Goal: Task Accomplishment & Management: Complete application form

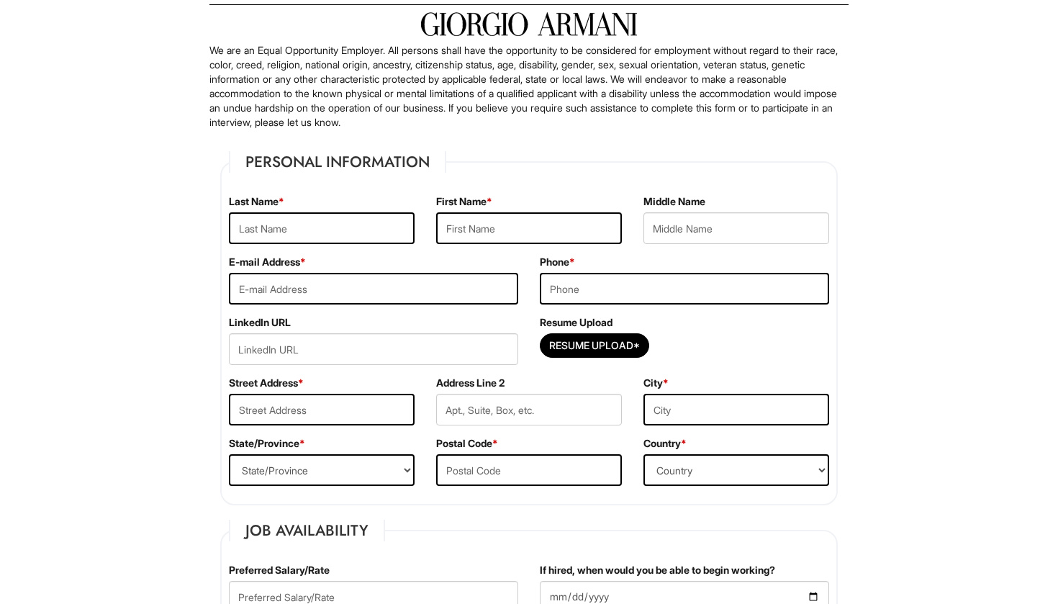
scroll to position [93, 0]
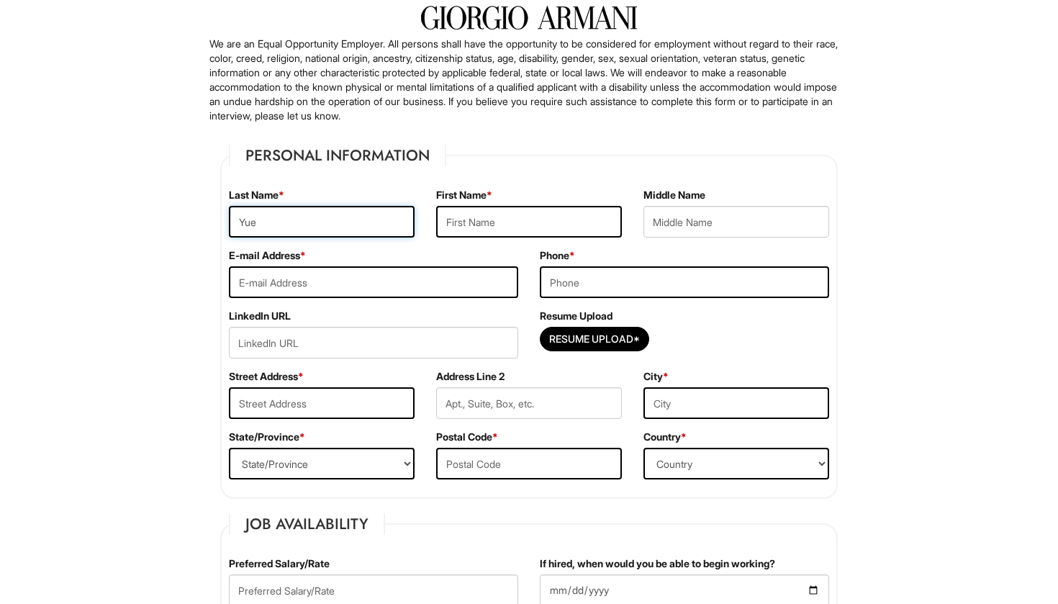
type input "Yue"
type input "[PERSON_NAME]"
type input "[EMAIL_ADDRESS][DOMAIN_NAME]"
type input "5029094930"
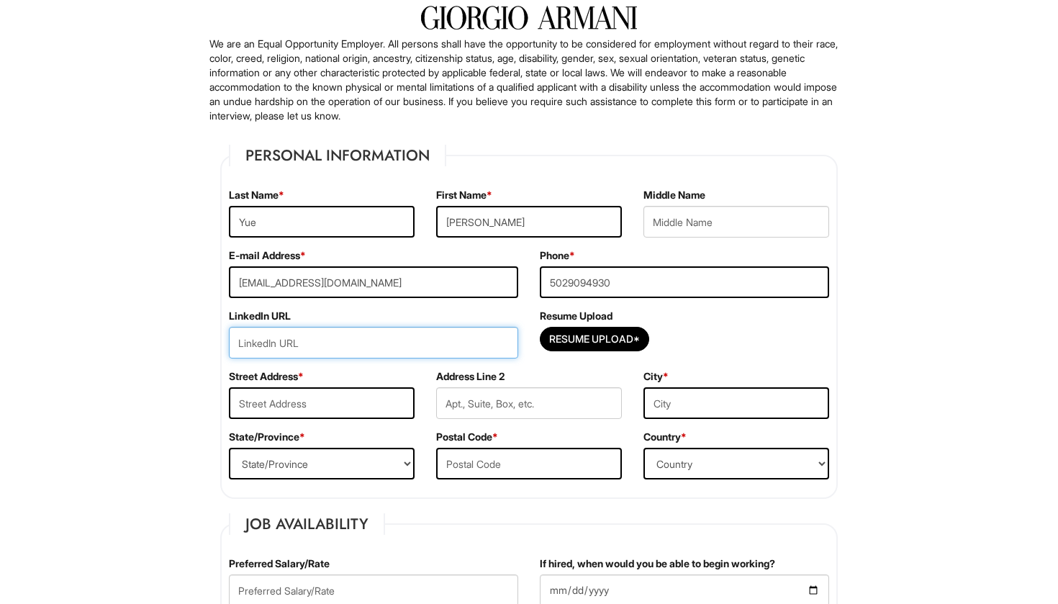
click at [443, 338] on input "url" at bounding box center [373, 343] width 289 height 32
paste input "[DOMAIN_NAME][URL][PERSON_NAME]"
type input "[DOMAIN_NAME][URL][PERSON_NAME]"
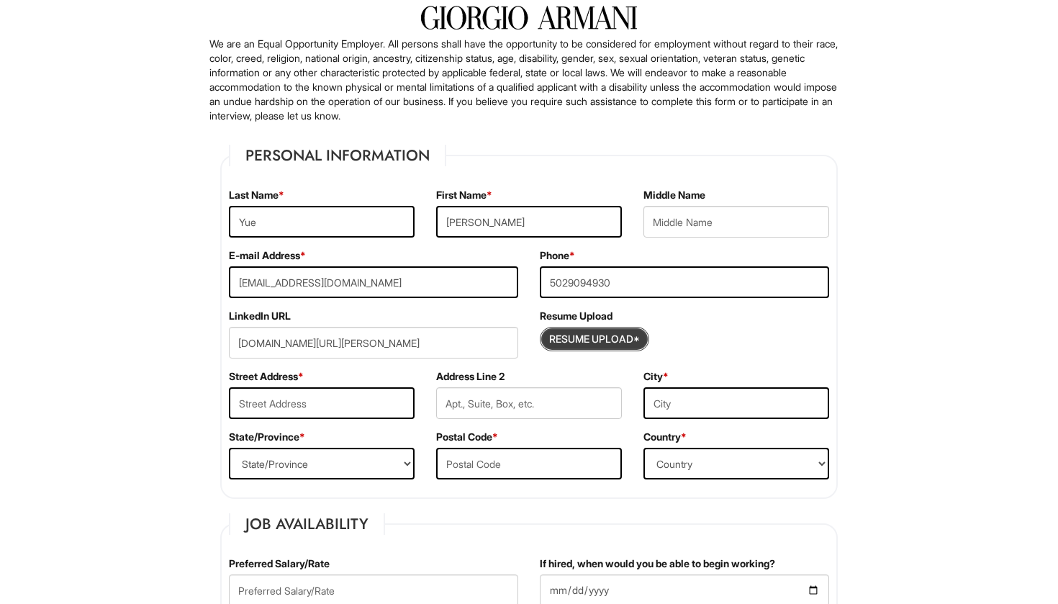
click at [597, 335] on input "Resume Upload*" at bounding box center [595, 339] width 108 height 23
type input "C:\fakepath\PROFESSIONAL RESUME - YUE.pdf"
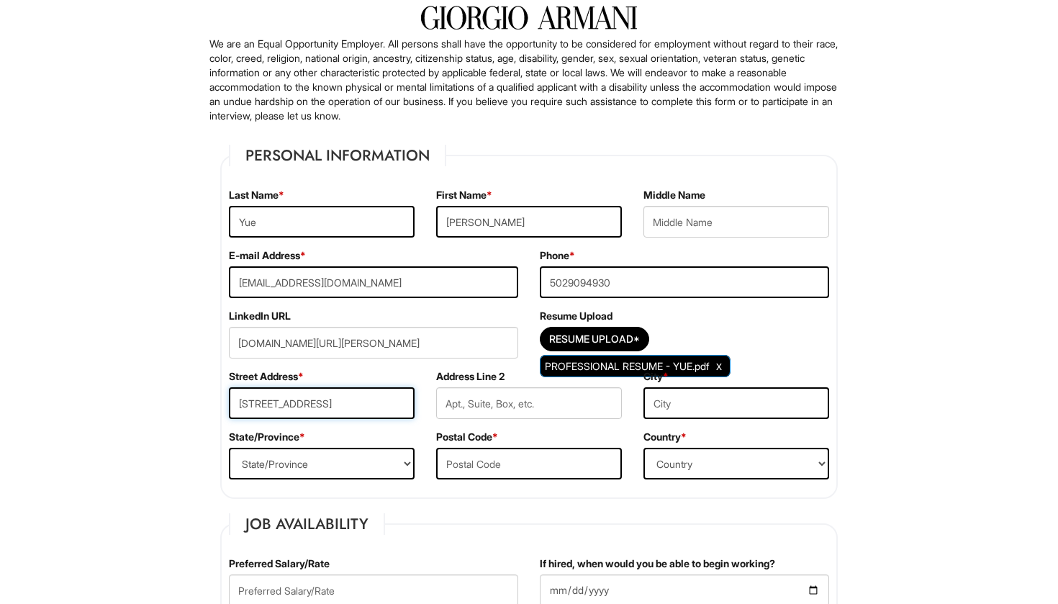
type input "[STREET_ADDRESS]"
type input "4"
type input "Apt. 4L"
type input "Flushing"
select select "NY"
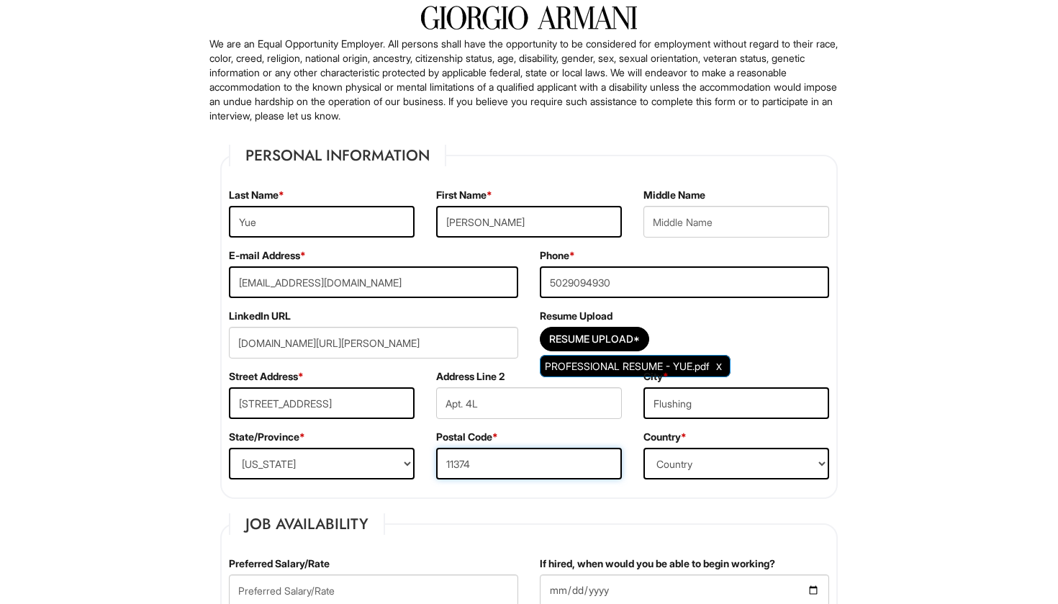
type input "11374"
select select "[GEOGRAPHIC_DATA]"
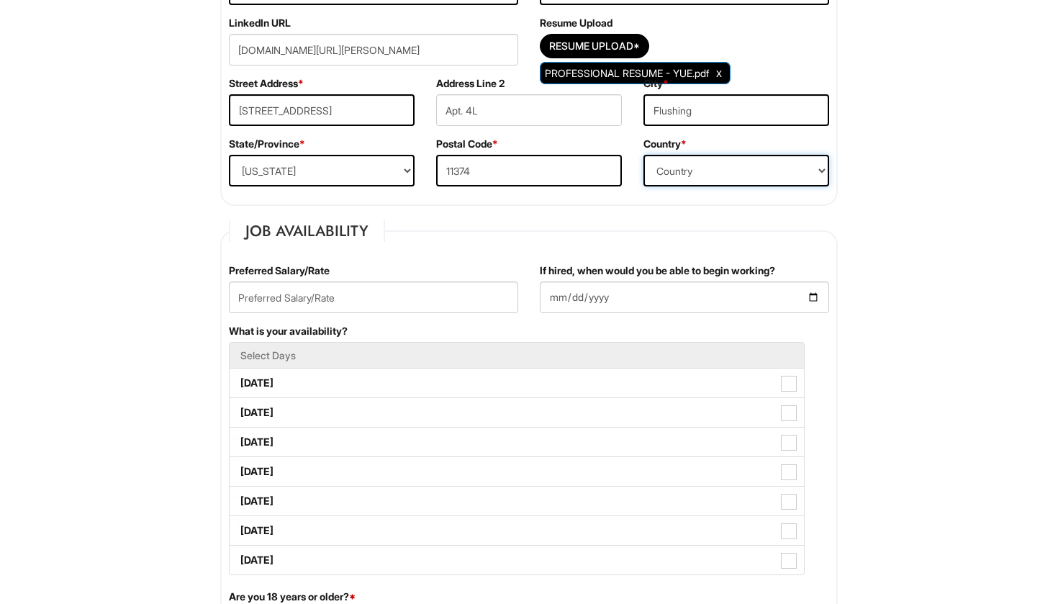
scroll to position [389, 0]
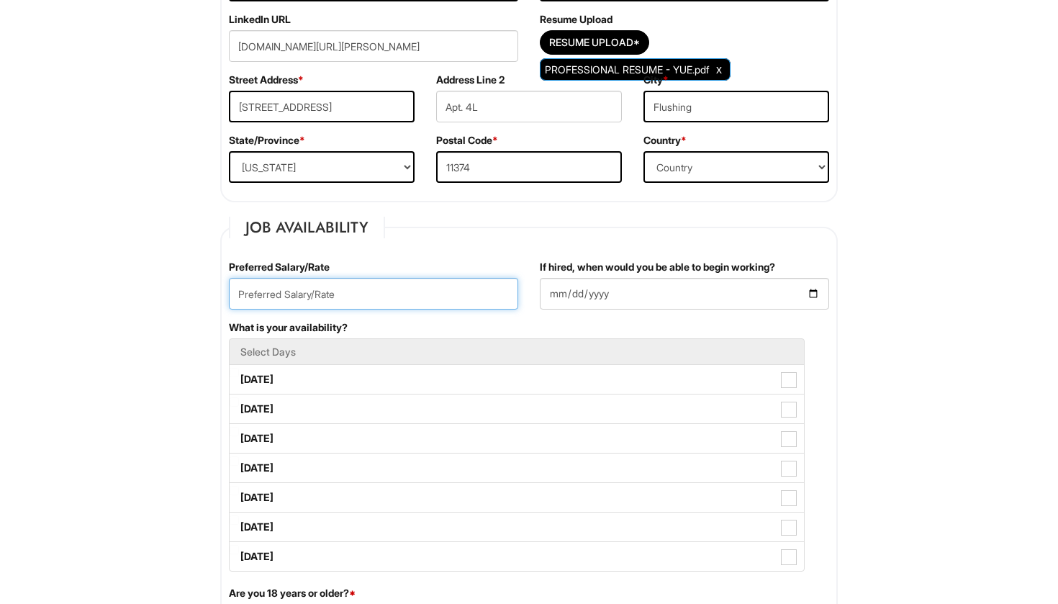
click at [455, 299] on input "text" at bounding box center [373, 294] width 289 height 32
type input "$18"
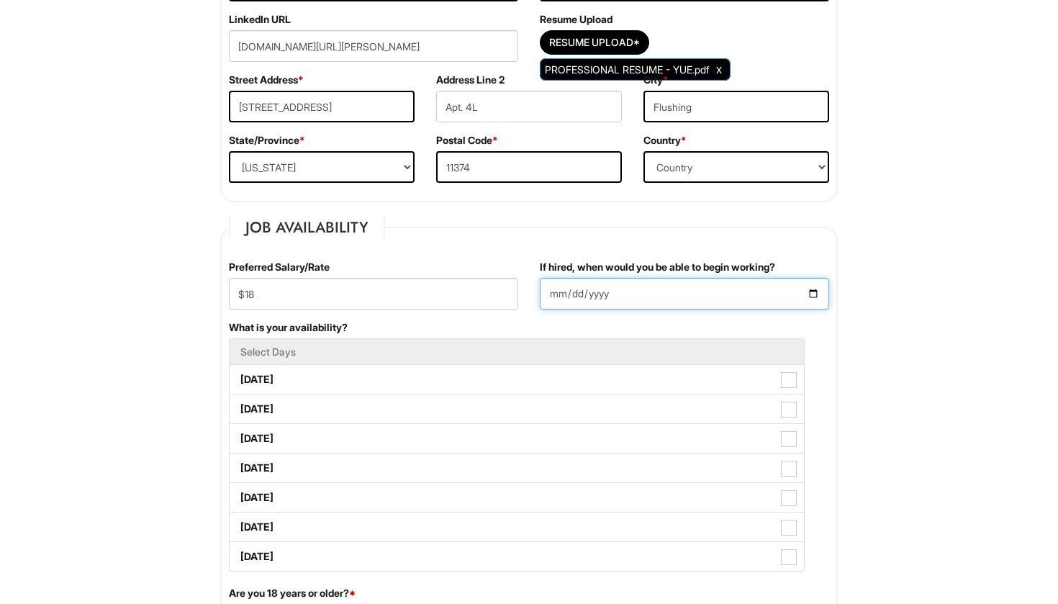
click at [567, 289] on input "If hired, when would you be able to begin working?" at bounding box center [684, 294] width 289 height 32
type input "[DATE]"
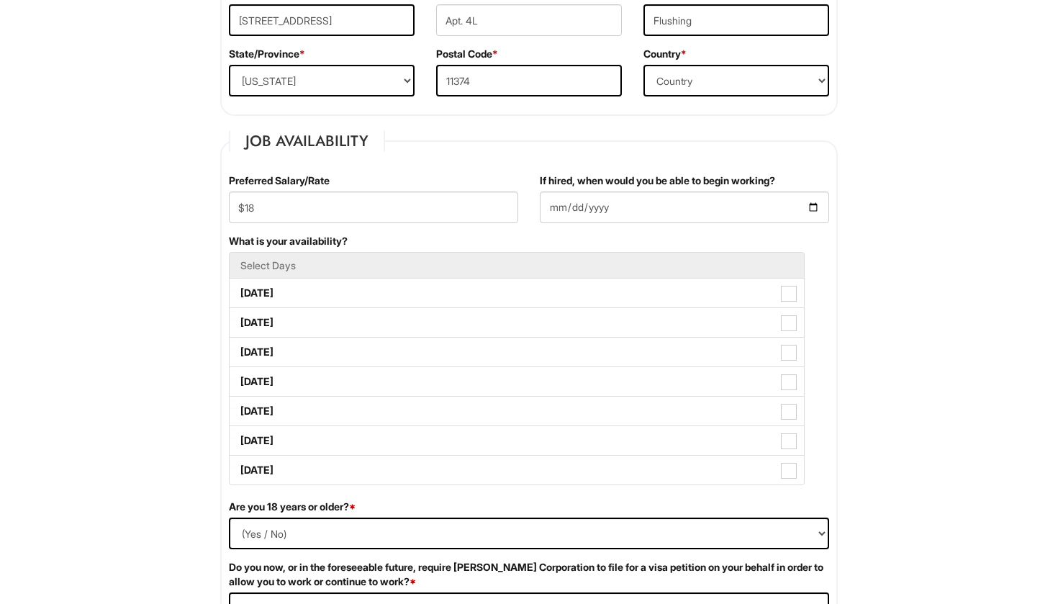
scroll to position [479, 0]
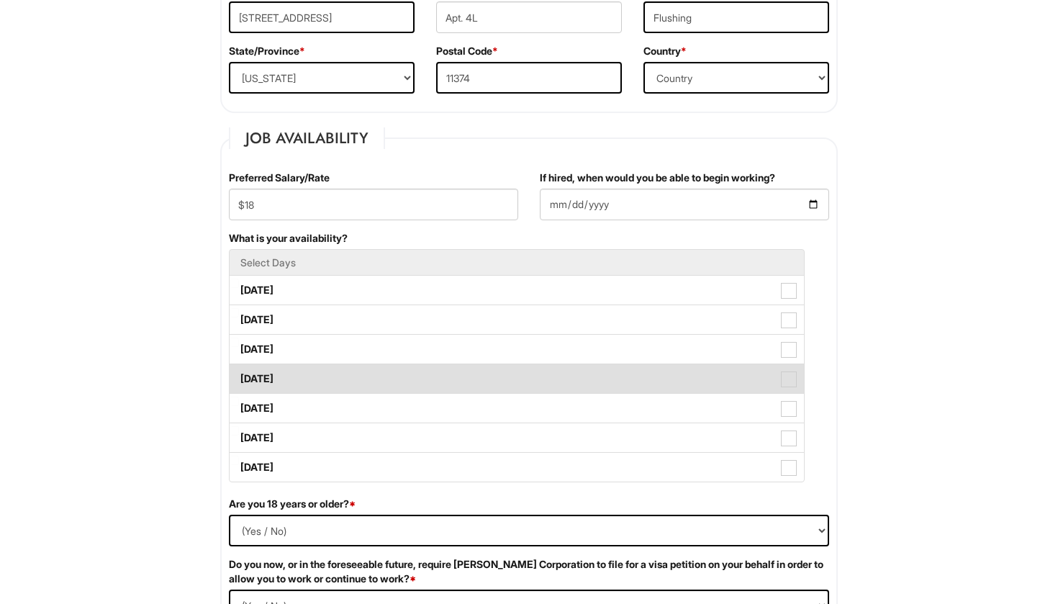
click at [788, 382] on span at bounding box center [789, 379] width 16 height 16
click at [239, 376] on Available_Thursday "[DATE]" at bounding box center [234, 371] width 9 height 9
checkbox Available_Thursday "true"
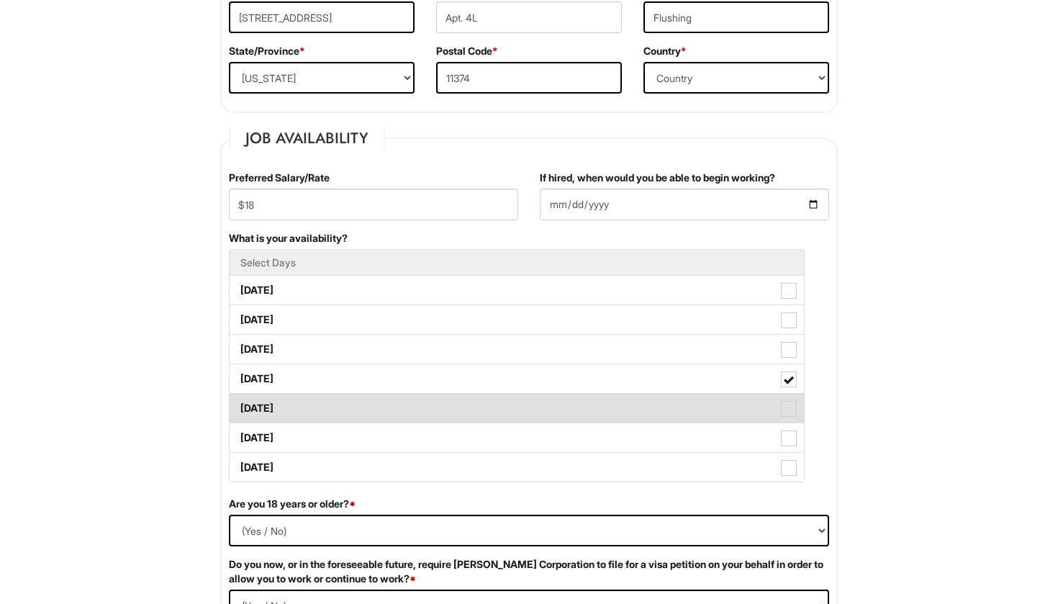
click at [788, 397] on label "[DATE]" at bounding box center [517, 408] width 574 height 29
click at [239, 397] on Available_Friday "[DATE]" at bounding box center [234, 401] width 9 height 9
checkbox Available_Friday "true"
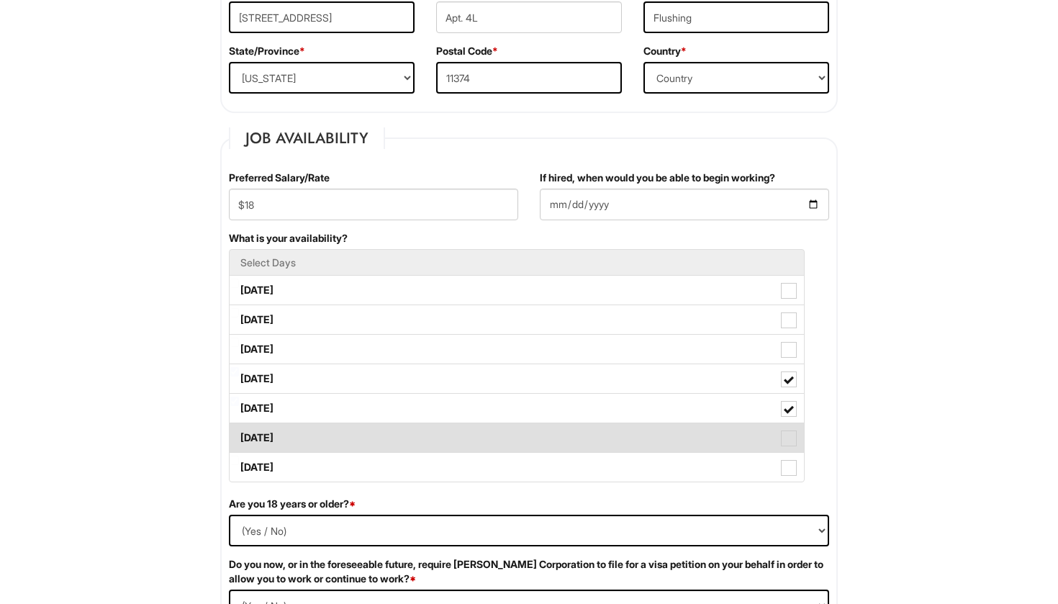
click at [785, 434] on span at bounding box center [789, 438] width 16 height 16
click at [239, 434] on Available_Saturday "[DATE]" at bounding box center [234, 430] width 9 height 9
checkbox Available_Saturday "true"
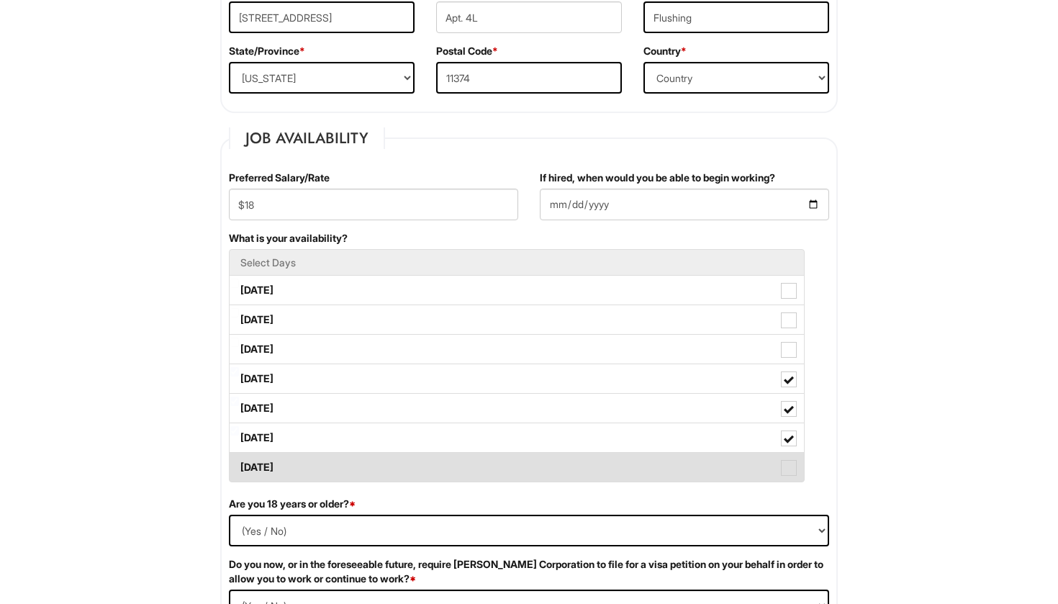
click at [785, 453] on label "[DATE]" at bounding box center [517, 467] width 574 height 29
click at [239, 456] on Available_Sunday "[DATE]" at bounding box center [234, 460] width 9 height 9
checkbox Available_Sunday "true"
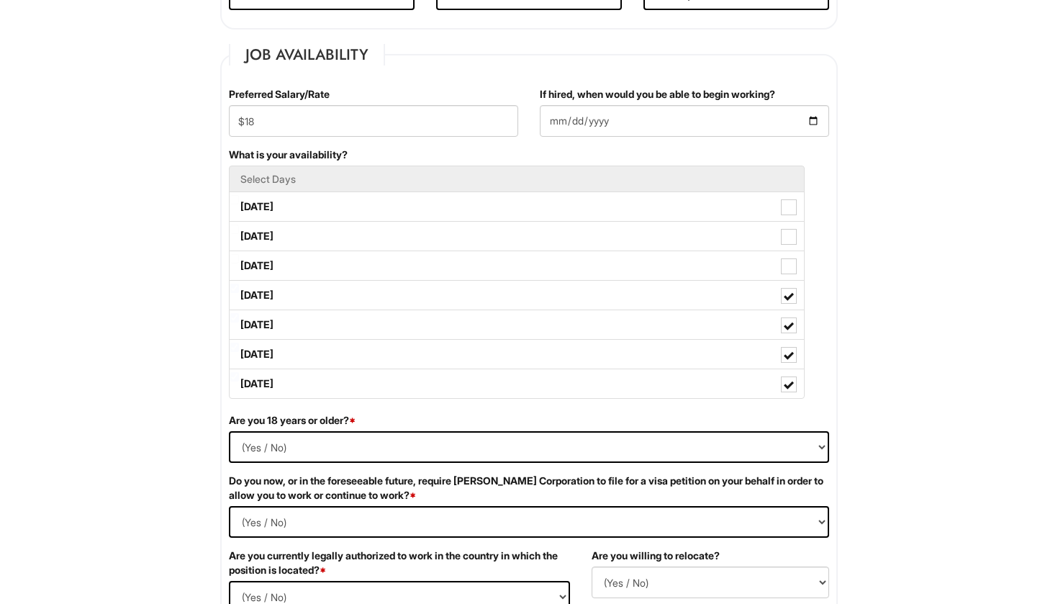
scroll to position [562, 0]
select select "Yes"
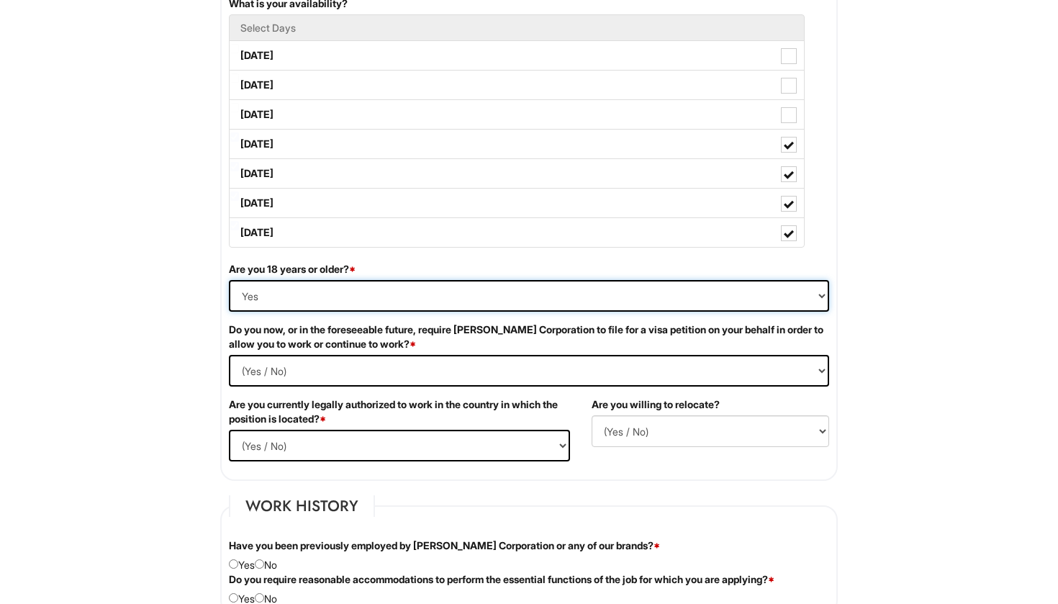
scroll to position [731, 0]
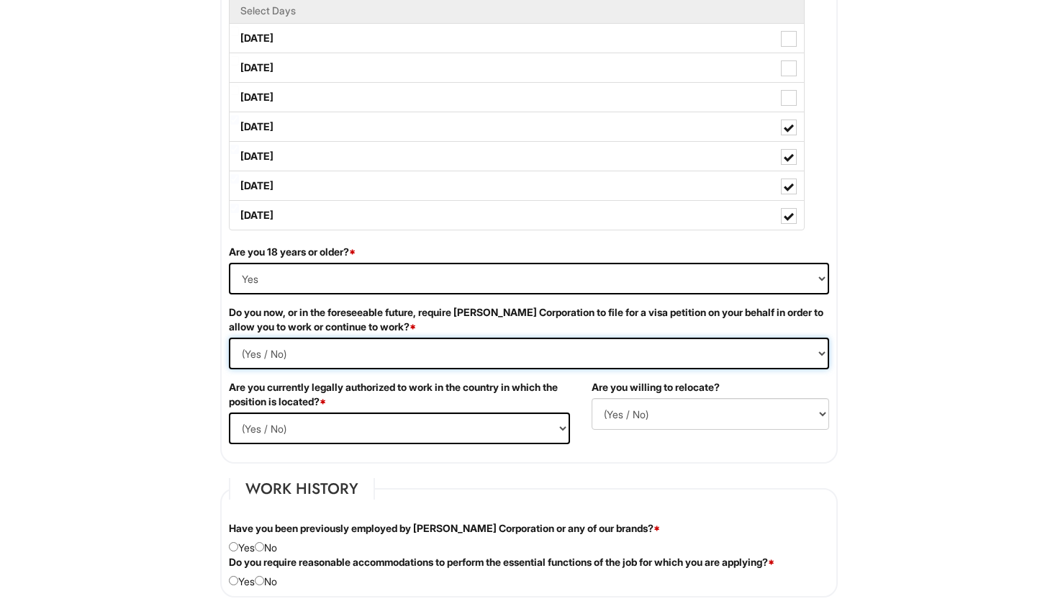
select Required "No"
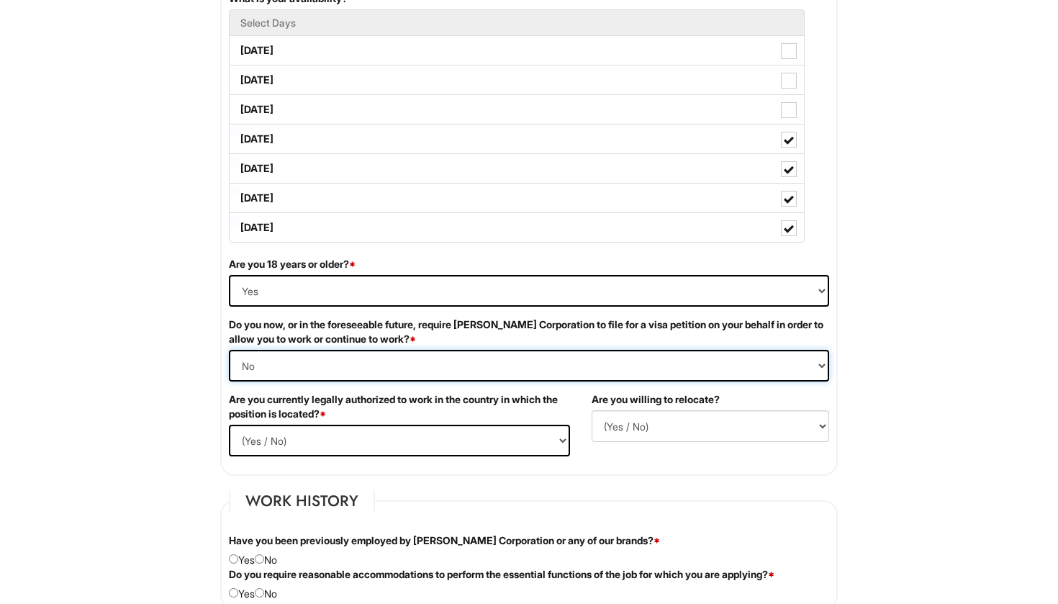
scroll to position [720, 0]
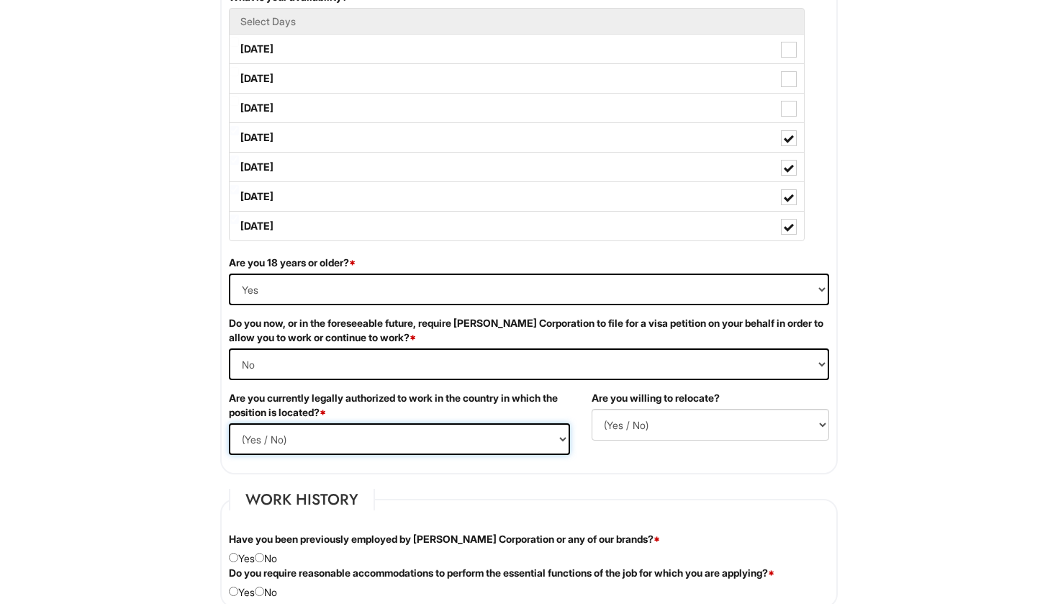
select select "Yes"
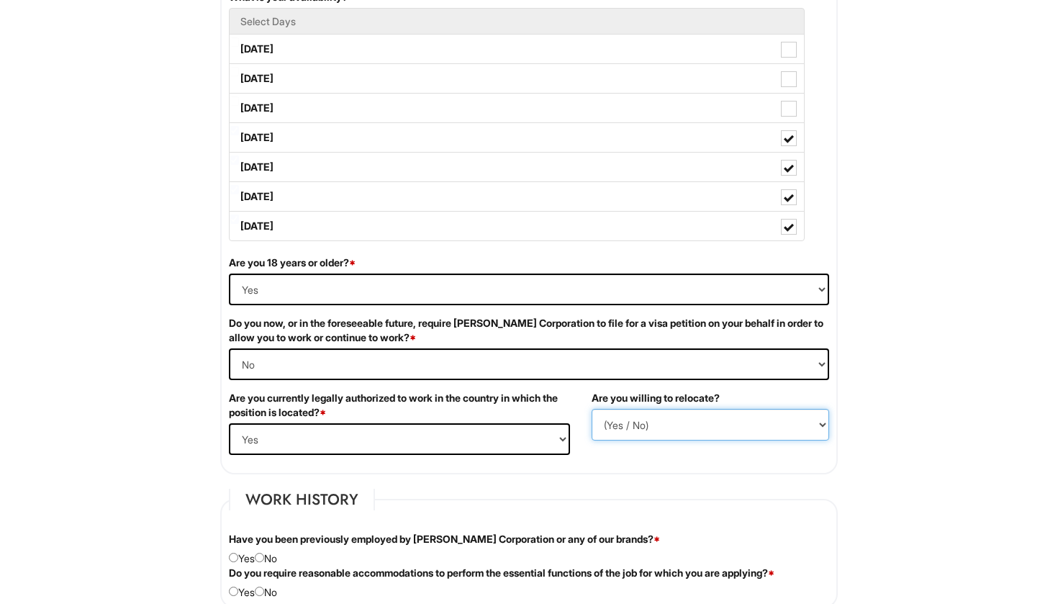
select select "Y"
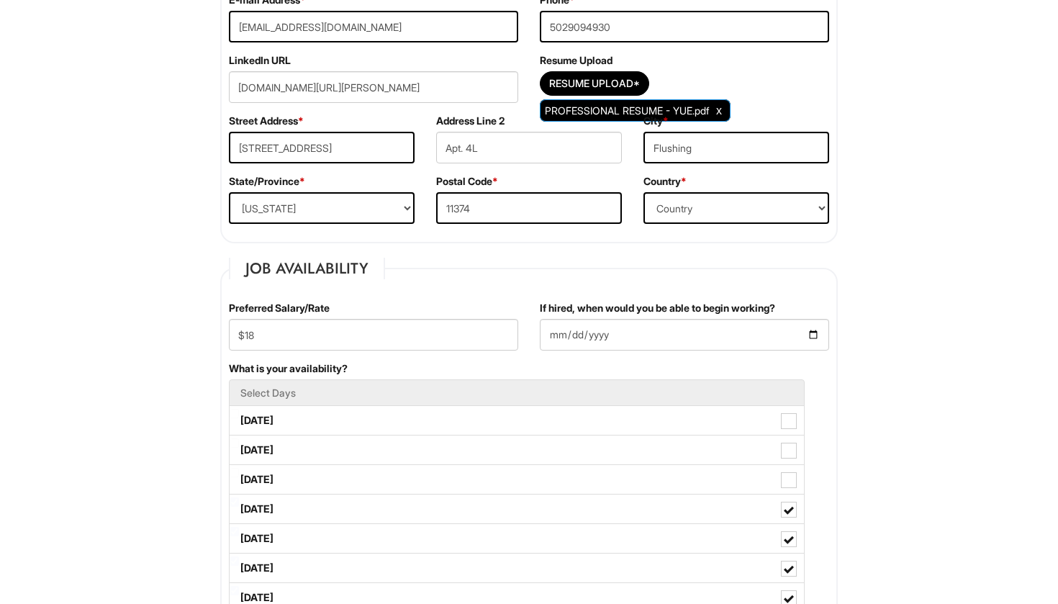
scroll to position [333, 0]
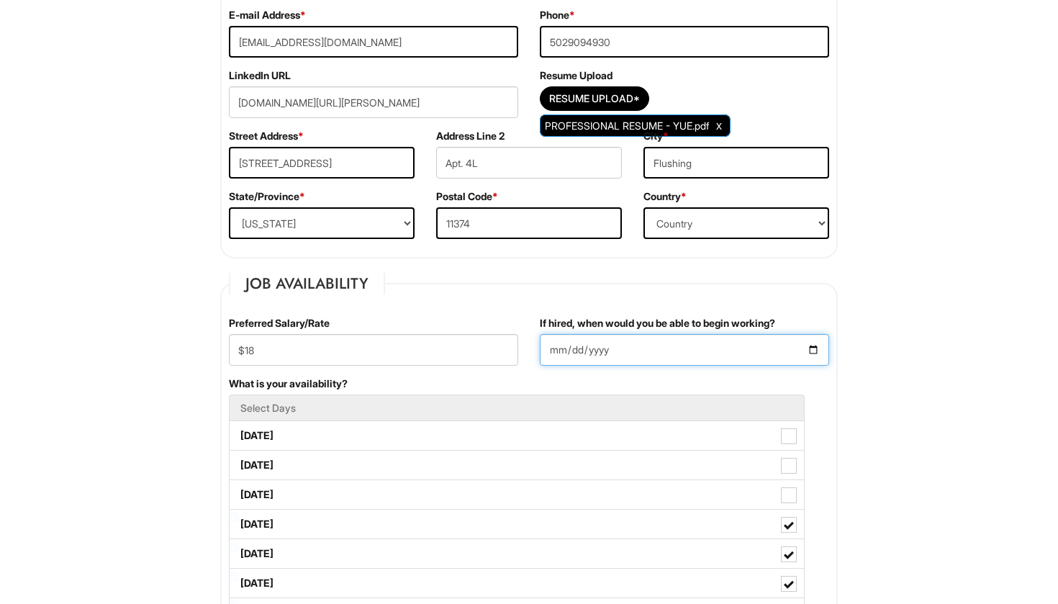
click at [737, 348] on input "[DATE]" at bounding box center [684, 350] width 289 height 32
type input "[DATE]"
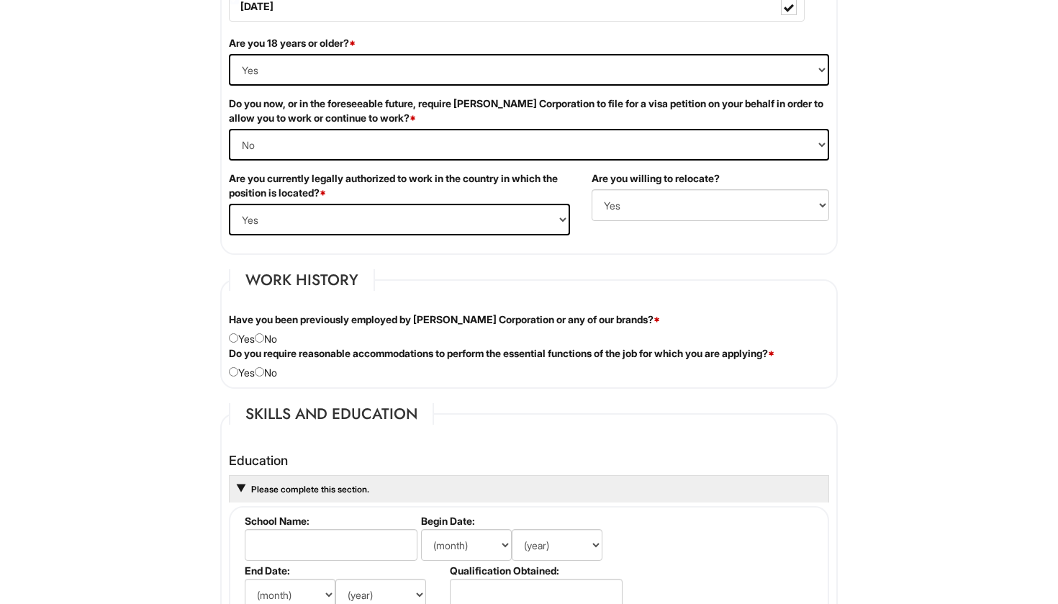
scroll to position [940, 0]
click at [264, 338] on input "radio" at bounding box center [259, 337] width 9 height 9
radio input "true"
click at [264, 371] on input "radio" at bounding box center [259, 370] width 9 height 9
radio input "true"
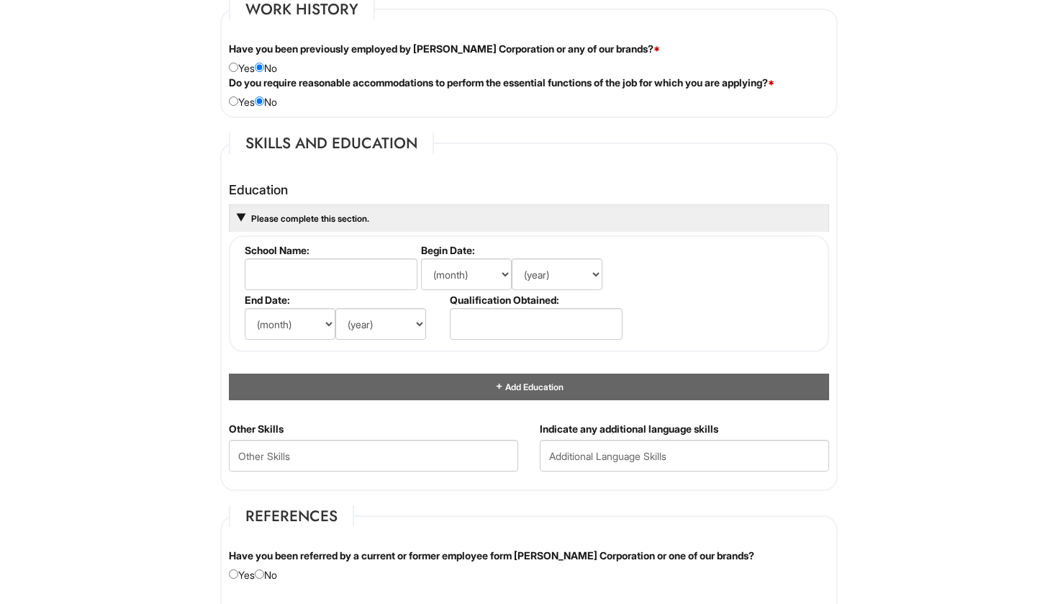
scroll to position [1215, 0]
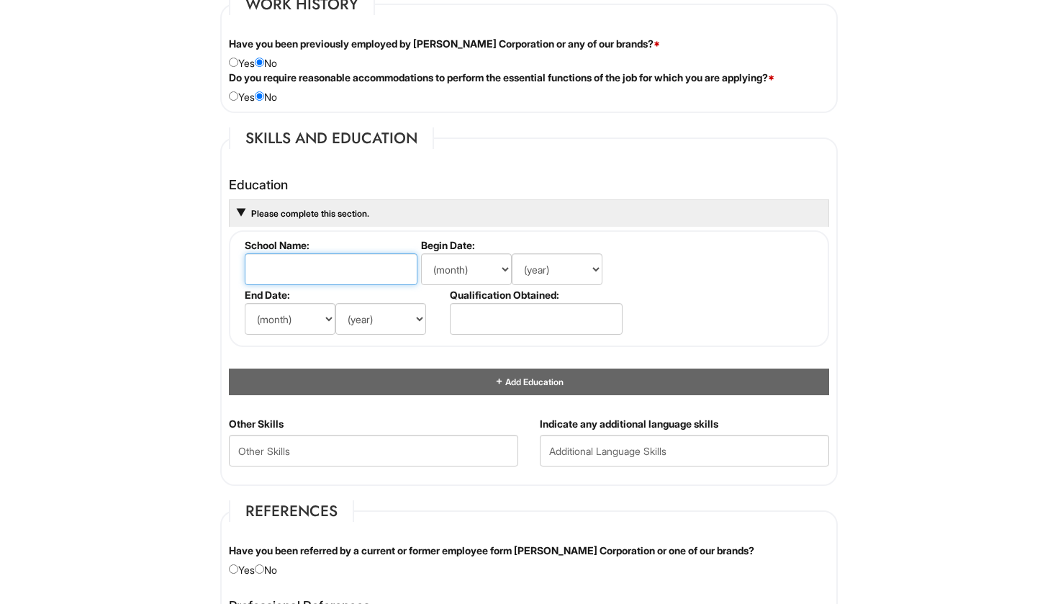
type input "I"
type input "[PERSON_NAME] College of Criminal Justice"
select select "8"
select select "2024"
select select "5"
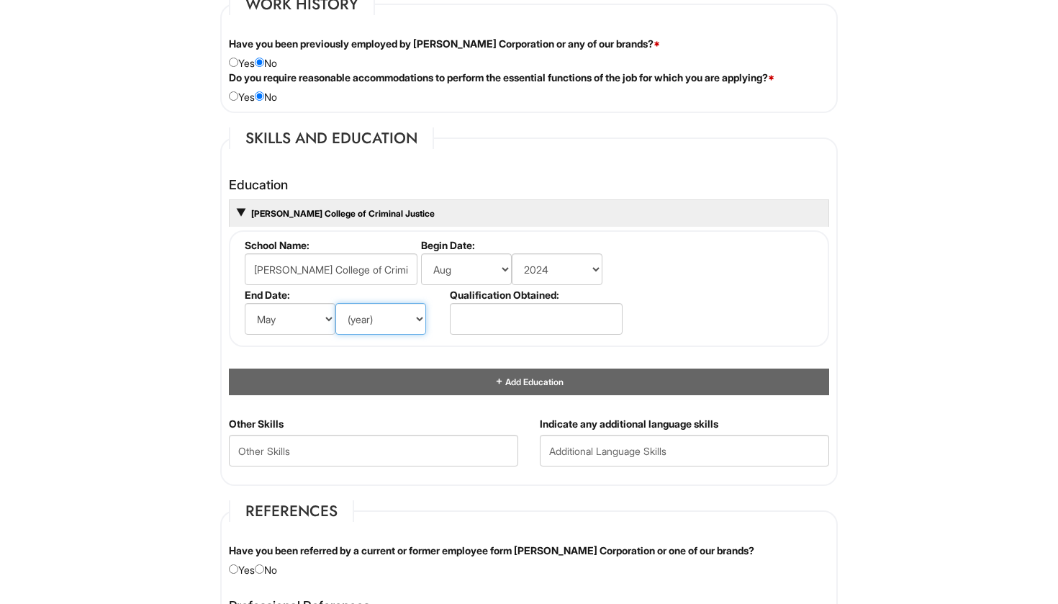
select select "2028"
click at [543, 312] on input "text" at bounding box center [536, 319] width 173 height 32
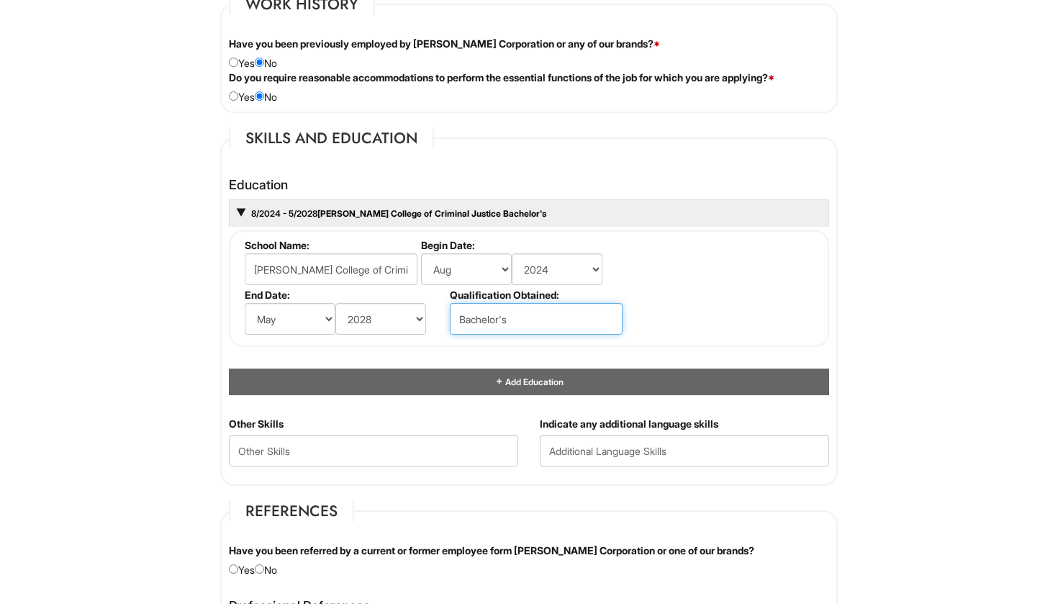
drag, startPoint x: 530, startPoint y: 312, endPoint x: 444, endPoint y: 316, distance: 85.7
click at [444, 239] on ul "School Name: [PERSON_NAME] College of Criminal Justice Begin Date: (month) Jan …" at bounding box center [530, 239] width 579 height 0
paste input "of Art"
type input "Bachelor of Arts"
click at [908, 317] on html "Please Complete This Form 1 2 3 Client Advisor- A|[GEOGRAPHIC_DATA], Mandrin Sp…" at bounding box center [529, 191] width 1058 height 2812
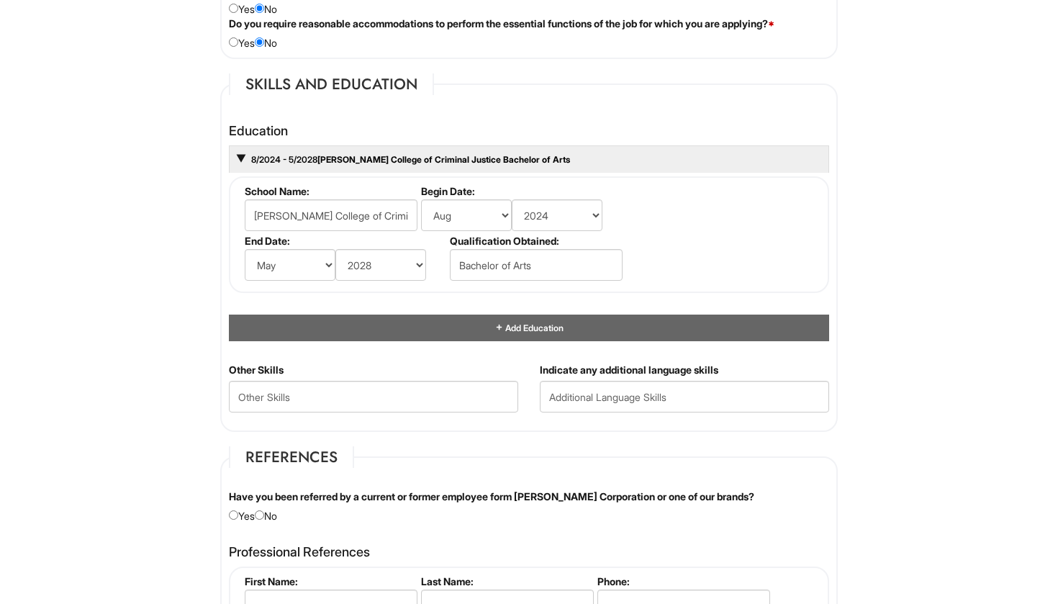
scroll to position [1270, 0]
click at [783, 150] on div "8/2024 - 5/2028 [PERSON_NAME] College of Criminal Justice Bachelor of Arts" at bounding box center [529, 158] width 600 height 27
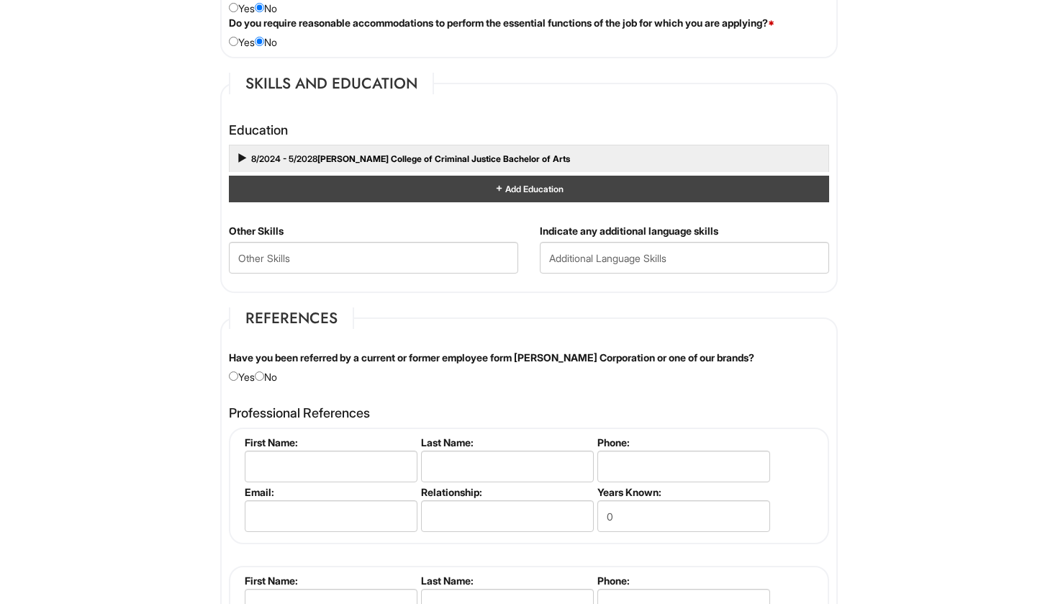
click at [754, 184] on div "Add Education" at bounding box center [529, 189] width 600 height 27
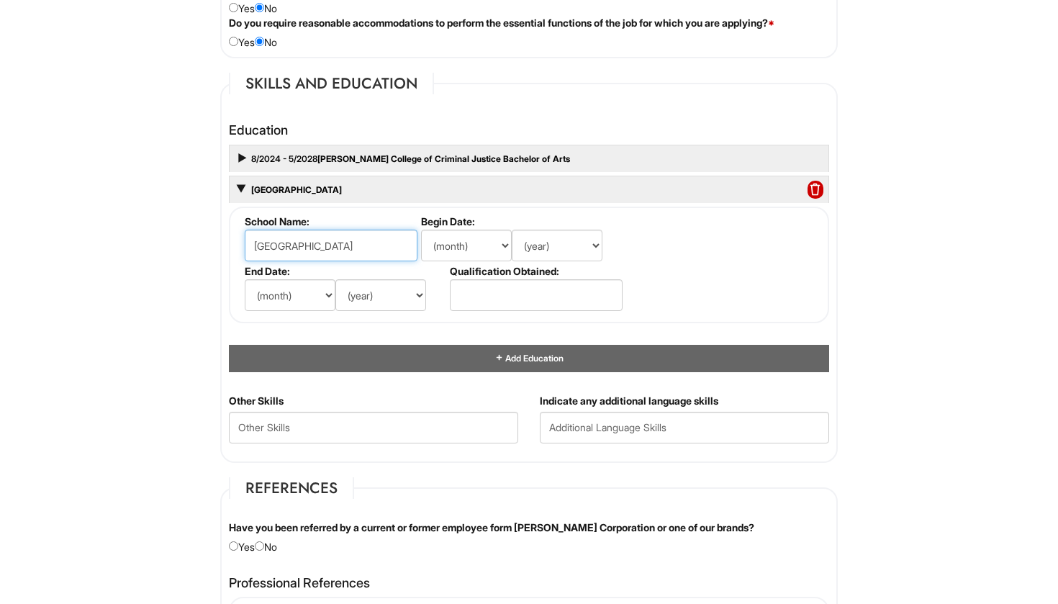
type input "[GEOGRAPHIC_DATA]"
select select "8"
select select "2020"
select select "5"
select select "2024"
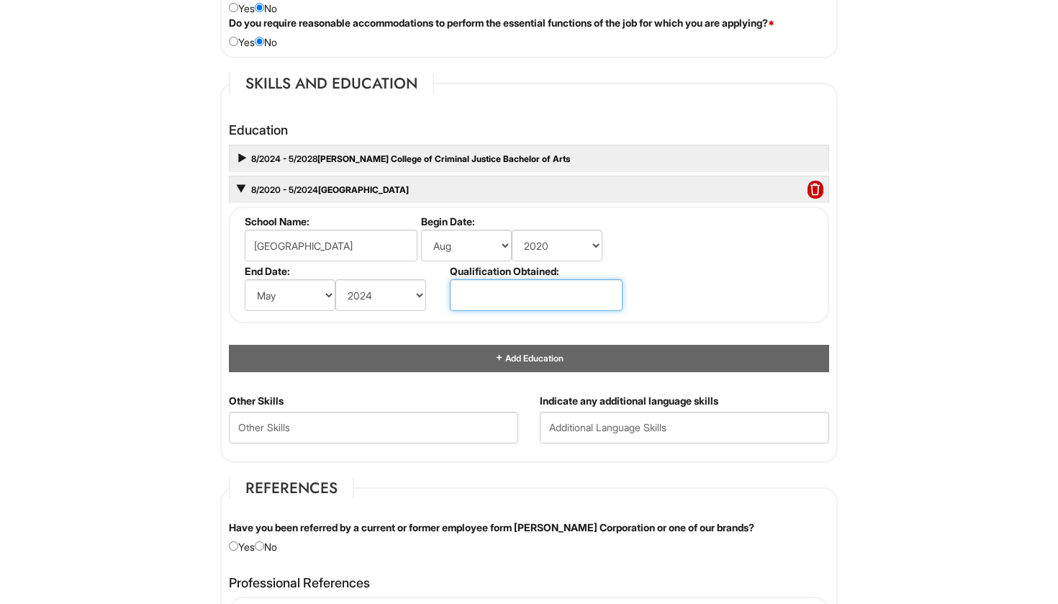
click at [520, 292] on input "text" at bounding box center [536, 295] width 173 height 32
type input "High School Diploma"
click at [902, 212] on html "Please Complete This Form 1 2 3 Client Advisor- A|[GEOGRAPHIC_DATA], Mandrin Sp…" at bounding box center [529, 151] width 1058 height 2843
click at [750, 194] on div "8/2020 - 5/2024 [GEOGRAPHIC_DATA] Diploma" at bounding box center [529, 189] width 600 height 27
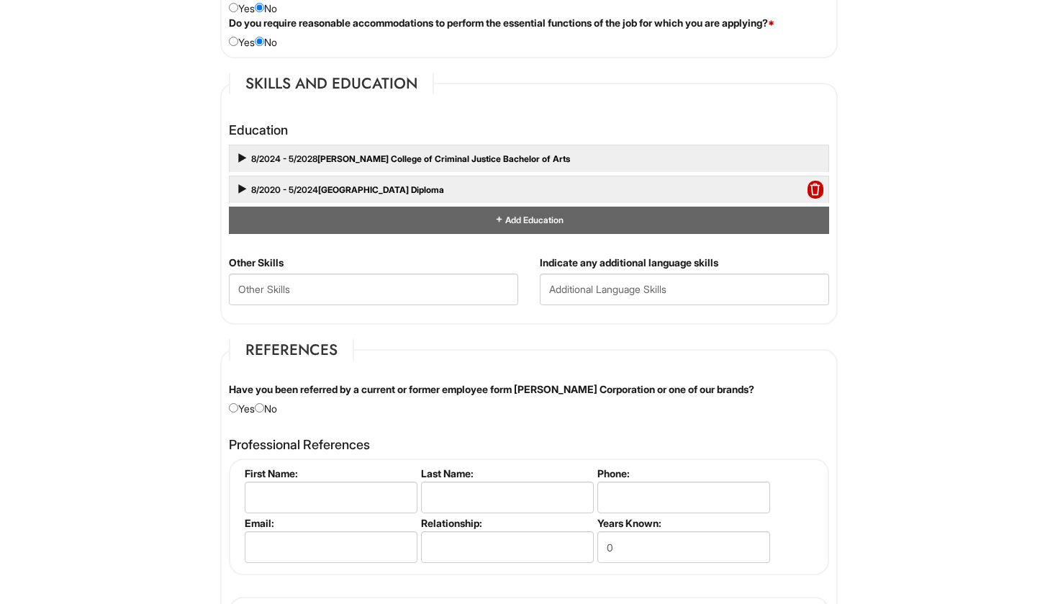
click at [875, 244] on html "Please Complete This Form 1 2 3 Client Advisor- A|[GEOGRAPHIC_DATA], Mandrin Sp…" at bounding box center [529, 82] width 1058 height 2705
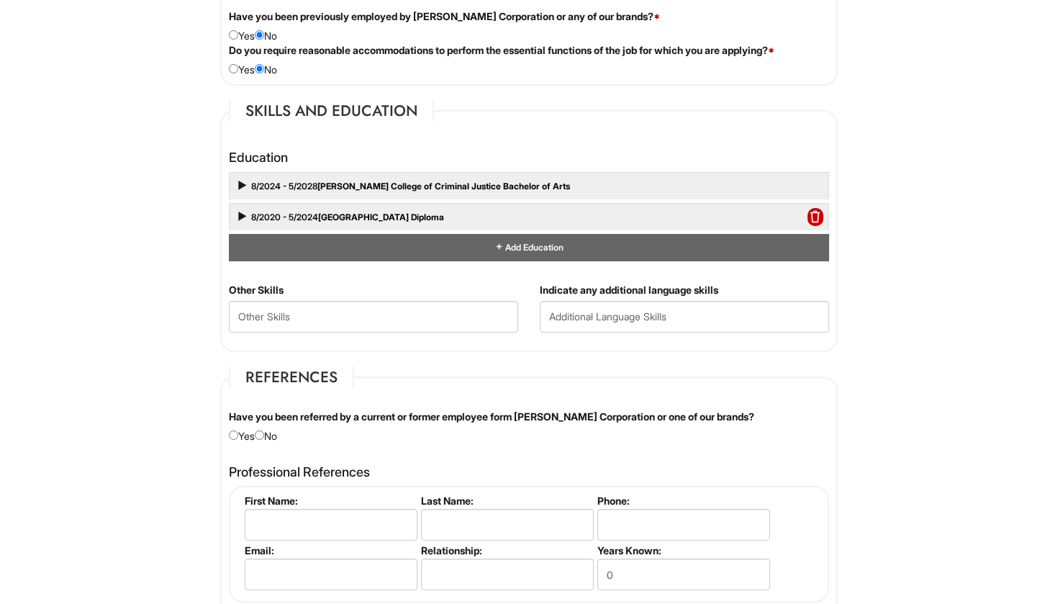
scroll to position [1244, 0]
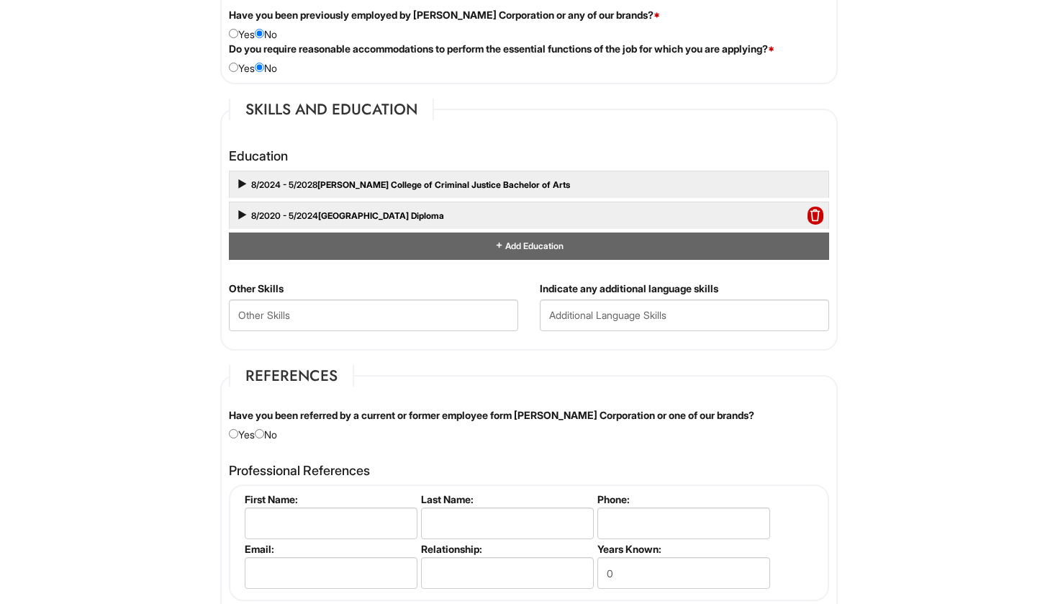
click at [760, 215] on div "8/2020 - 5/2024 [GEOGRAPHIC_DATA] Diploma" at bounding box center [529, 215] width 600 height 27
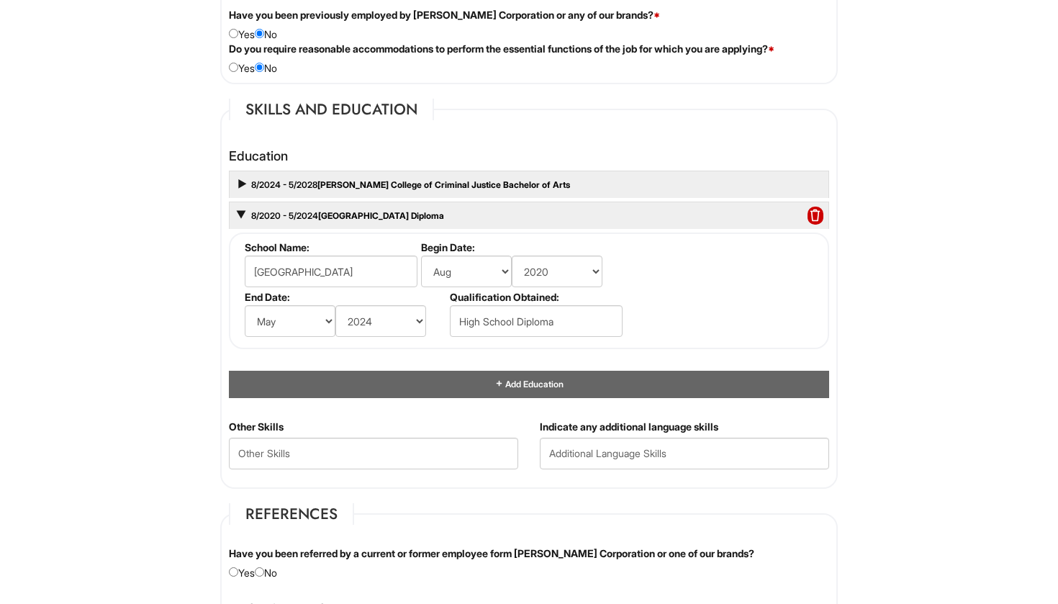
click at [745, 190] on div "8/2024 - 5/2028 [PERSON_NAME] College of Criminal Justice Bachelor of Arts" at bounding box center [529, 184] width 600 height 27
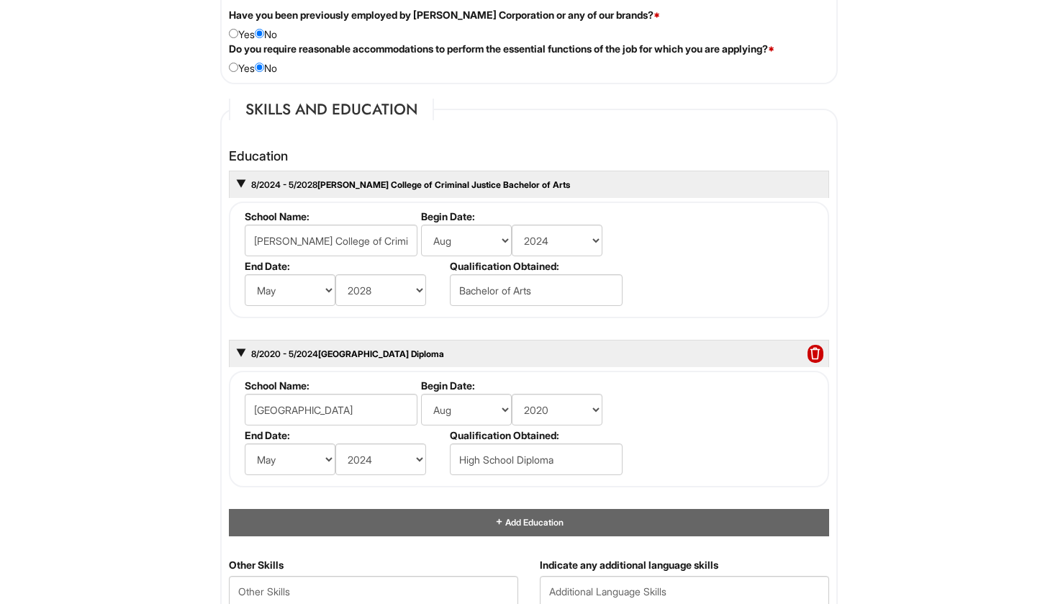
click at [745, 190] on div "8/2024 - 5/2028 [PERSON_NAME] College of Criminal Justice Bachelor of Arts" at bounding box center [529, 184] width 600 height 27
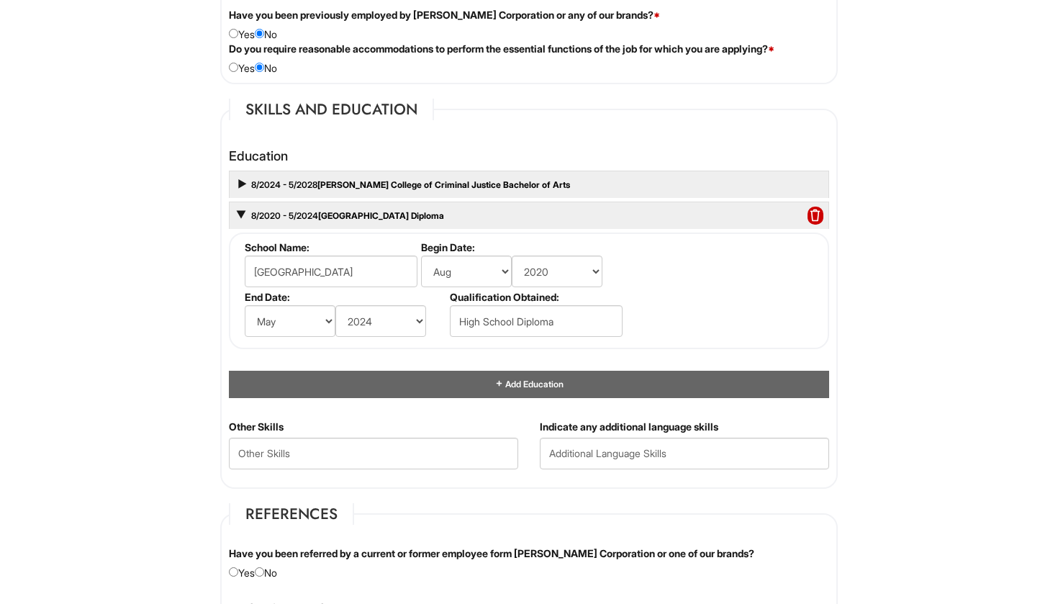
click at [733, 207] on div "8/2020 - 5/2024 [GEOGRAPHIC_DATA] Diploma" at bounding box center [529, 215] width 600 height 27
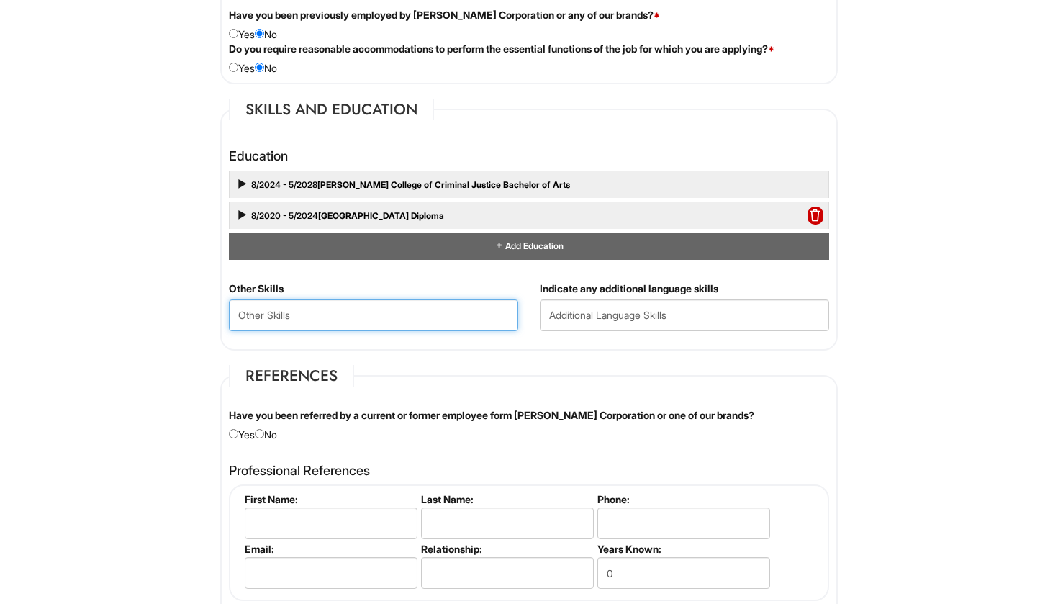
click at [471, 310] on Skills "text" at bounding box center [373, 315] width 289 height 32
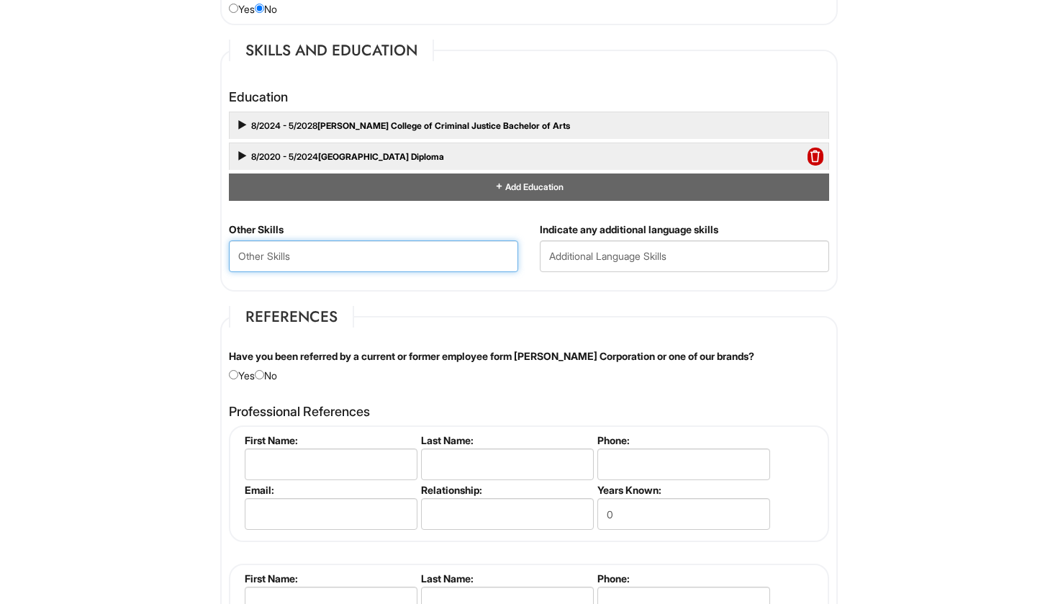
scroll to position [1307, 0]
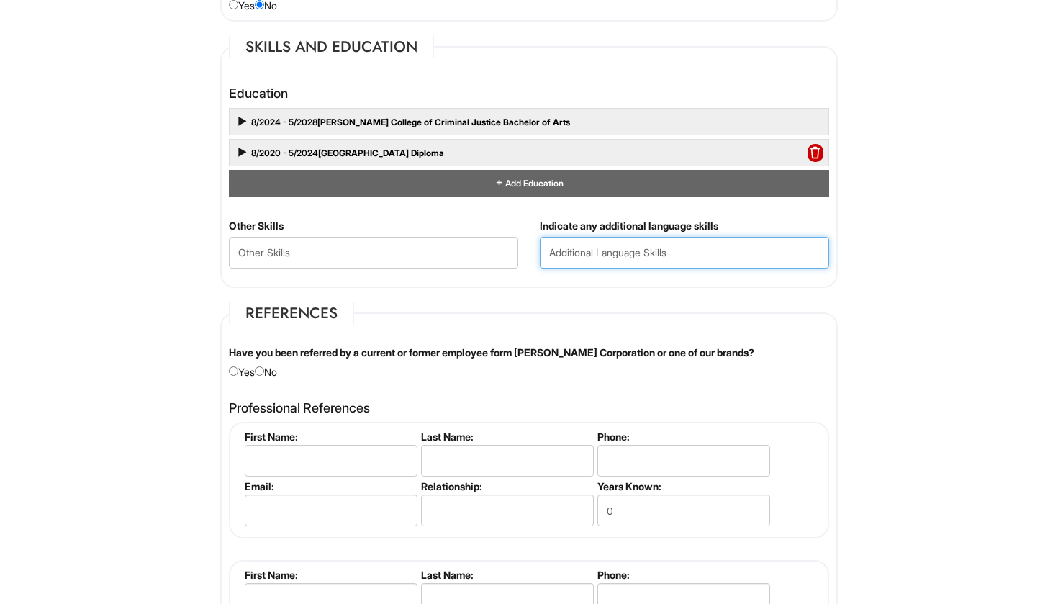
click at [596, 255] on input "text" at bounding box center [684, 253] width 289 height 32
drag, startPoint x: 682, startPoint y: 247, endPoint x: 594, endPoint y: 249, distance: 87.8
click at [594, 249] on input "Fluent in [GEOGRAPHIC_DATA] Chinese" at bounding box center [684, 253] width 289 height 32
paste input "a"
type input "Fluent in Mandarin Chinese"
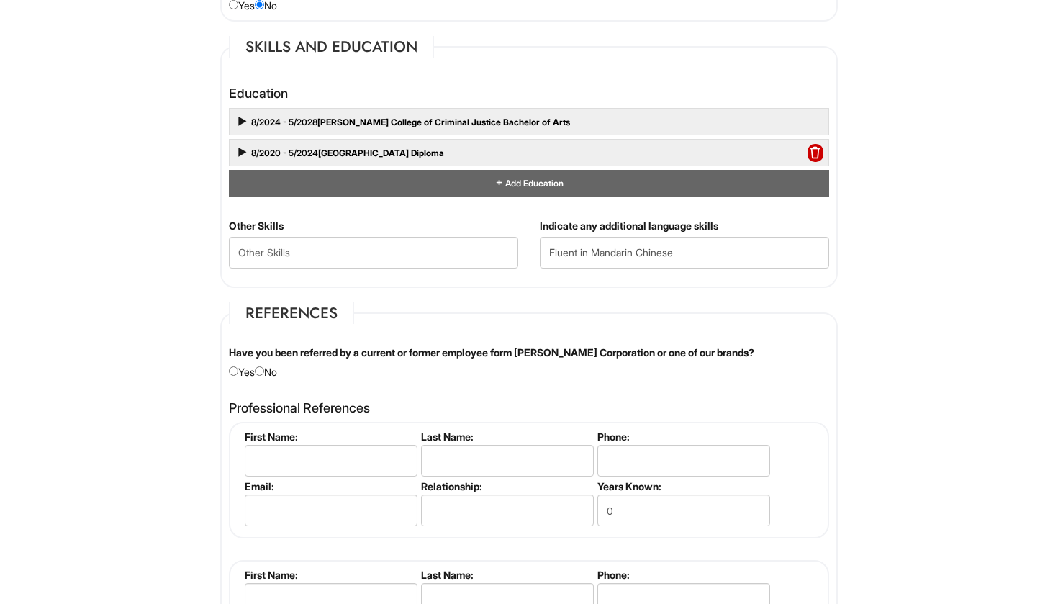
click at [1057, 310] on html "Please Complete This Form 1 2 3 Client Advisor- A|[GEOGRAPHIC_DATA], Mandrin Sp…" at bounding box center [529, 45] width 1058 height 2705
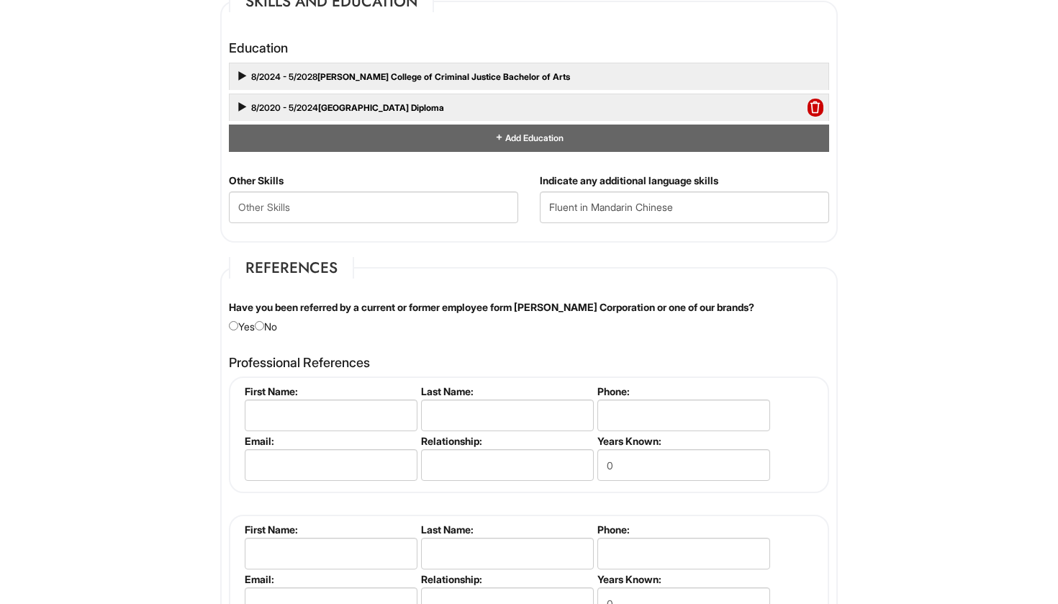
scroll to position [1358, 0]
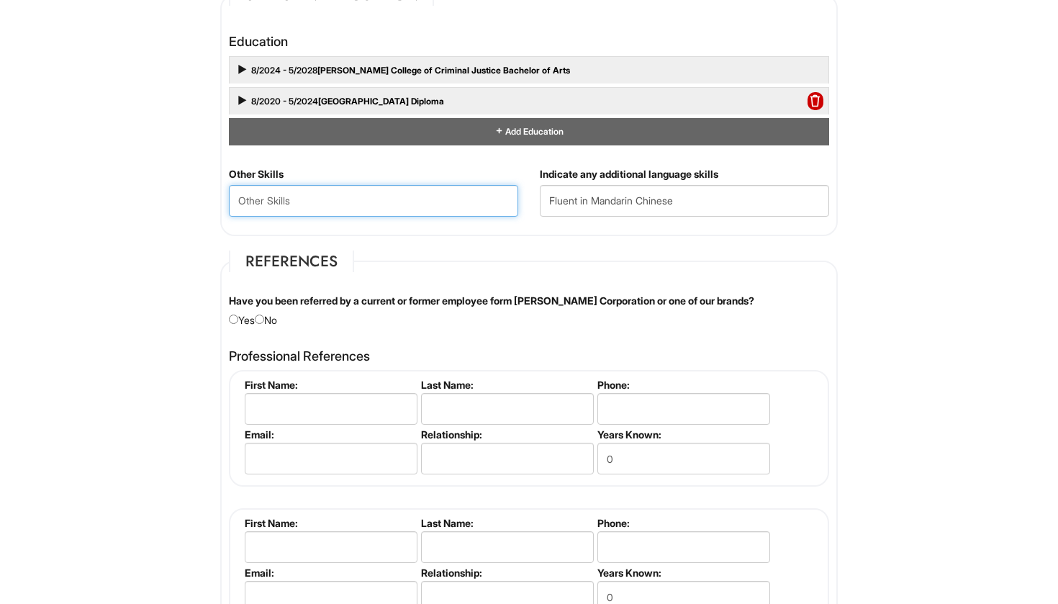
click at [471, 194] on Skills "text" at bounding box center [373, 201] width 289 height 32
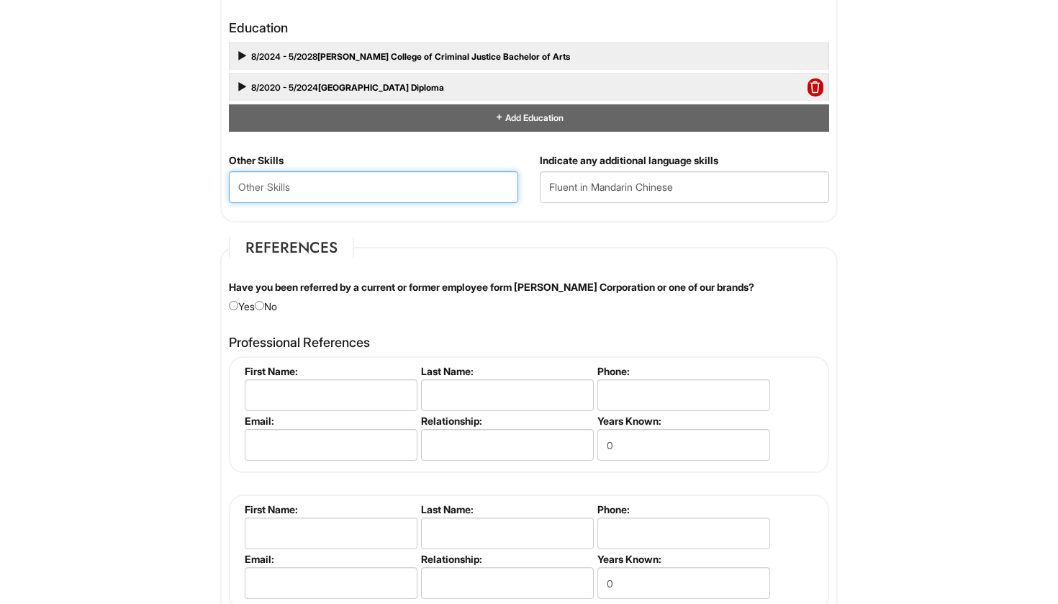
scroll to position [1380, 0]
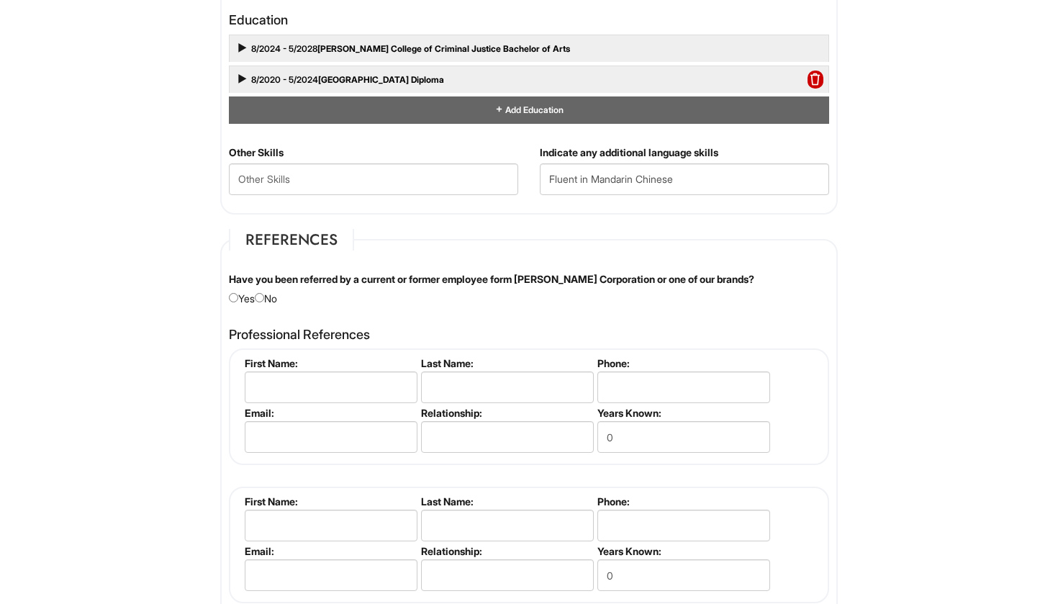
click at [264, 293] on input "radio" at bounding box center [259, 297] width 9 height 9
radio input "true"
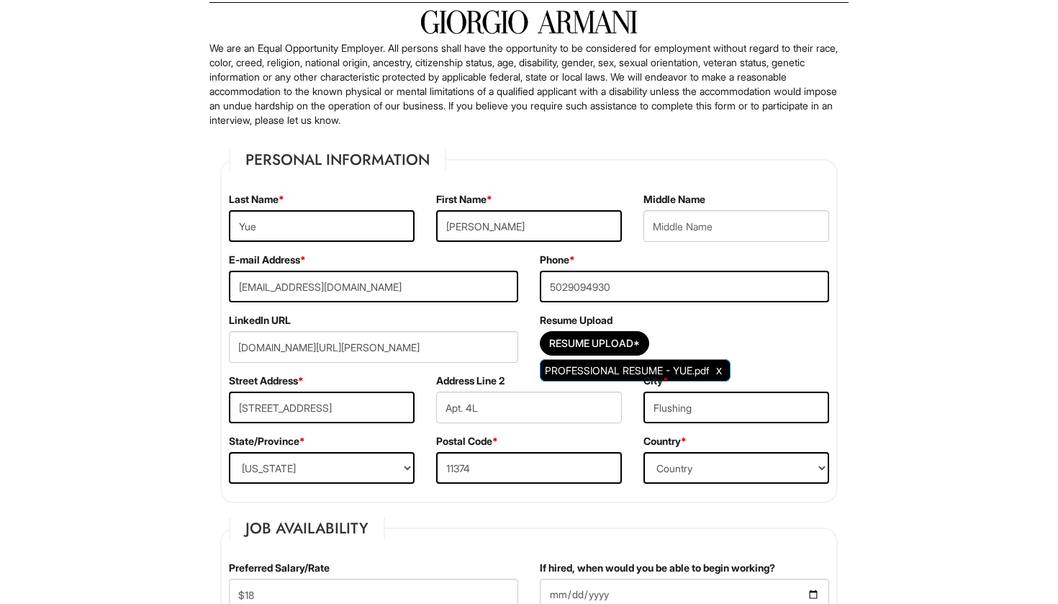
scroll to position [71, 0]
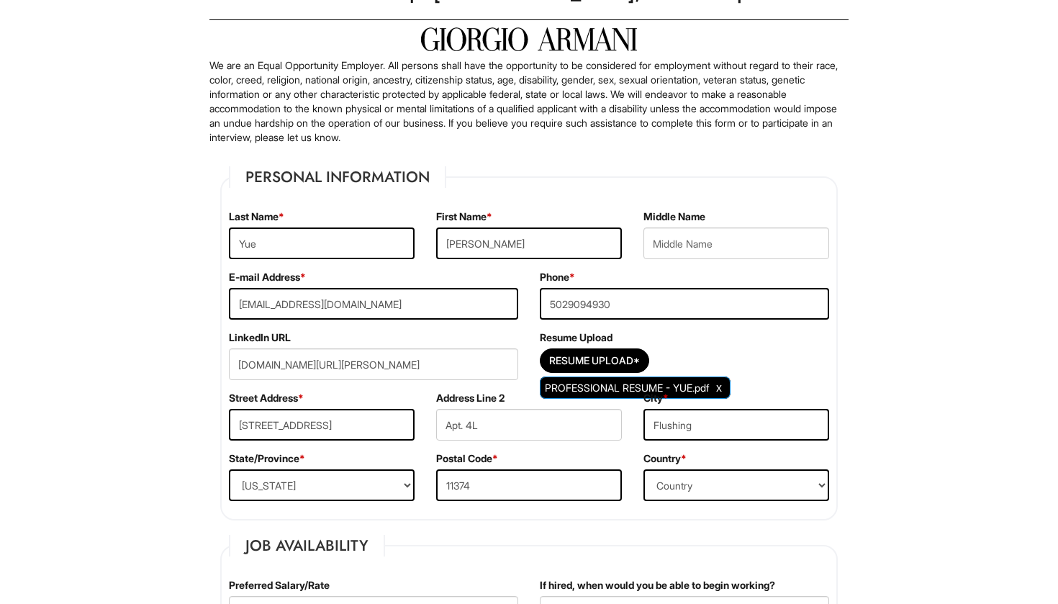
drag, startPoint x: 913, startPoint y: 4, endPoint x: 965, endPoint y: 129, distance: 134.9
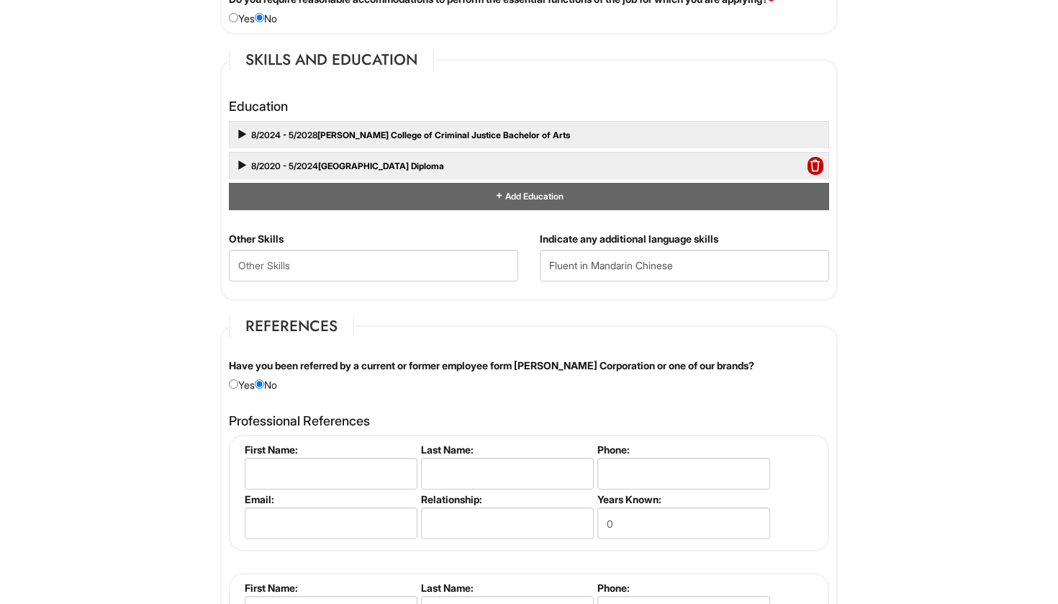
scroll to position [1298, 0]
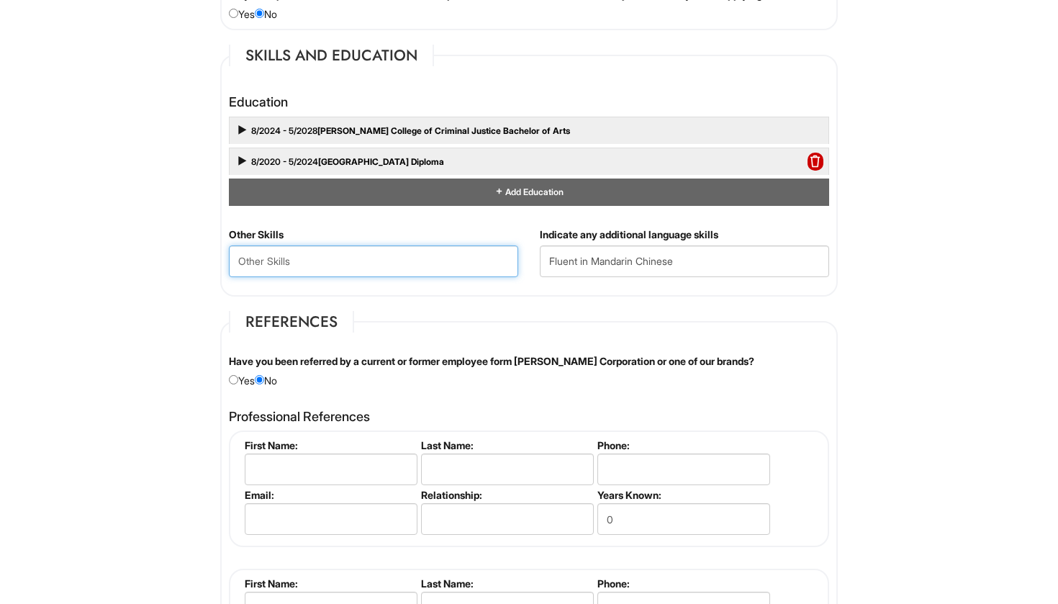
click at [446, 245] on Skills "text" at bounding box center [373, 261] width 289 height 32
type Skills "C"
paste Skills "Bilingual Communications"
paste Skills "Adaptability"
type Skills "Bilingual Communications, Adaptability, Customer Service"
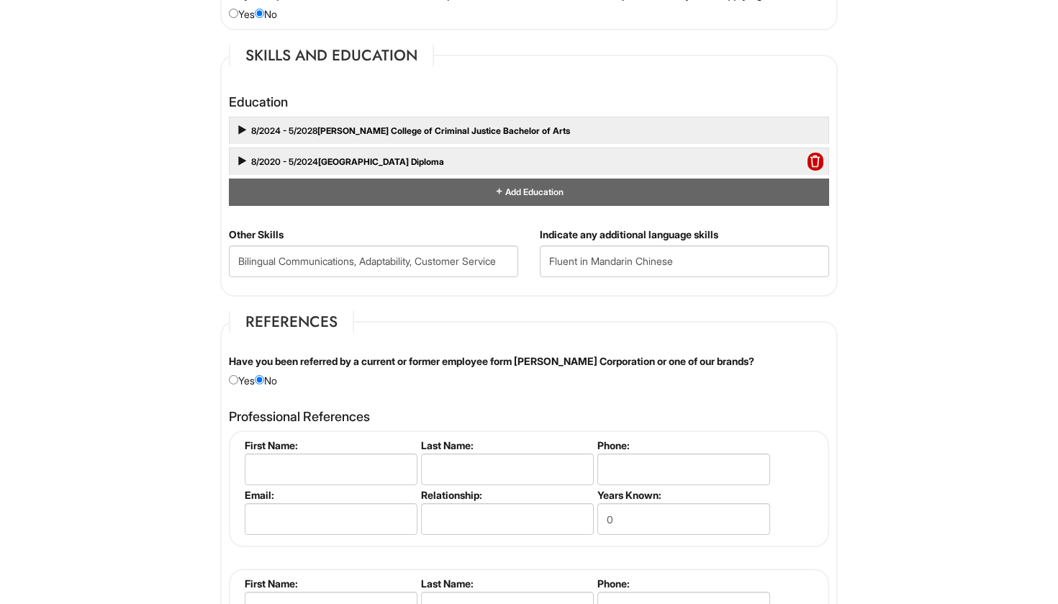
click at [857, 245] on div "1 2 3 Client Advisor- A|X [GEOGRAPHIC_DATA], Mandrin Speaker PLEASE COMPLETE AL…" at bounding box center [529, 58] width 668 height 2640
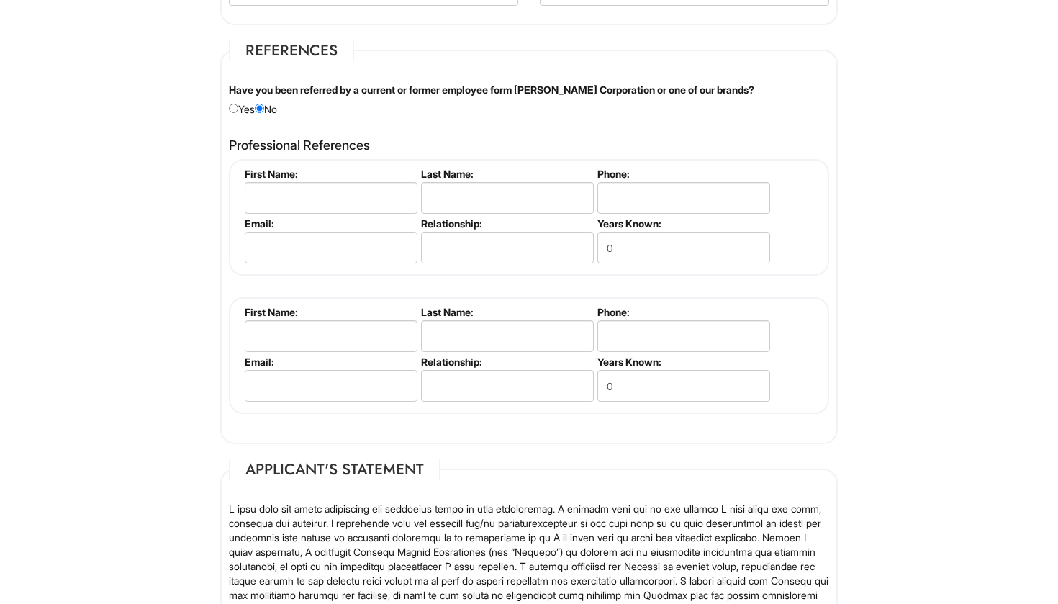
scroll to position [1675, 0]
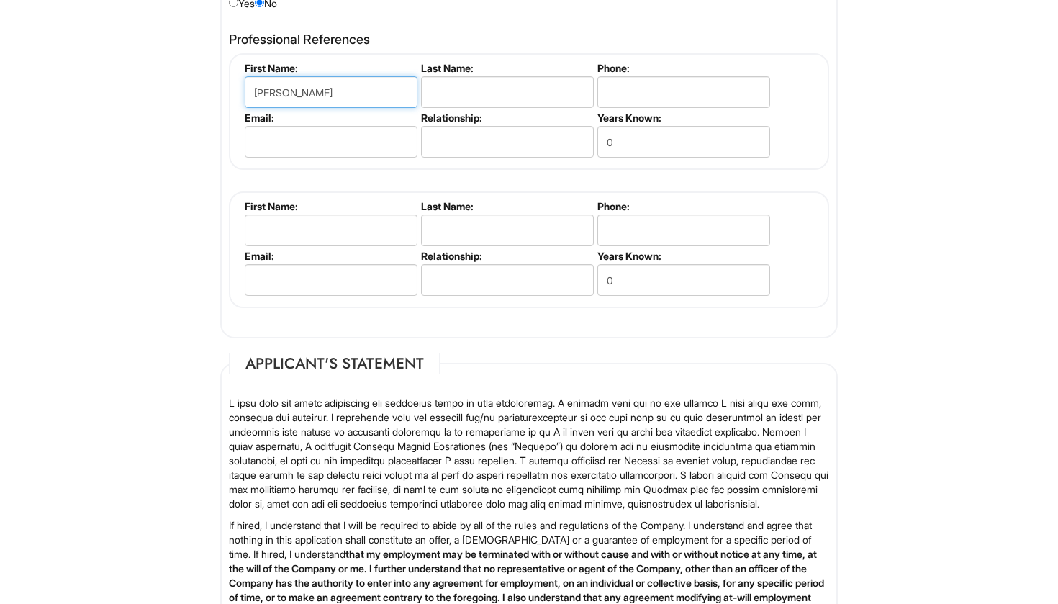
type input "[PERSON_NAME]"
type input "Athanasakes"
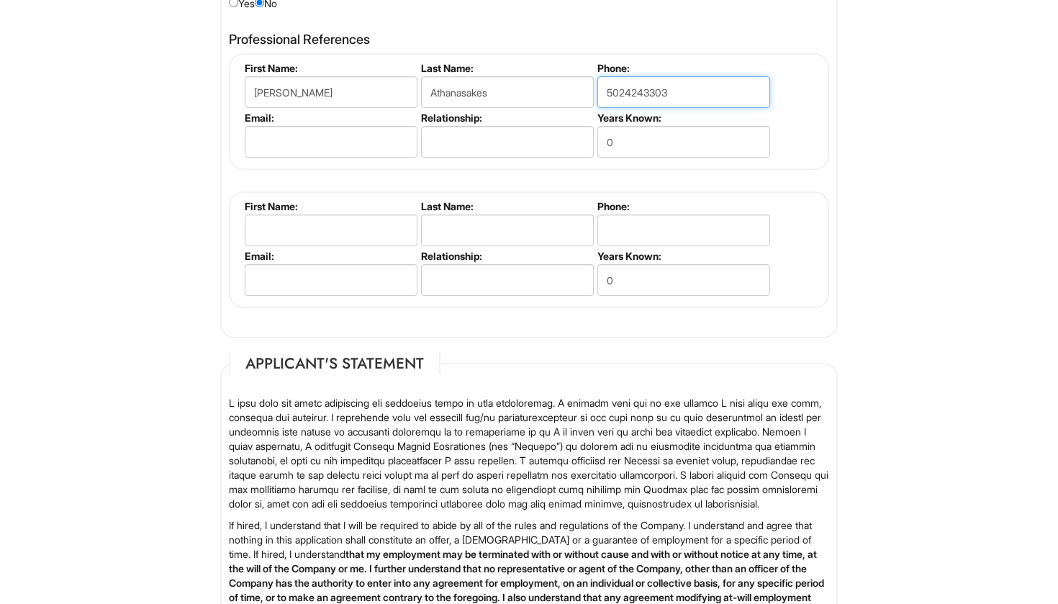
type input "5024243303"
click at [646, 146] on input "0" at bounding box center [683, 142] width 173 height 32
click at [524, 132] on input "text" at bounding box center [507, 142] width 173 height 32
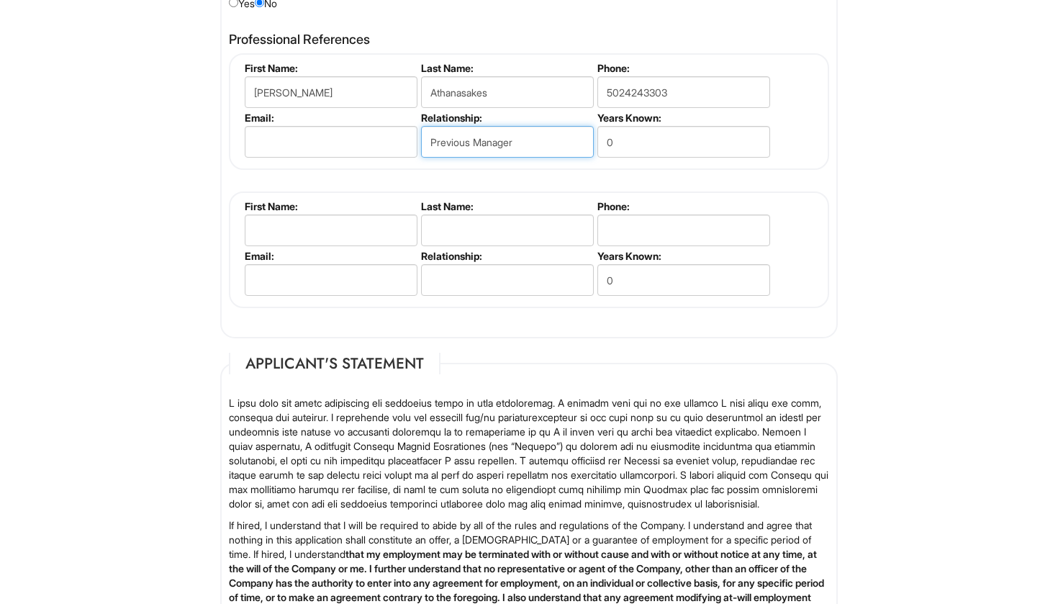
type input "Previous Manager"
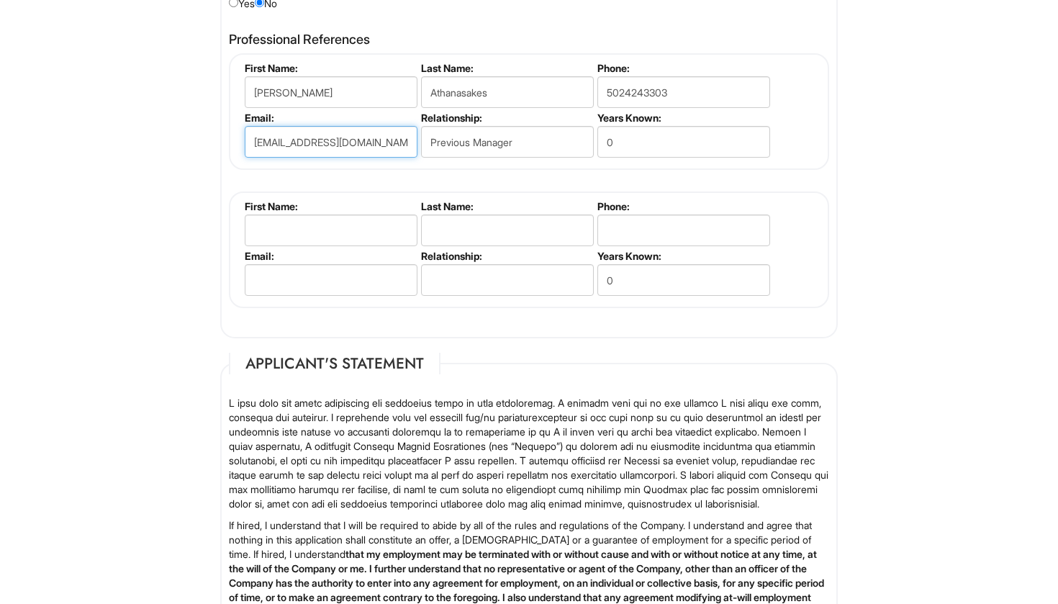
type input "[EMAIL_ADDRESS][DOMAIN_NAME]"
click at [706, 130] on input "0" at bounding box center [683, 142] width 173 height 32
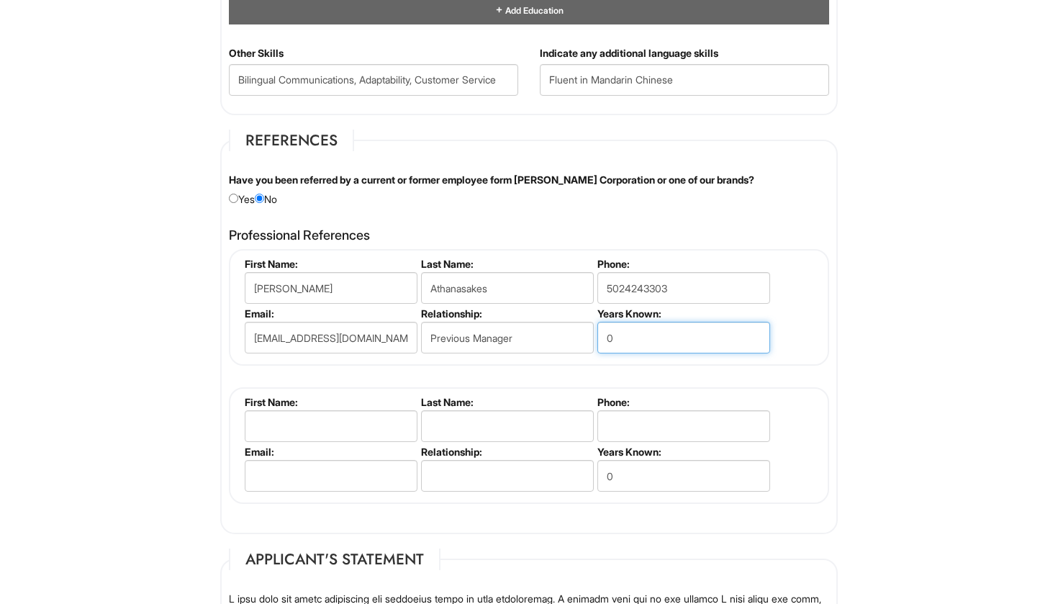
scroll to position [1477, 0]
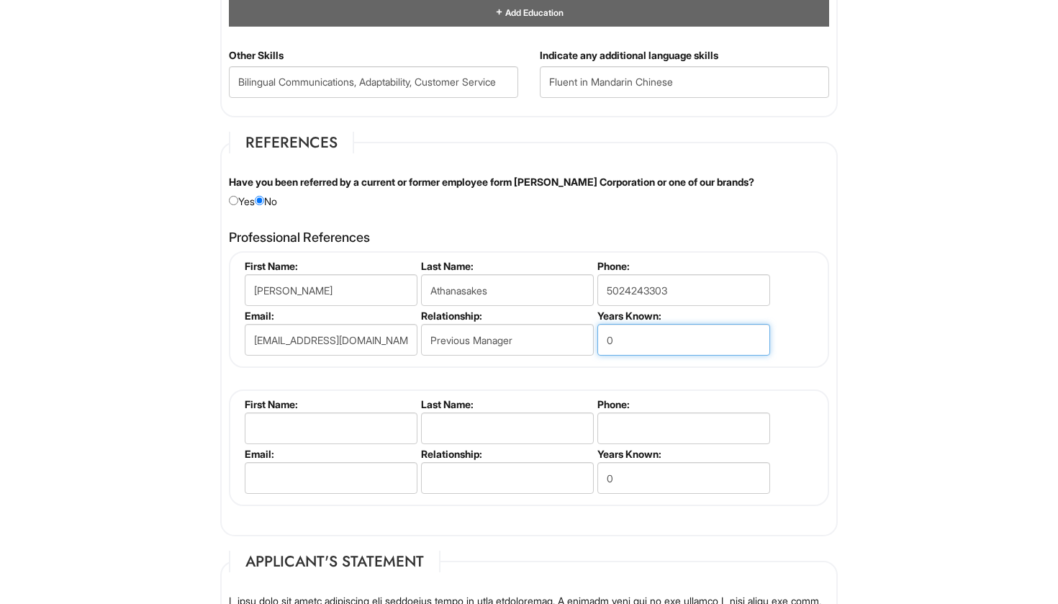
click at [666, 337] on input "0" at bounding box center [683, 340] width 173 height 32
type input "3"
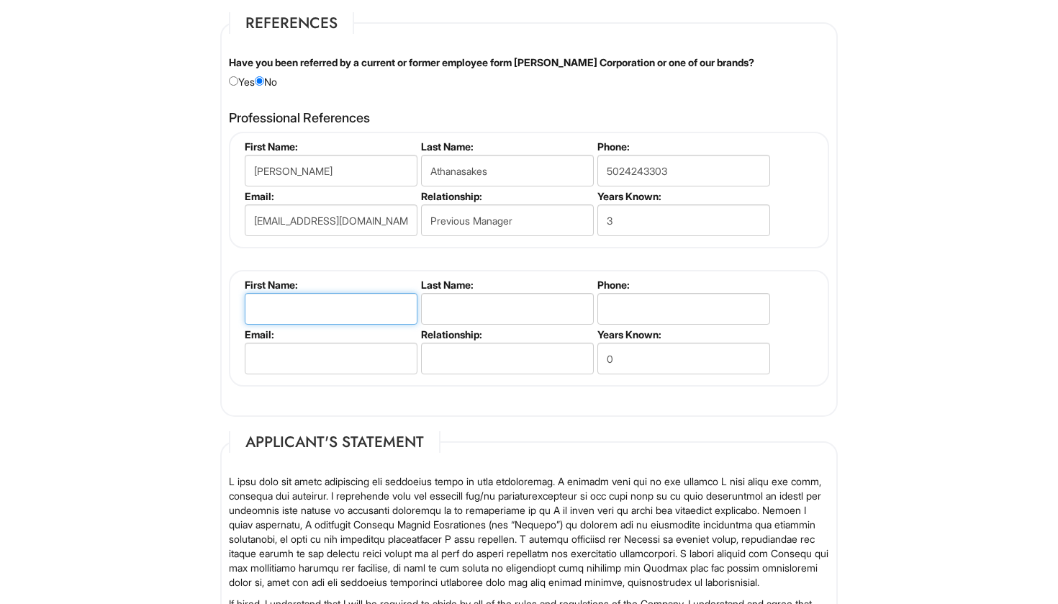
scroll to position [1598, 0]
type input "[PERSON_NAME]"
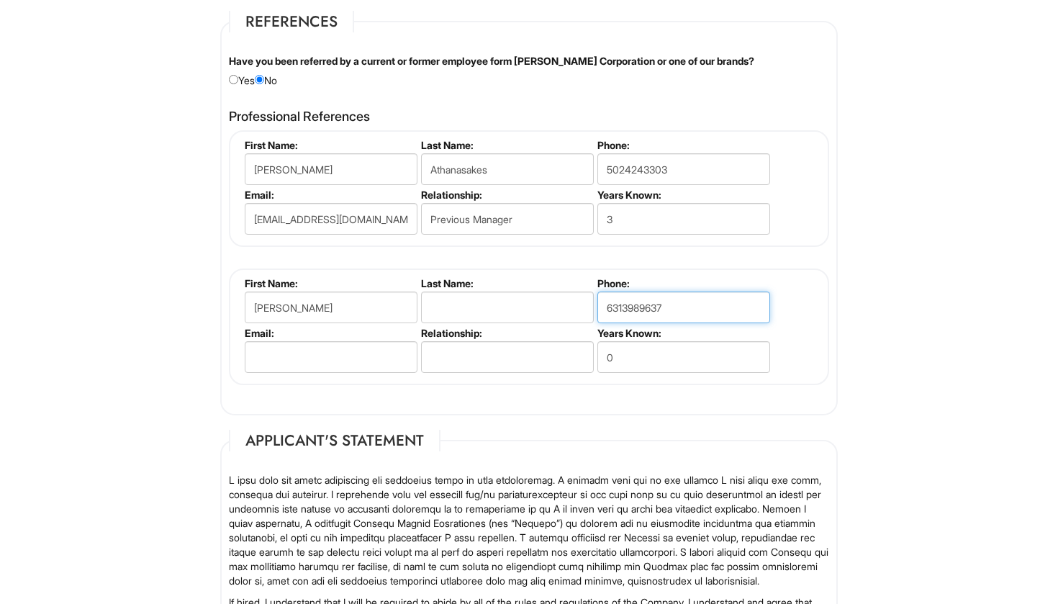
type input "6313989637"
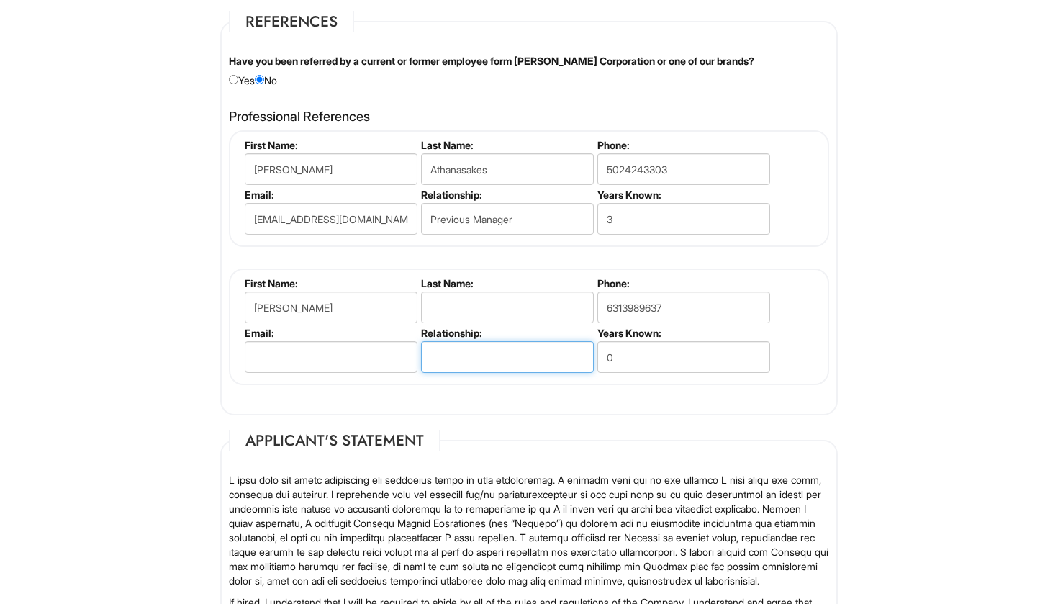
click at [525, 360] on input "text" at bounding box center [507, 357] width 173 height 32
type input "P"
click at [546, 346] on input "Previous Manager" at bounding box center [507, 357] width 173 height 32
drag, startPoint x: 510, startPoint y: 355, endPoint x: 420, endPoint y: 357, distance: 90.0
click at [420, 357] on li "Relationship: Previous Manager" at bounding box center [506, 352] width 176 height 50
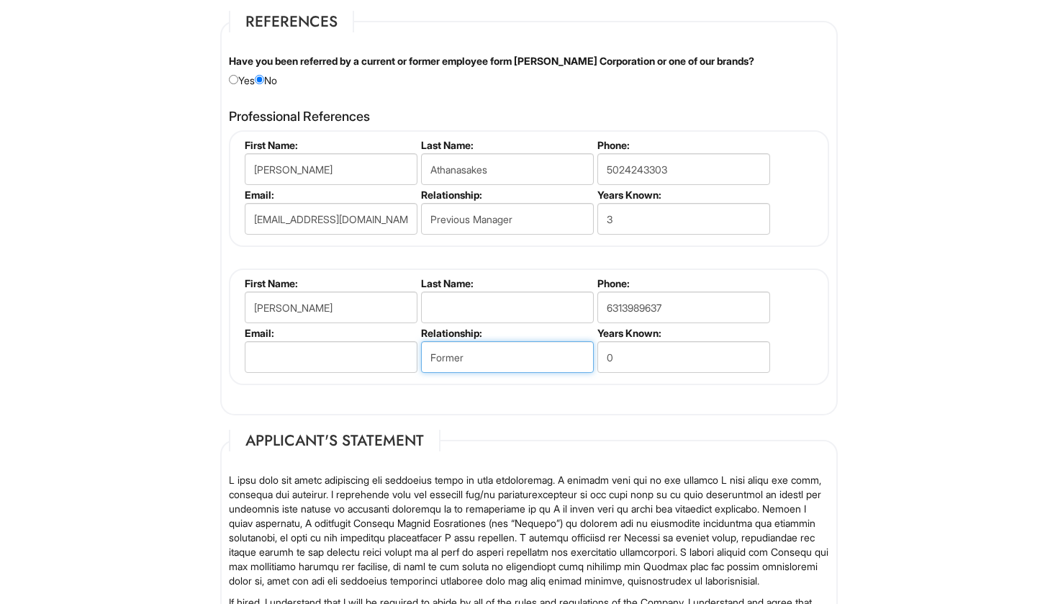
paste input "Supervisor (Owner)"
type input "Former Supervisor (Owner)"
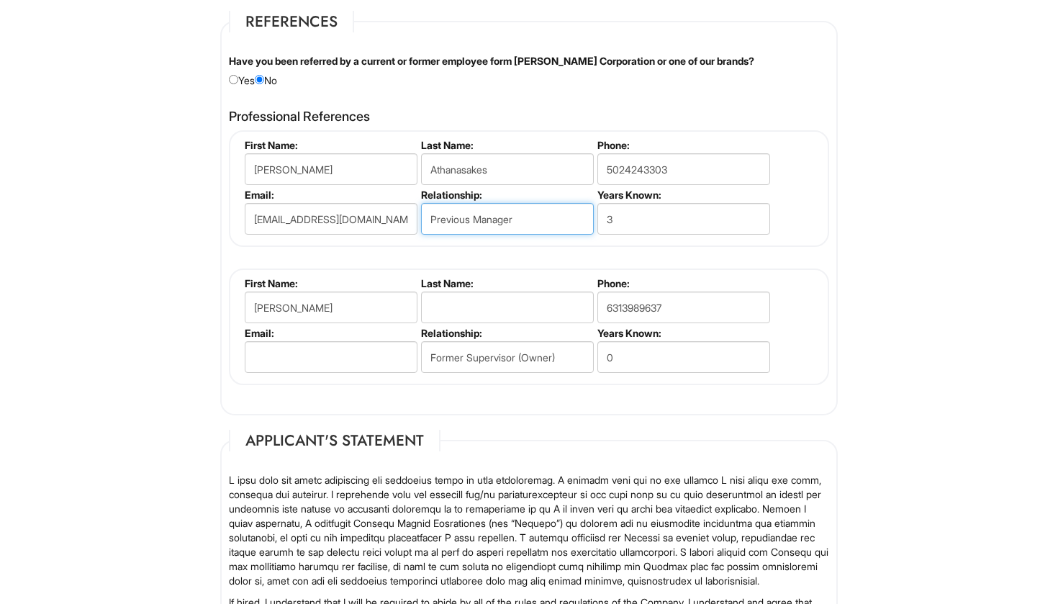
drag, startPoint x: 469, startPoint y: 215, endPoint x: 416, endPoint y: 225, distance: 54.2
click at [416, 139] on ul "First Name: [PERSON_NAME] Last Name: [PERSON_NAME] Phone: [PHONE_NUMBER] Email:…" at bounding box center [530, 139] width 579 height 0
click at [456, 217] on input "Previous Manager" at bounding box center [507, 219] width 173 height 32
drag, startPoint x: 471, startPoint y: 215, endPoint x: 423, endPoint y: 218, distance: 47.6
click at [423, 218] on input "Previous Manager" at bounding box center [507, 219] width 173 height 32
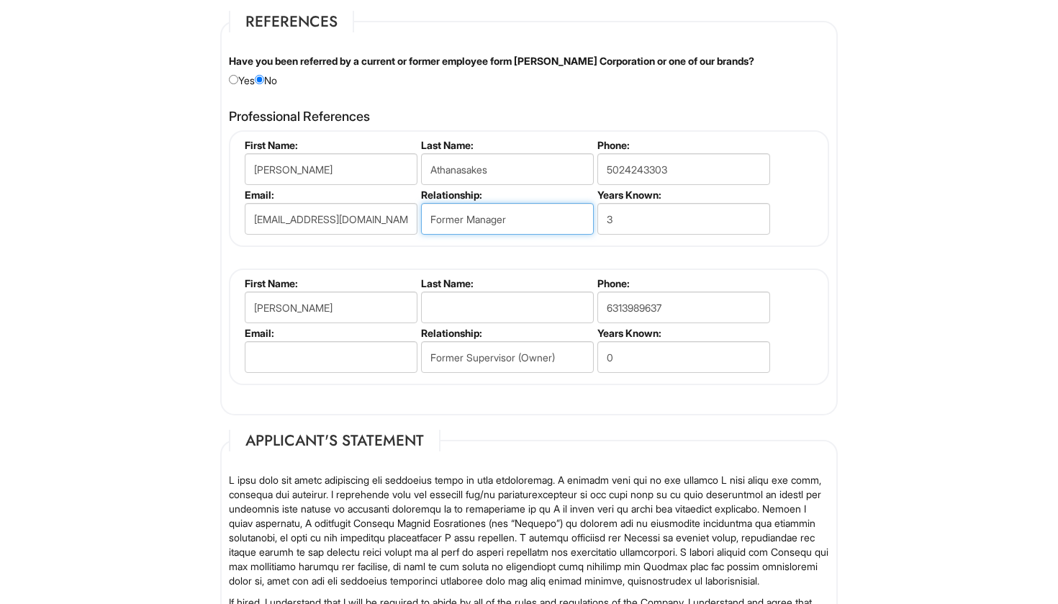
click at [565, 204] on input "Former Manager" at bounding box center [507, 219] width 173 height 32
click at [524, 217] on input "Former Manager" at bounding box center [507, 219] width 173 height 32
type input "Former Manager & Beverage Director"
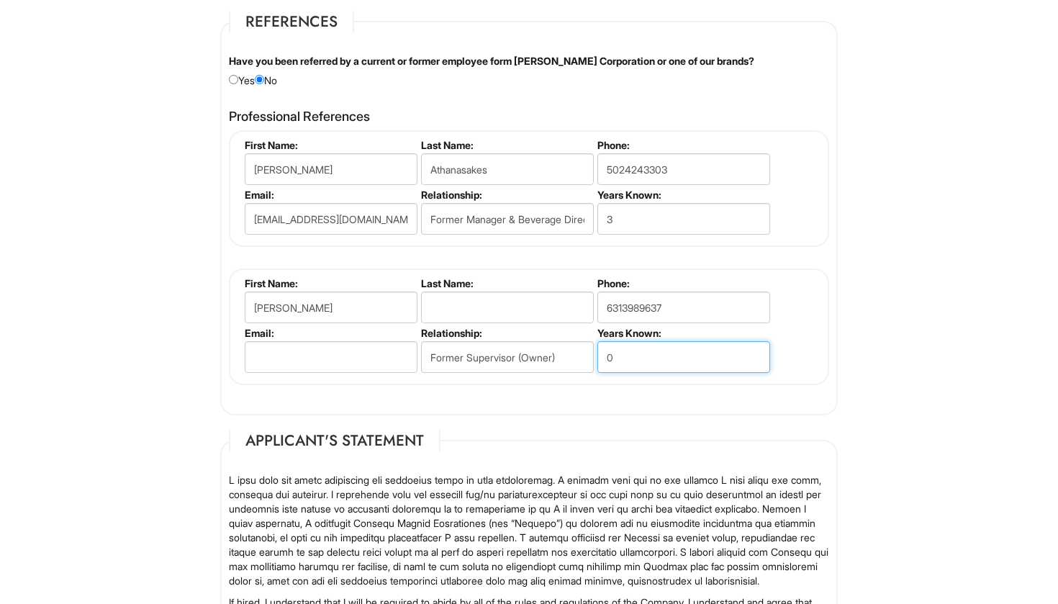
click at [700, 345] on input "0" at bounding box center [683, 357] width 173 height 32
click at [690, 346] on input "0" at bounding box center [683, 357] width 173 height 32
type input "1"
click at [832, 309] on div "Professional References [PERSON_NAME] First Name: [PERSON_NAME] Last Name: [PER…" at bounding box center [529, 254] width 622 height 305
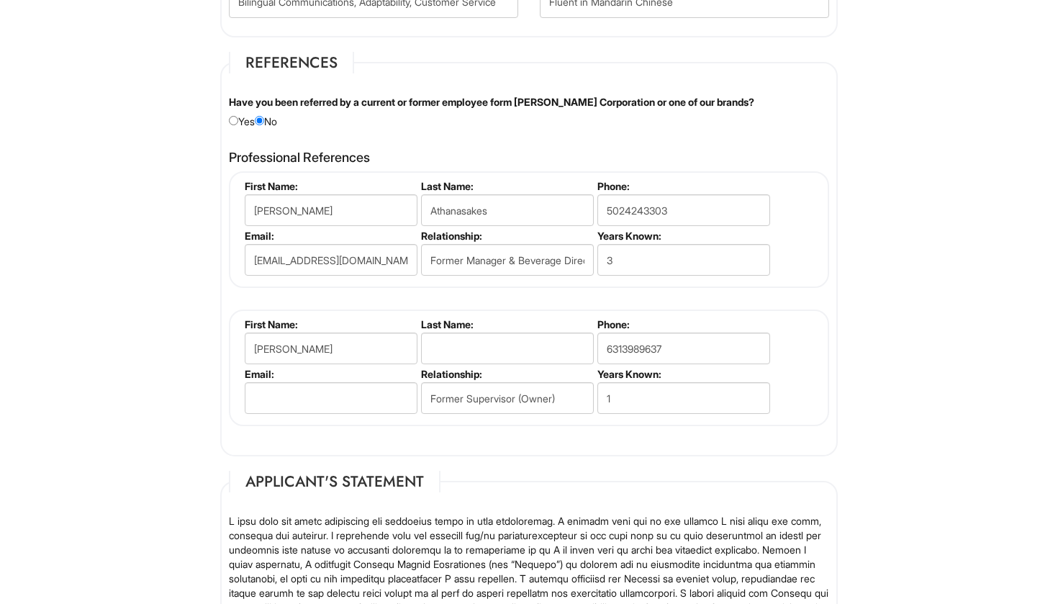
scroll to position [1561, 0]
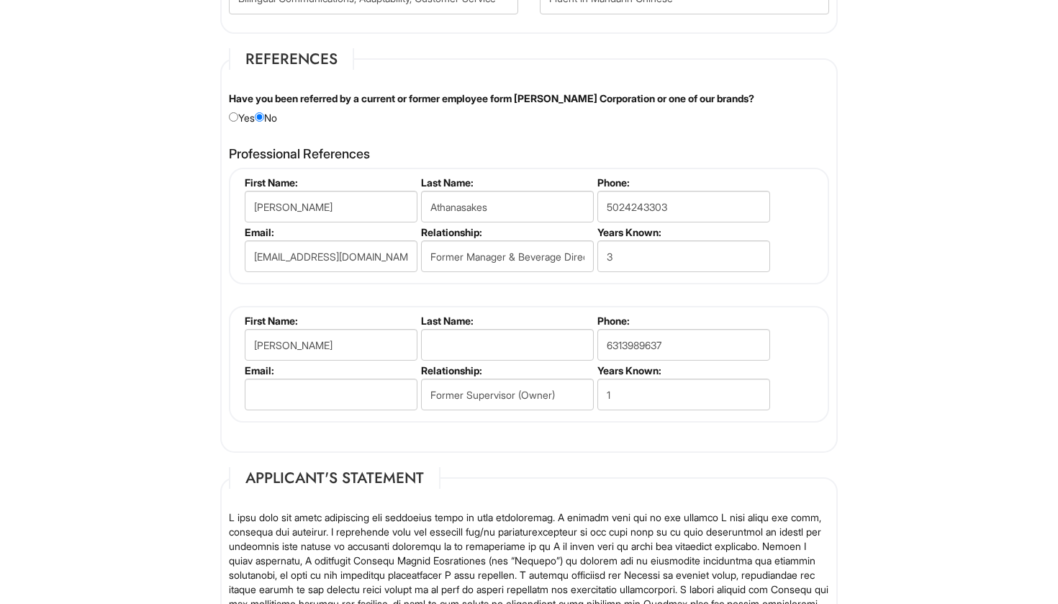
click at [376, 408] on fieldset "First Name: [PERSON_NAME] Last Name: Phone: [PHONE_NUMBER] Email: Relationship:…" at bounding box center [529, 364] width 600 height 117
type input "N/A"
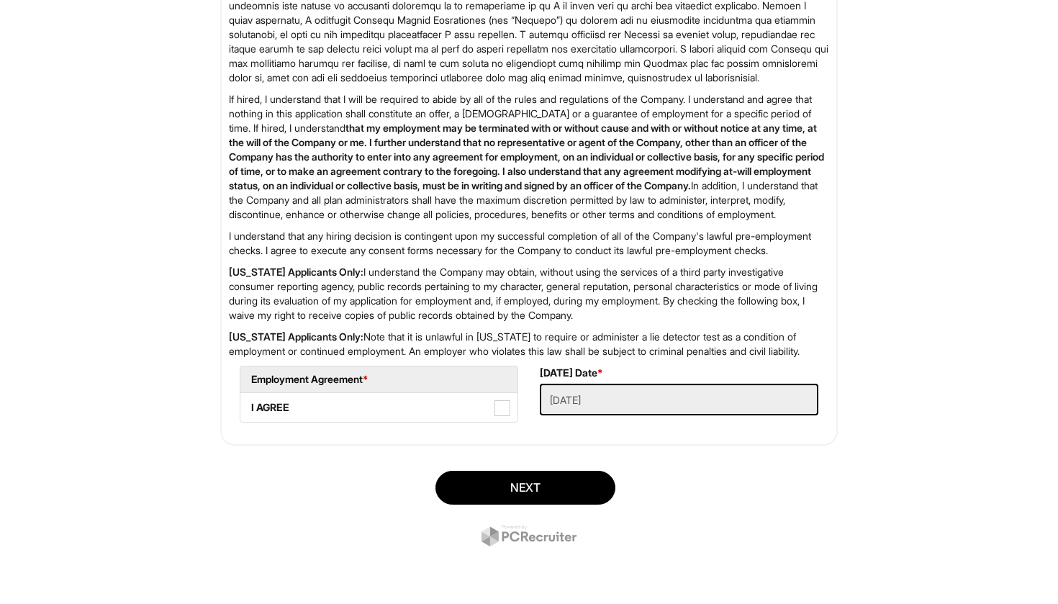
scroll to position [2152, 0]
click at [505, 406] on span at bounding box center [503, 408] width 16 height 16
click at [250, 405] on AGREE "I AGREE" at bounding box center [244, 400] width 9 height 9
checkbox AGREE "true"
click at [536, 480] on button "Next" at bounding box center [526, 488] width 180 height 34
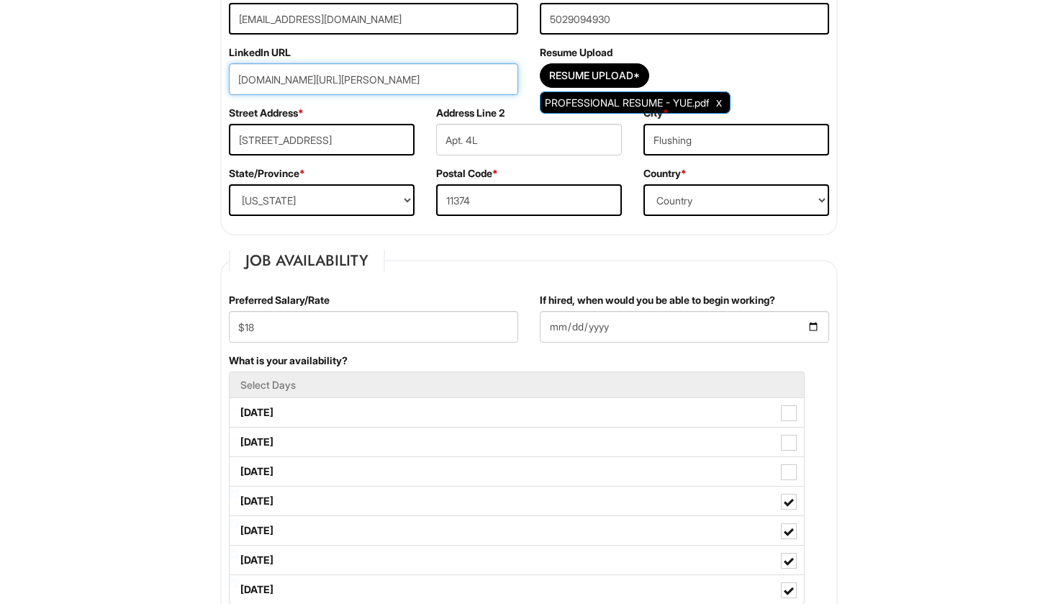
scroll to position [355, 0]
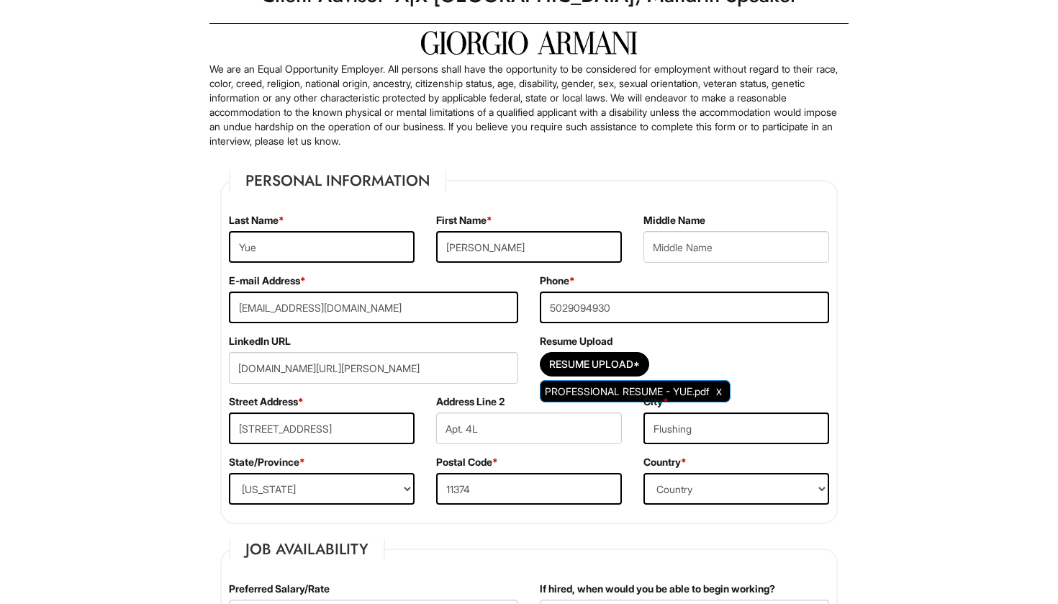
scroll to position [66, 0]
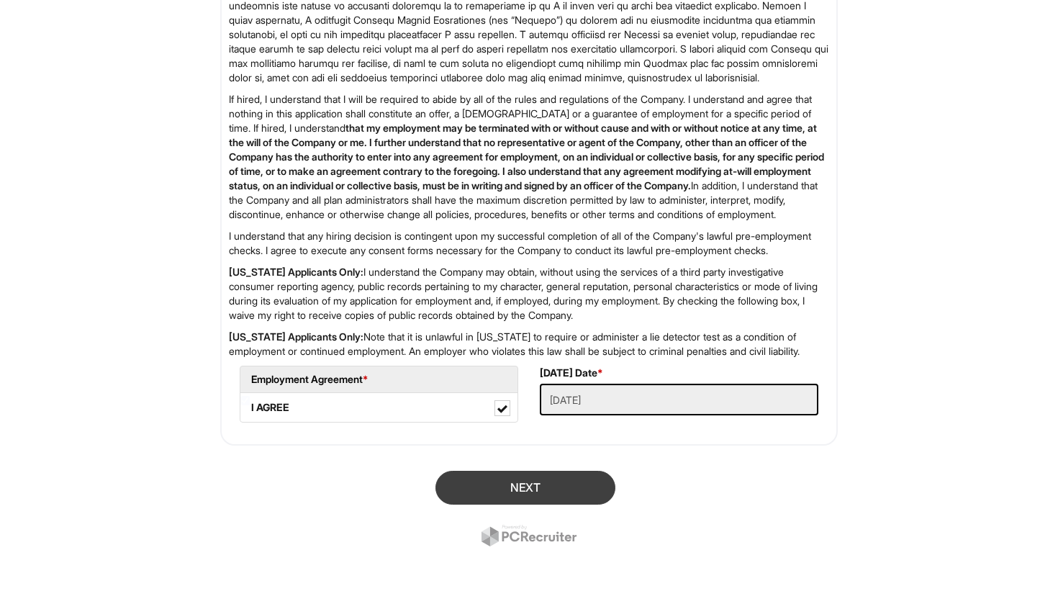
click at [583, 477] on button "Next" at bounding box center [526, 488] width 180 height 34
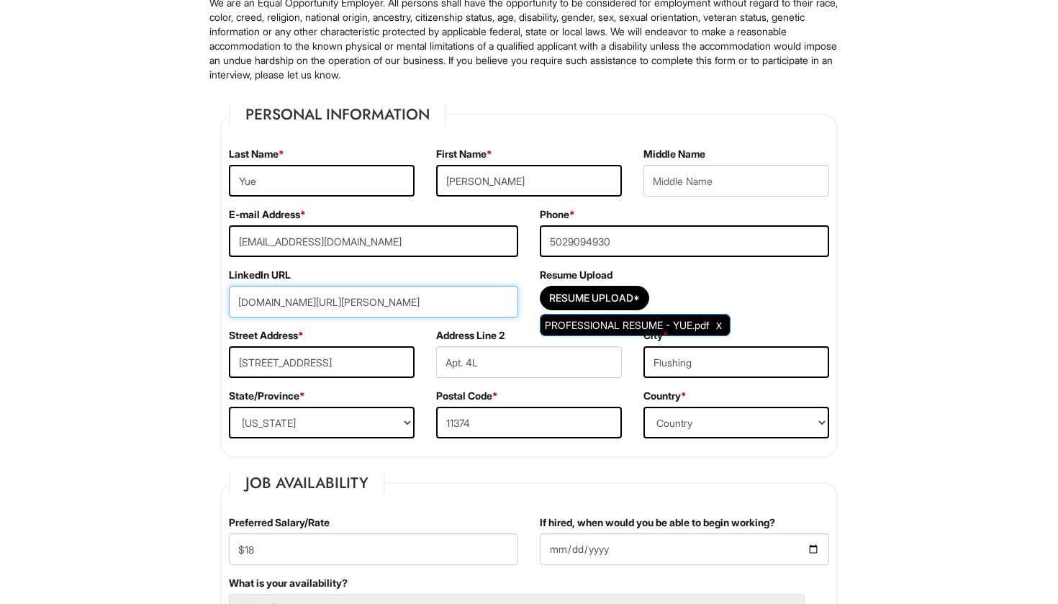
click at [430, 297] on input "[DOMAIN_NAME][URL][PERSON_NAME]" at bounding box center [373, 302] width 289 height 32
click at [438, 304] on input "[DOMAIN_NAME][URL][PERSON_NAME]" at bounding box center [373, 302] width 289 height 32
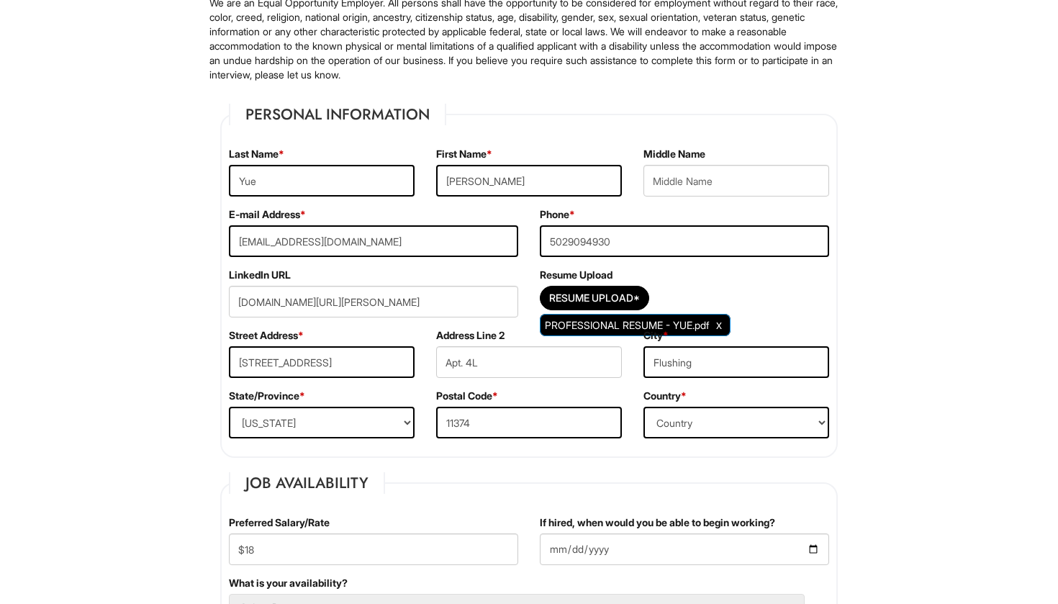
click at [639, 321] on span "PROFESSIONAL RESUME - YUE.pdf" at bounding box center [627, 325] width 164 height 12
click at [797, 325] on div "Resume Upload Resume Upload* PROFESSIONAL RESUME - YUE.pdf" at bounding box center [684, 298] width 311 height 60
click at [759, 357] on input "Flushing" at bounding box center [737, 362] width 186 height 32
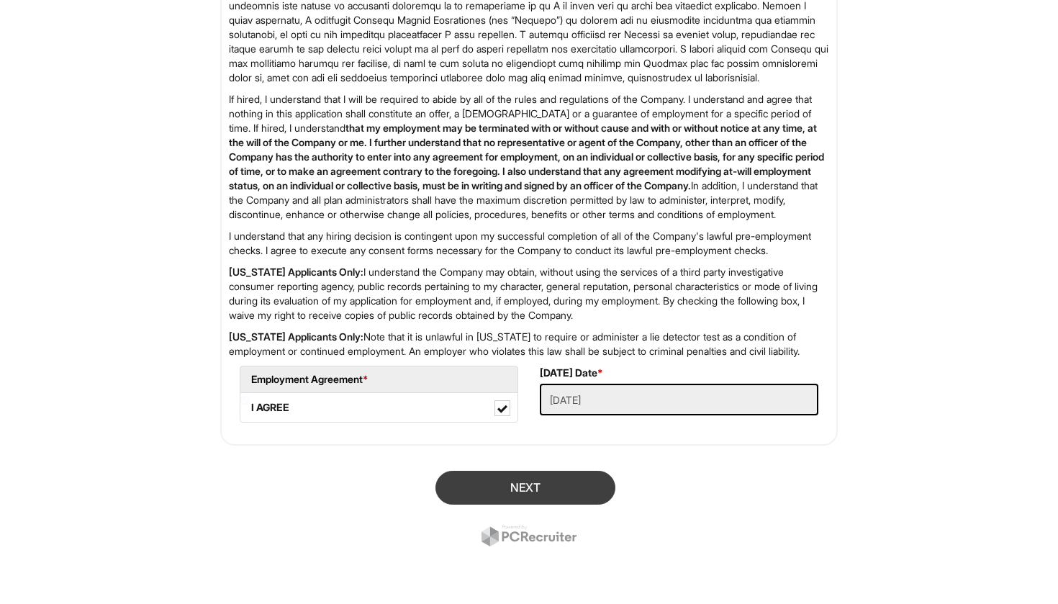
click at [487, 488] on button "Next" at bounding box center [526, 488] width 180 height 34
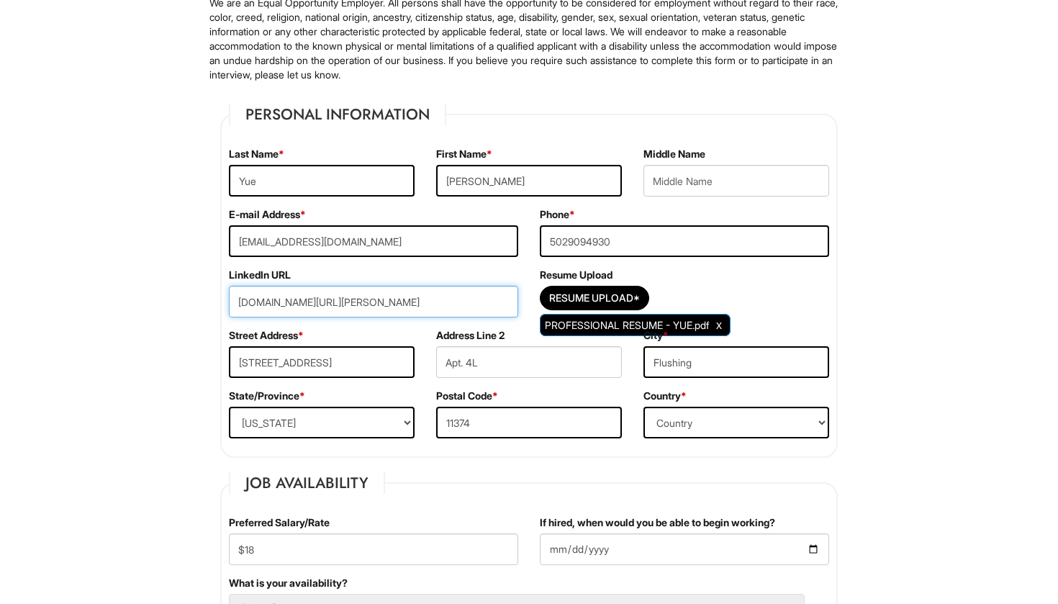
drag, startPoint x: 452, startPoint y: 300, endPoint x: 199, endPoint y: 302, distance: 252.7
paste input "[DOMAIN_NAME][URL][PERSON_NAME]"
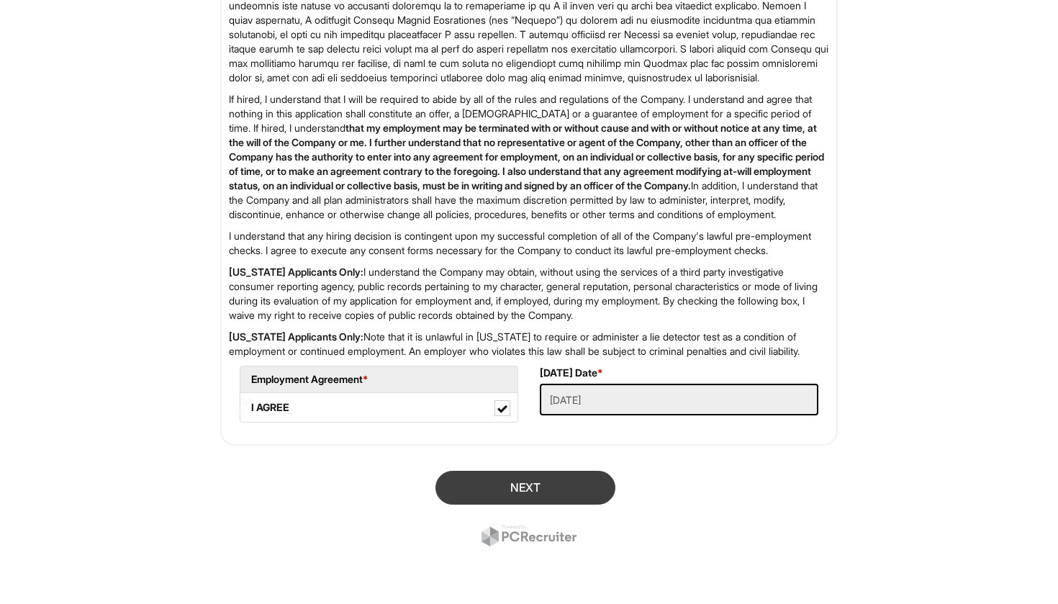
click at [526, 505] on button "Next" at bounding box center [526, 488] width 180 height 34
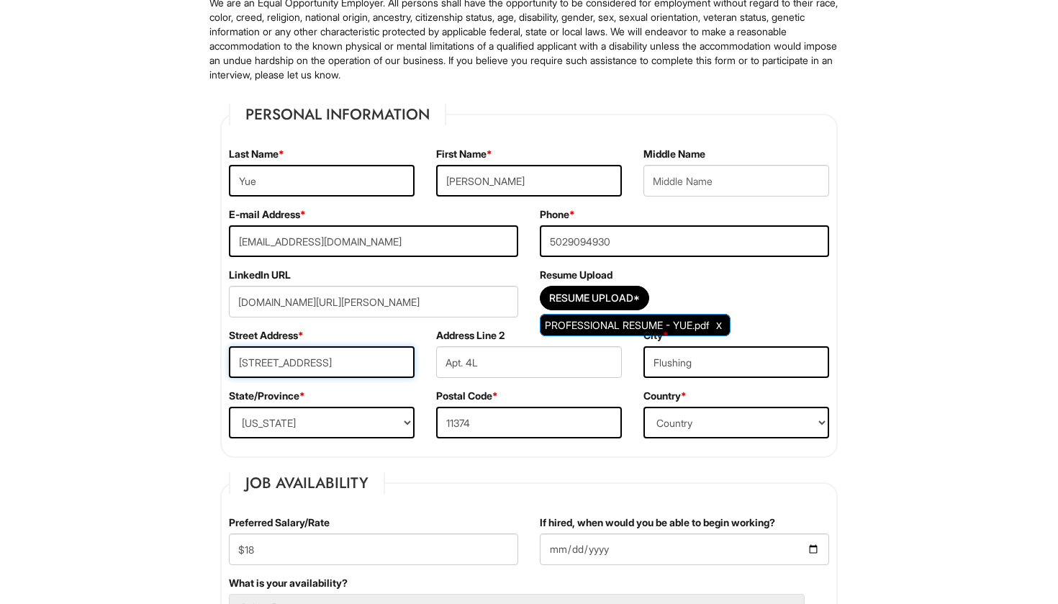
click at [388, 369] on input "[STREET_ADDRESS]" at bounding box center [322, 362] width 186 height 32
click at [505, 432] on input "11374" at bounding box center [529, 423] width 186 height 32
click at [723, 371] on input "Flushing" at bounding box center [737, 362] width 186 height 32
click at [564, 367] on input "Apt. 4L" at bounding box center [529, 362] width 186 height 32
click at [391, 342] on div "Street Address * [STREET_ADDRESS]" at bounding box center [321, 358] width 207 height 60
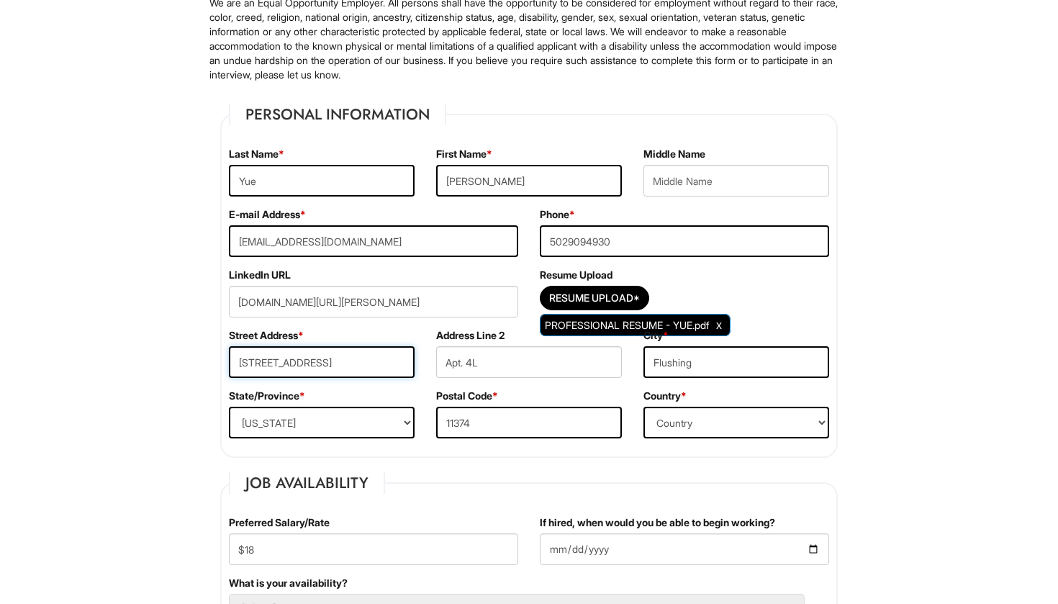
click at [371, 354] on input "[STREET_ADDRESS]" at bounding box center [322, 362] width 186 height 32
click at [742, 243] on input "5029094930" at bounding box center [684, 241] width 289 height 32
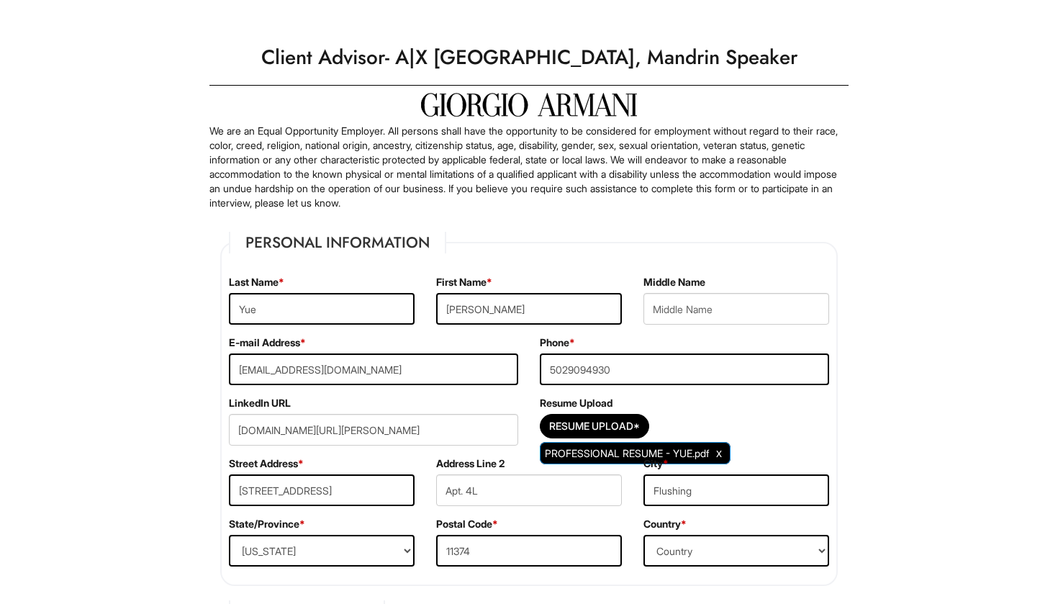
scroll to position [9, 0]
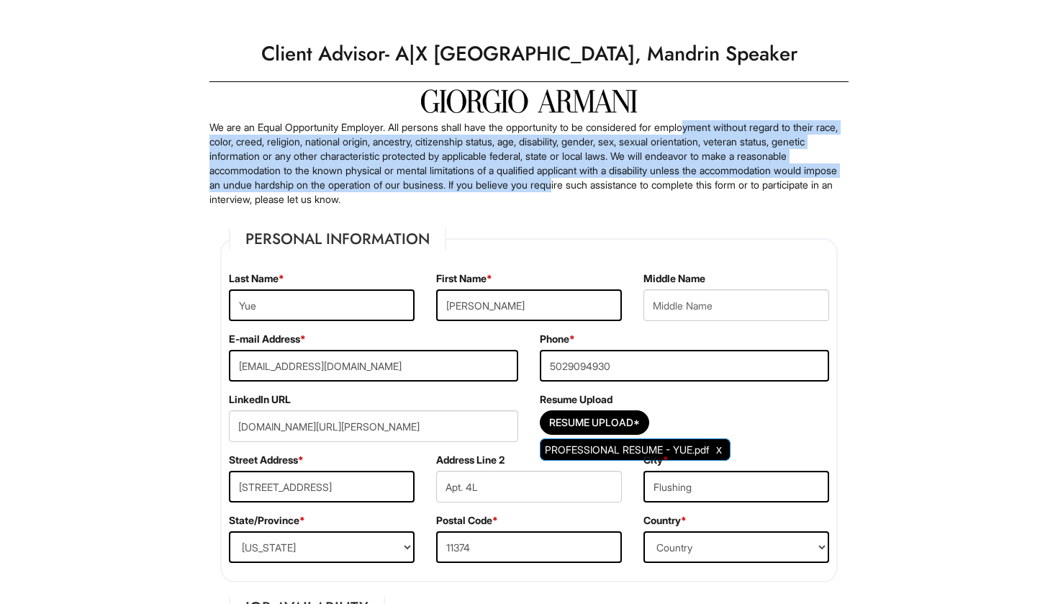
drag, startPoint x: 710, startPoint y: 120, endPoint x: 718, endPoint y: 176, distance: 56.8
click at [718, 176] on p "We are an Equal Opportunity Employer. All persons shall have the opportunity to…" at bounding box center [528, 163] width 639 height 86
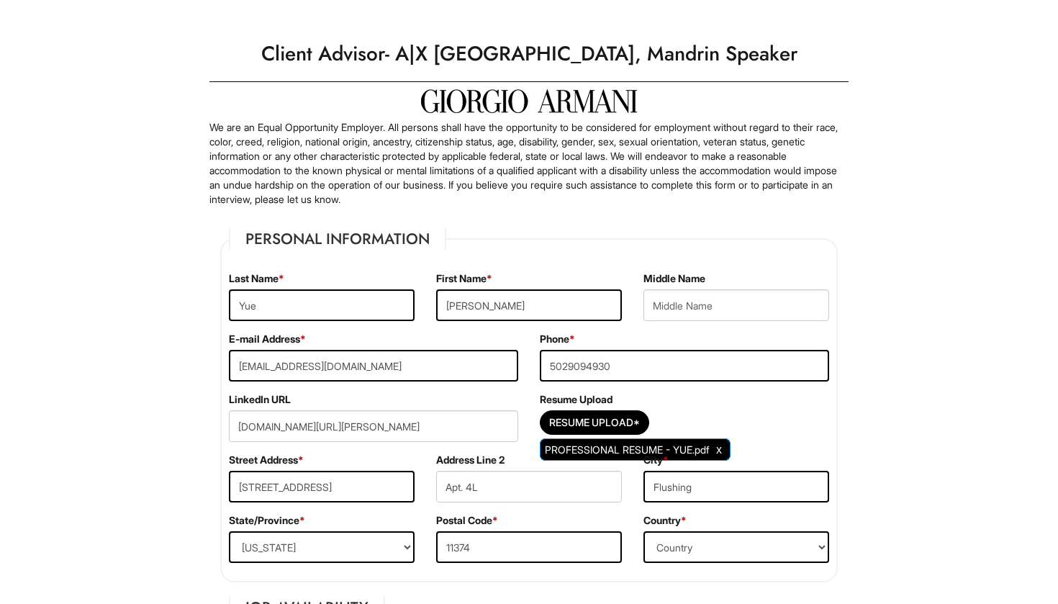
click at [722, 190] on p "We are an Equal Opportunity Employer. All persons shall have the opportunity to…" at bounding box center [528, 163] width 639 height 86
click at [809, 265] on fieldset "Personal Information Last Name * [PERSON_NAME] First Name * [PERSON_NAME] Middl…" at bounding box center [529, 405] width 618 height 354
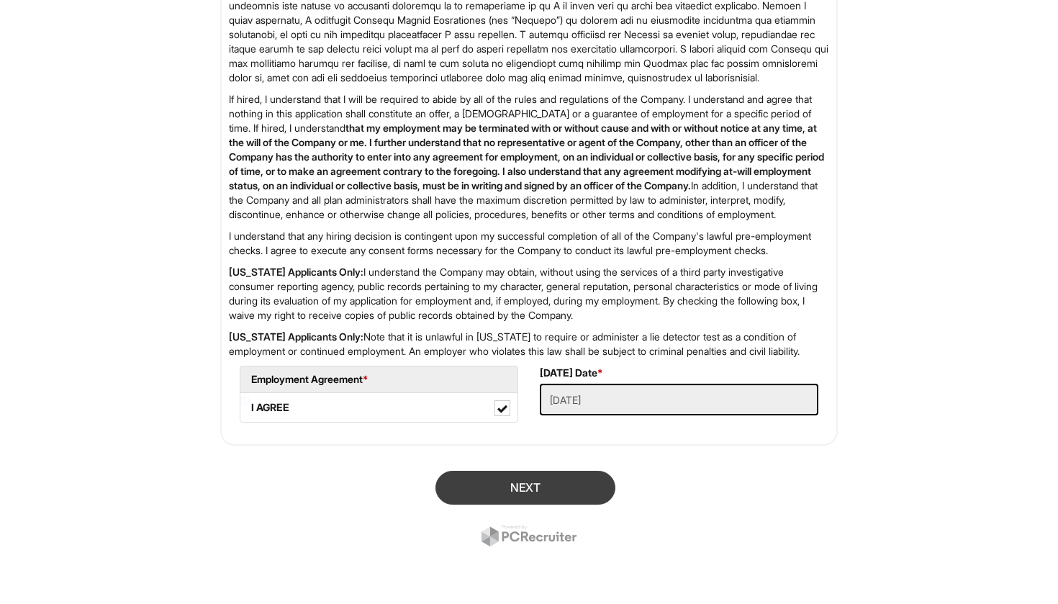
click at [596, 484] on button "Next" at bounding box center [526, 488] width 180 height 34
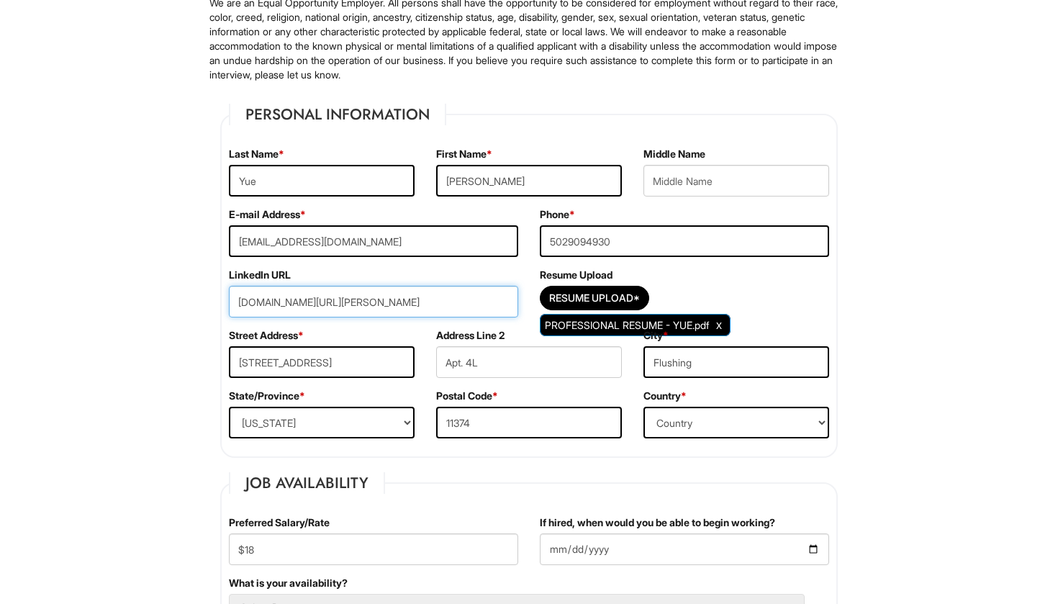
drag, startPoint x: 436, startPoint y: 307, endPoint x: 210, endPoint y: 302, distance: 226.1
paste input "[URL][DOMAIN_NAME][PERSON_NAME]"
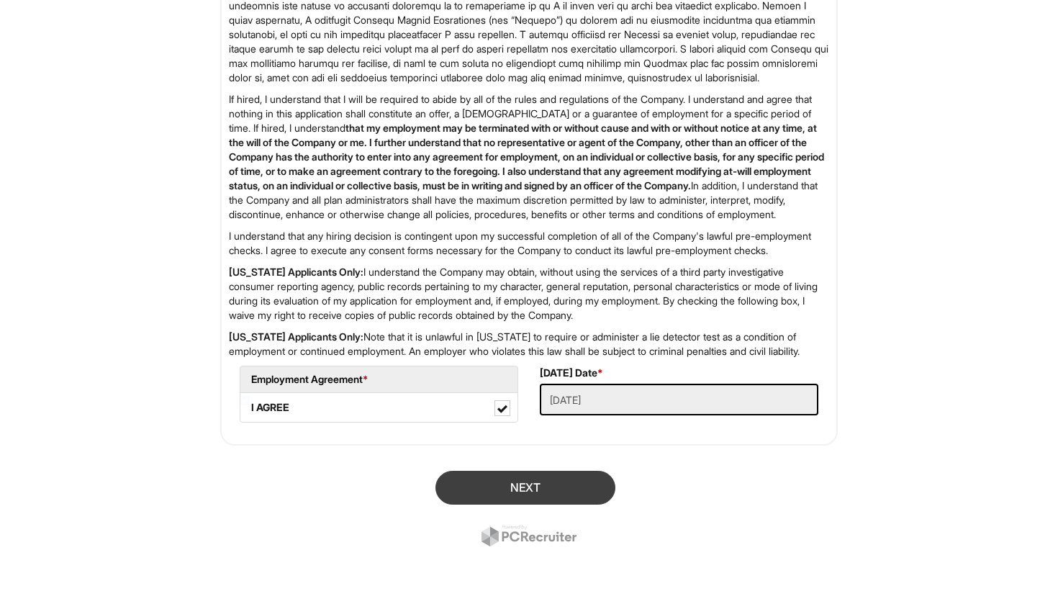
type input "[URL][DOMAIN_NAME][PERSON_NAME]"
click at [546, 478] on button "Next" at bounding box center [526, 488] width 180 height 34
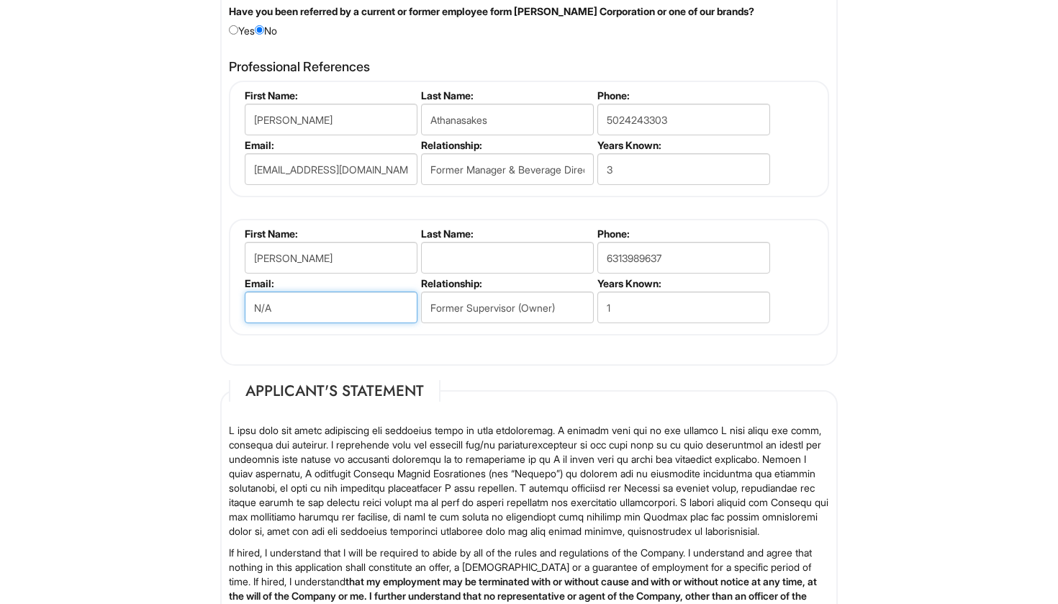
click at [343, 299] on input "N/A" at bounding box center [331, 308] width 173 height 32
drag, startPoint x: 343, startPoint y: 299, endPoint x: 263, endPoint y: 309, distance: 80.5
click at [263, 309] on input "N/A" at bounding box center [331, 308] width 173 height 32
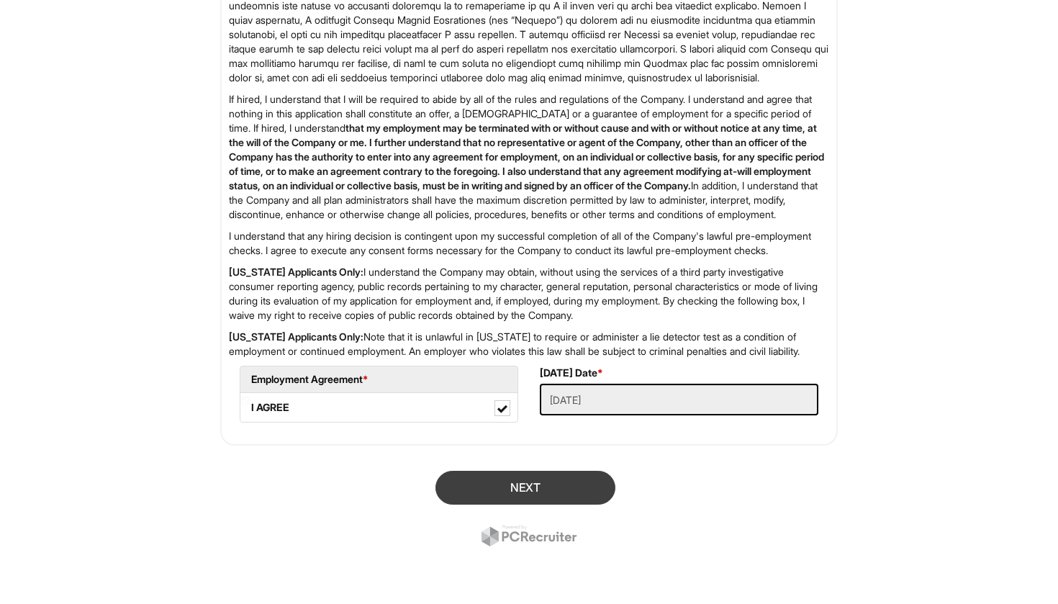
click at [502, 481] on button "Next" at bounding box center [526, 488] width 180 height 34
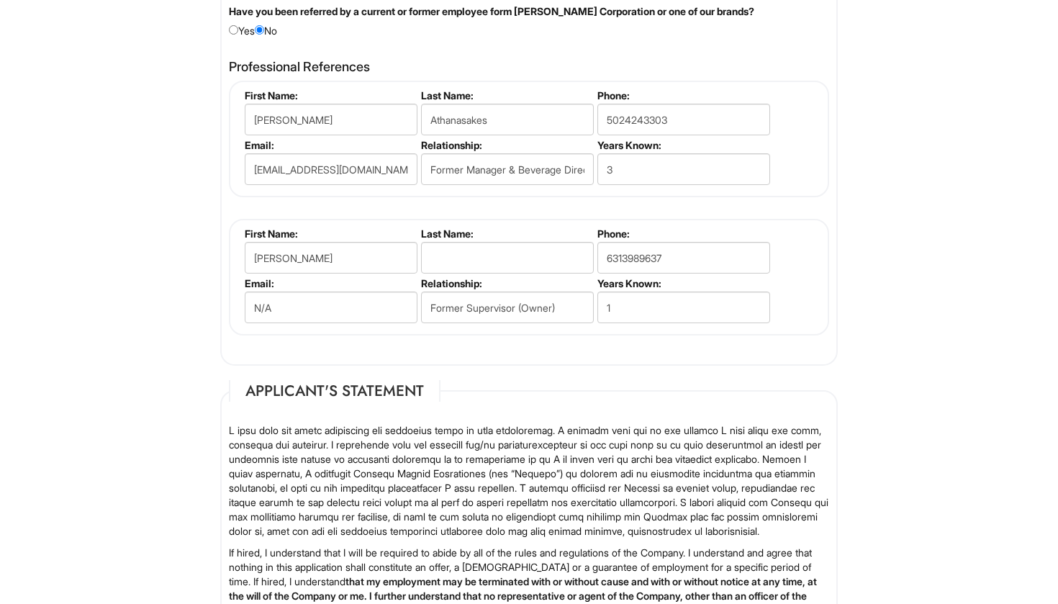
click at [435, 382] on legend "Applicant's Statement" at bounding box center [335, 391] width 212 height 22
click at [368, 304] on input "N/A" at bounding box center [331, 308] width 173 height 32
type input "N/A"
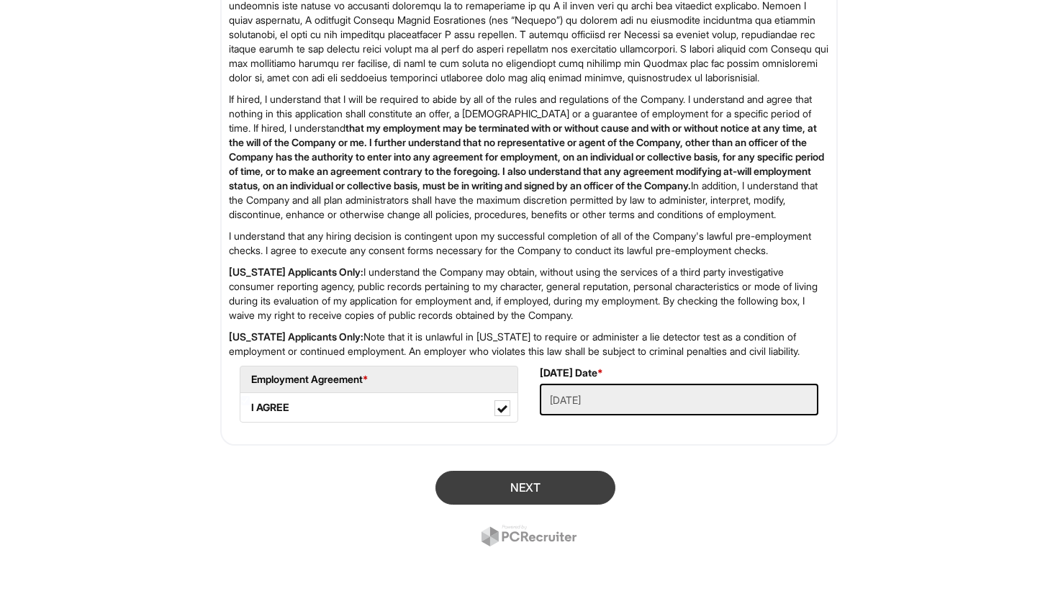
click at [528, 492] on button "Next" at bounding box center [526, 488] width 180 height 34
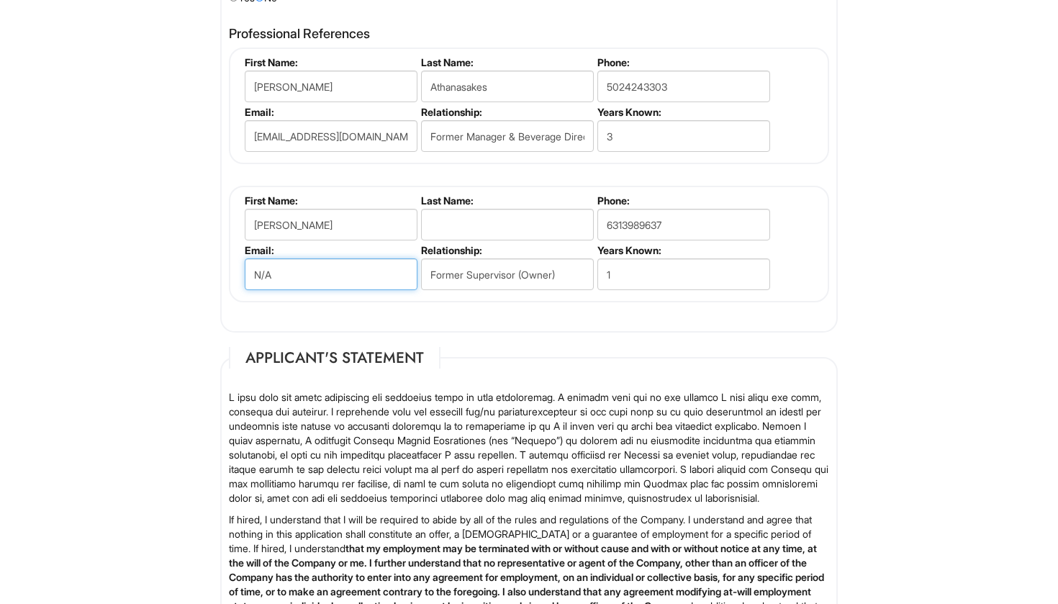
scroll to position [1695, 0]
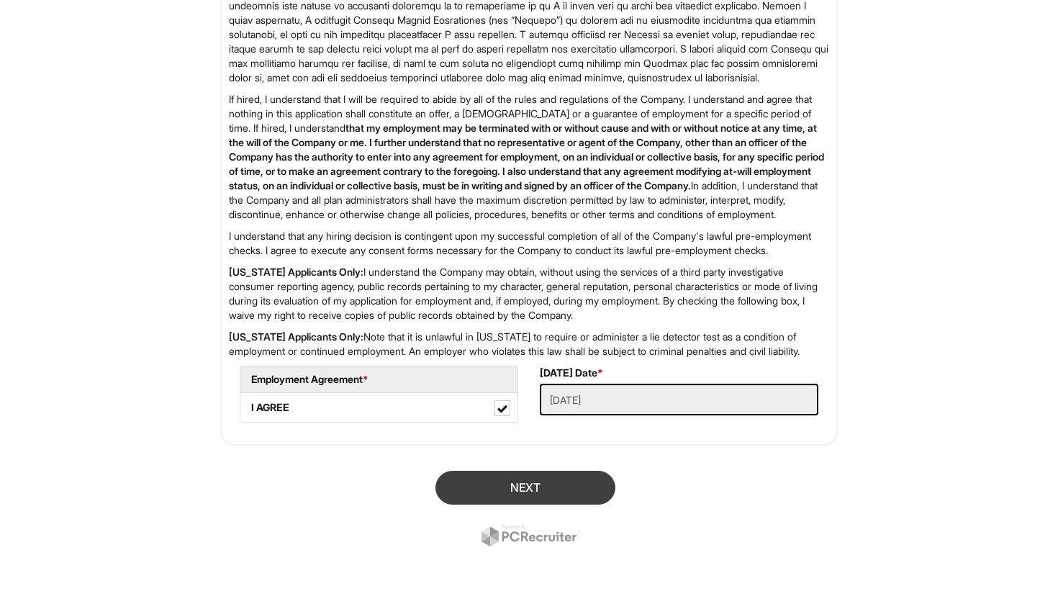
click at [521, 487] on button "Next" at bounding box center [526, 488] width 180 height 34
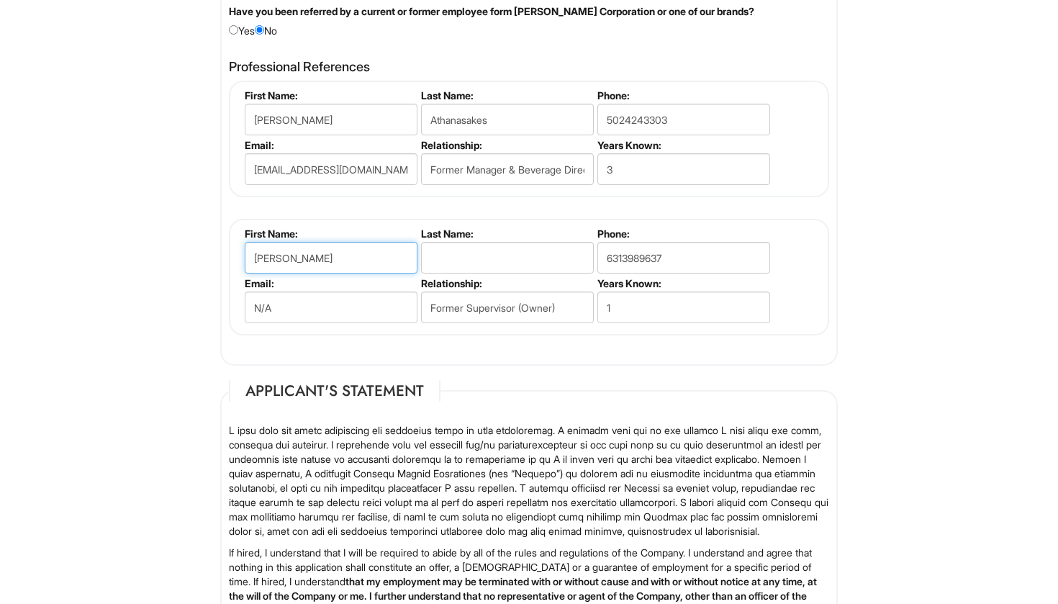
click at [403, 266] on input "[PERSON_NAME]" at bounding box center [331, 258] width 173 height 32
drag, startPoint x: 525, startPoint y: 24, endPoint x: 302, endPoint y: 254, distance: 320.2
click at [302, 254] on input "[PERSON_NAME]" at bounding box center [331, 258] width 173 height 32
type input "A"
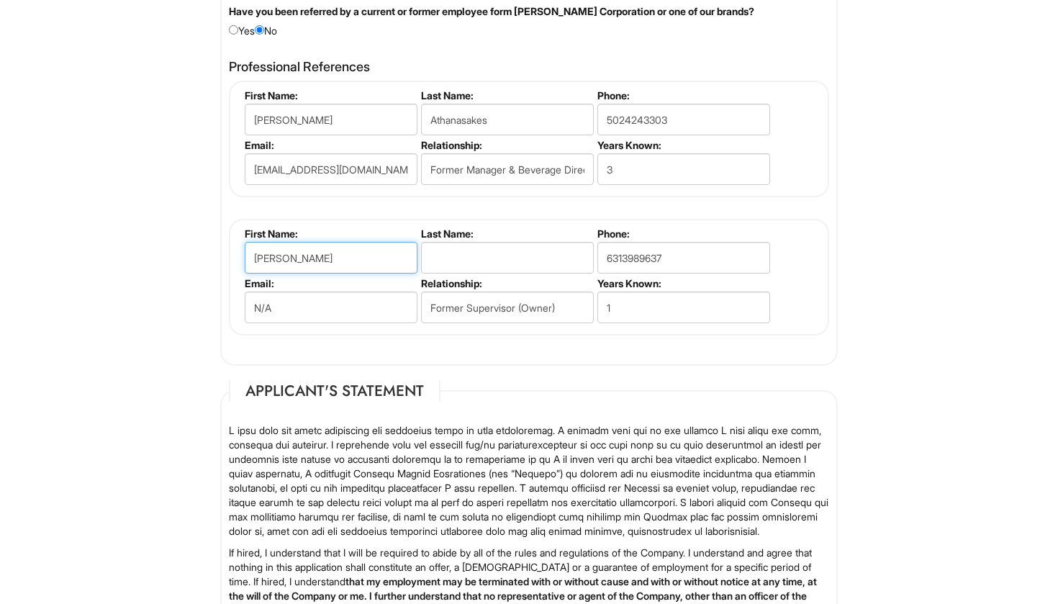
type input "[PERSON_NAME]"
click at [469, 257] on input "text" at bounding box center [507, 258] width 173 height 32
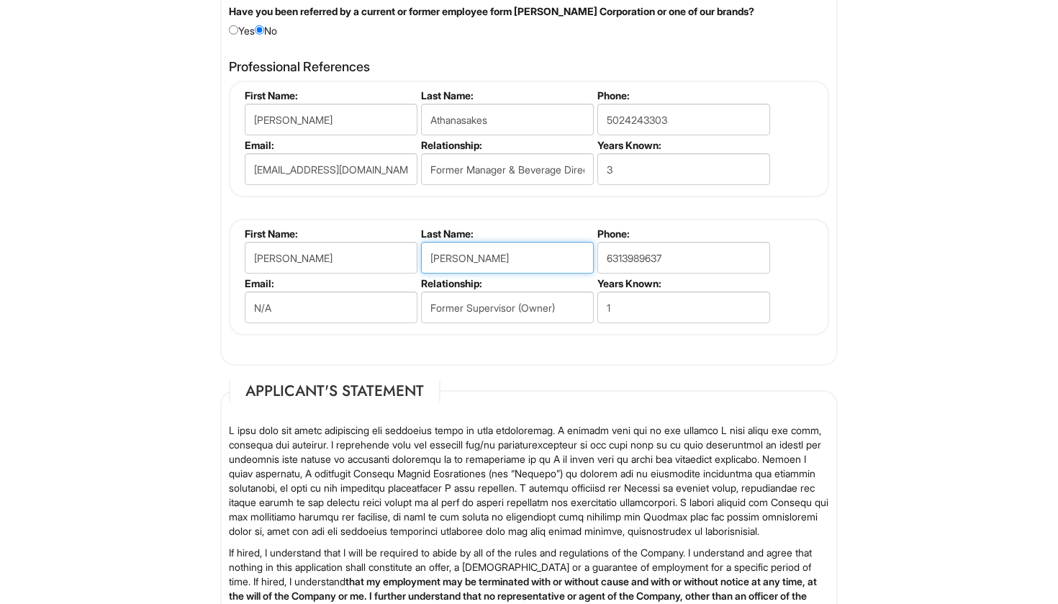
type input "[PERSON_NAME]"
click at [674, 255] on input "6313989637" at bounding box center [683, 258] width 173 height 32
drag, startPoint x: 674, startPoint y: 255, endPoint x: 619, endPoint y: 255, distance: 54.7
click at [619, 255] on input "6313989637" at bounding box center [683, 258] width 173 height 32
click at [322, 277] on label "Email:" at bounding box center [330, 283] width 171 height 12
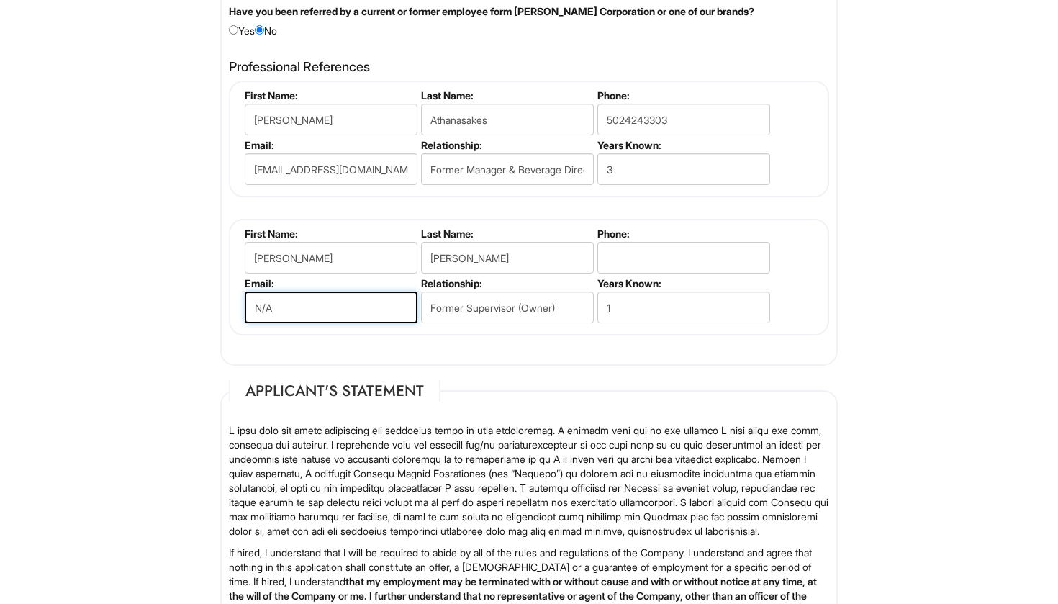
click at [317, 294] on input "N/A" at bounding box center [331, 308] width 173 height 32
drag, startPoint x: 316, startPoint y: 294, endPoint x: 287, endPoint y: 294, distance: 28.8
click at [287, 294] on input "N/A" at bounding box center [331, 308] width 173 height 32
click at [286, 297] on input "N/A" at bounding box center [331, 308] width 173 height 32
type input "N"
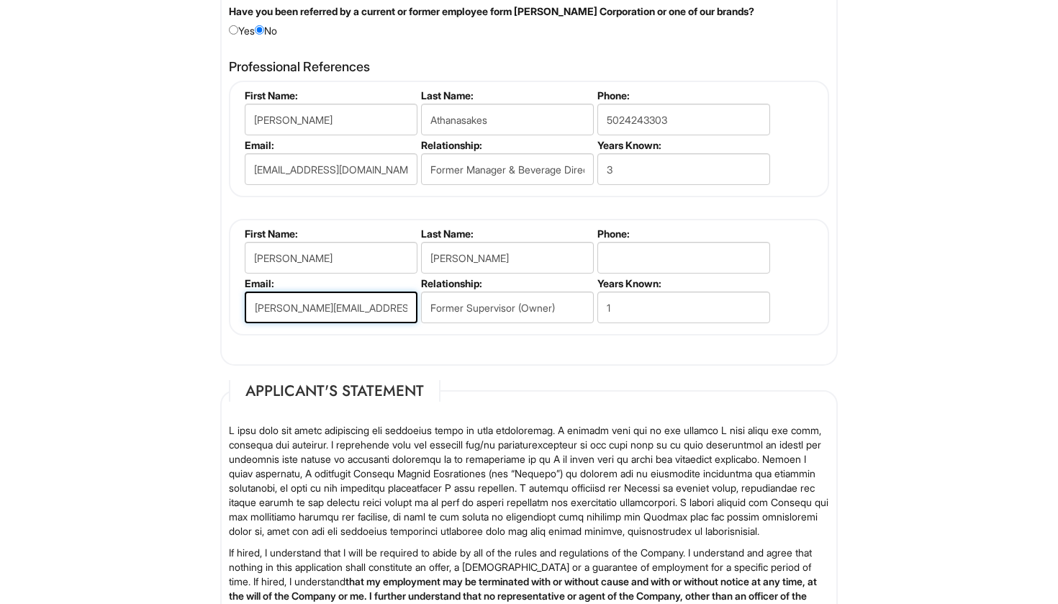
type input "[PERSON_NAME][EMAIL_ADDRESS][DOMAIN_NAME]"
click at [523, 310] on input "Former Supervisor (Owner)" at bounding box center [507, 308] width 173 height 32
drag, startPoint x: 581, startPoint y: 306, endPoint x: 469, endPoint y: 299, distance: 111.8
click at [469, 299] on input "Former Supervisor (Owner)" at bounding box center [507, 308] width 173 height 32
type input "Former Director of Talent"
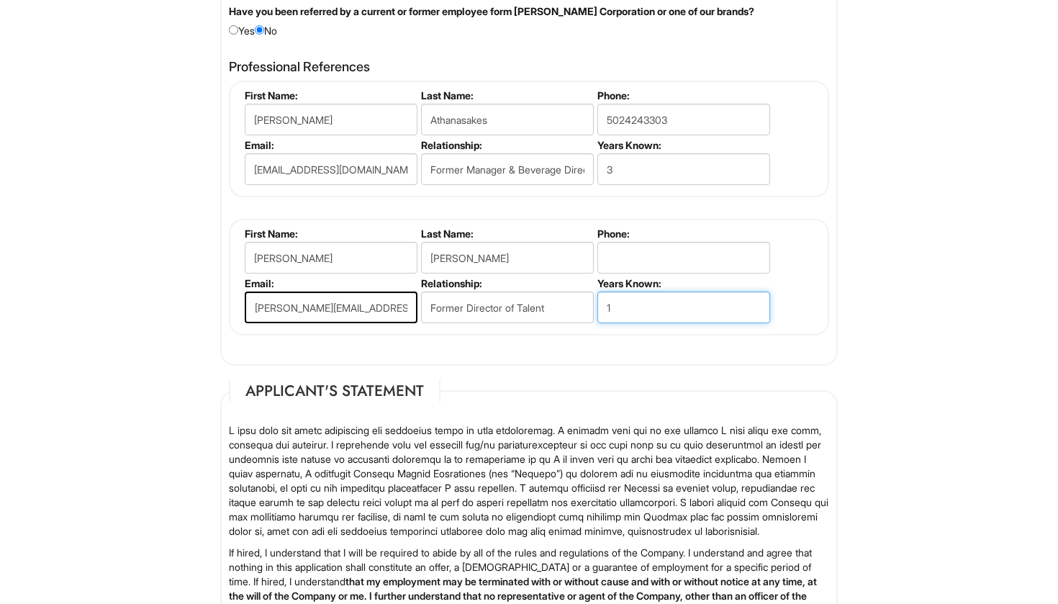
click at [668, 297] on input "1" at bounding box center [683, 308] width 173 height 32
type input "4"
click at [694, 257] on input "tel" at bounding box center [683, 258] width 173 height 32
type input "5023390505"
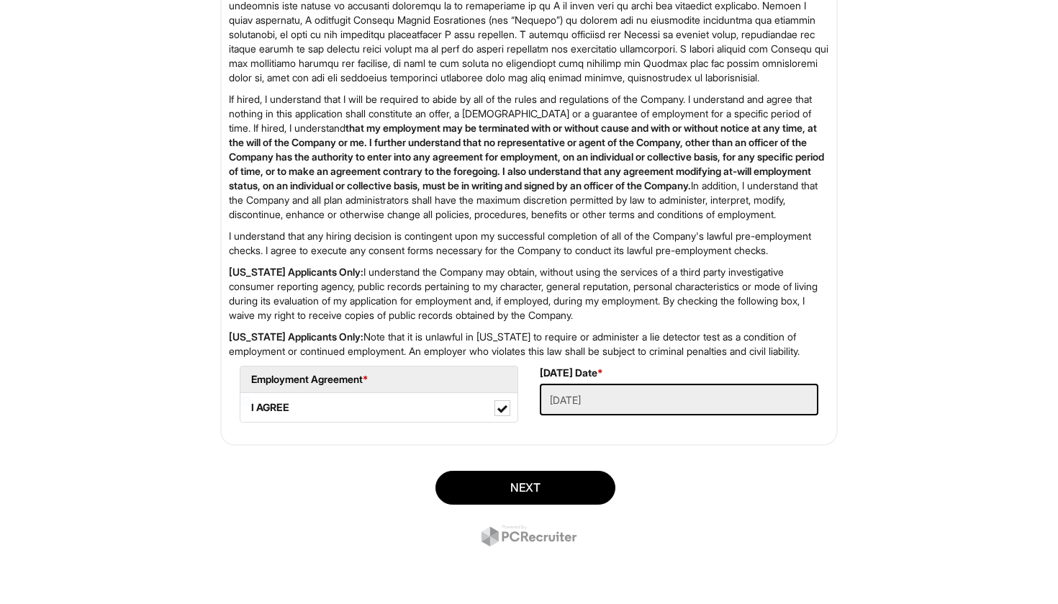
scroll to position [2152, 0]
click at [554, 475] on button "Next" at bounding box center [526, 488] width 180 height 34
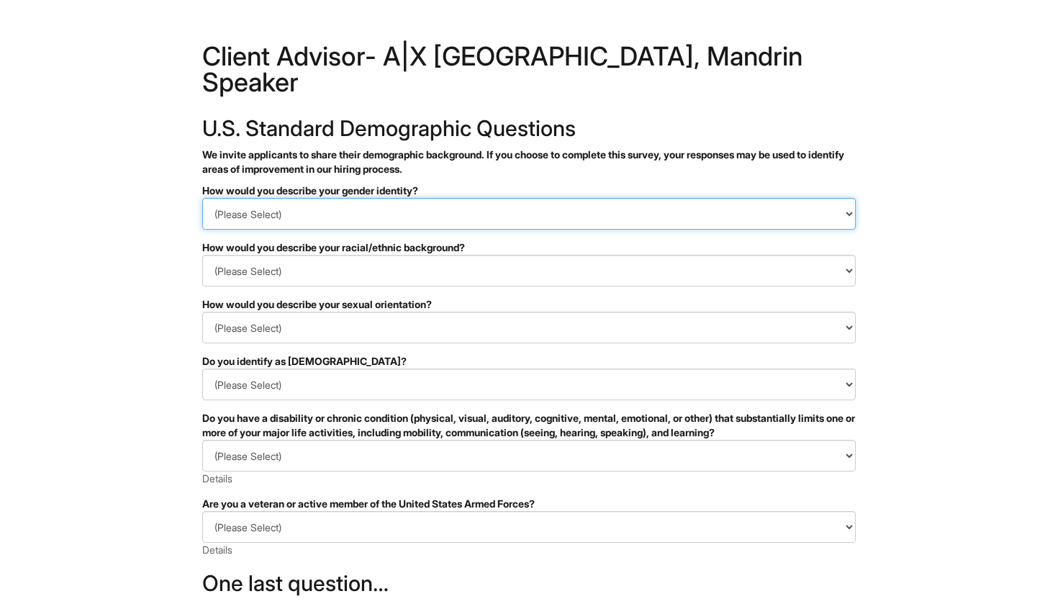
select select "Woman"
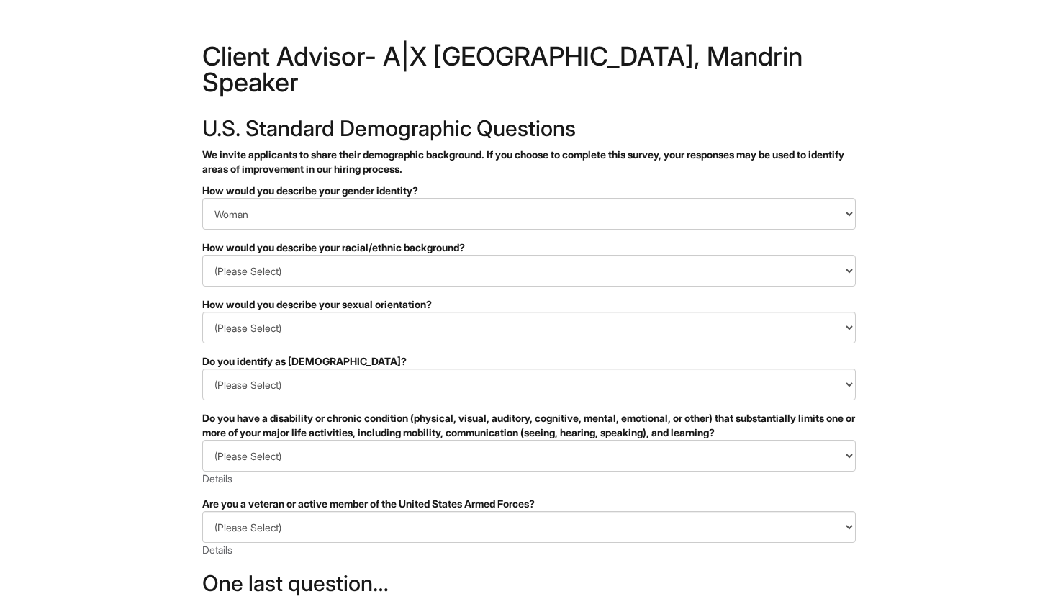
click at [636, 263] on form "PLEASE COMPLETE ALL REQUIRED FIELDS How would you describe your gender identity…" at bounding box center [529, 492] width 654 height 617
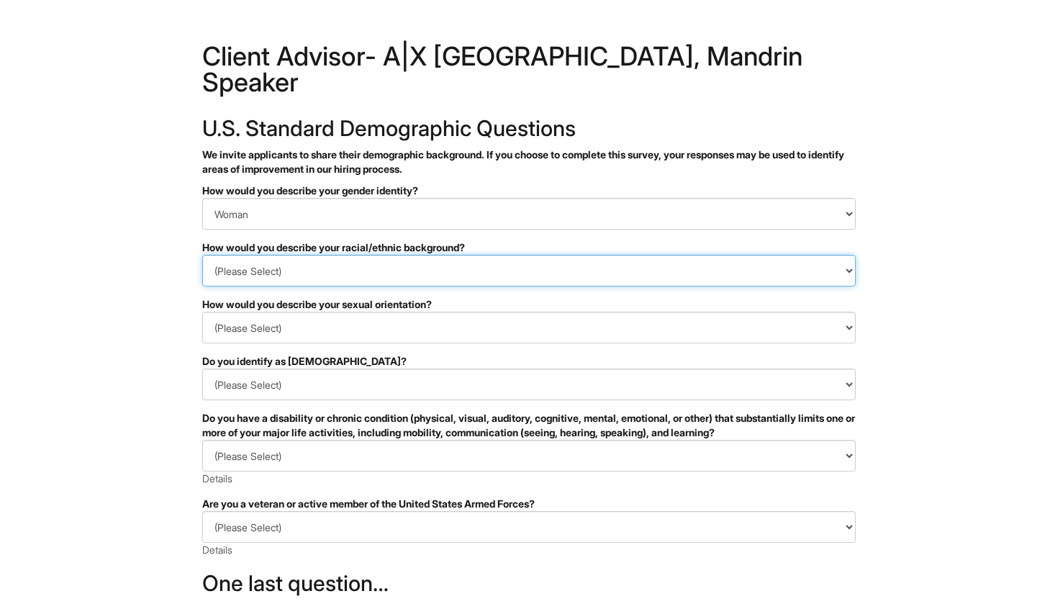
select select "East Asian"
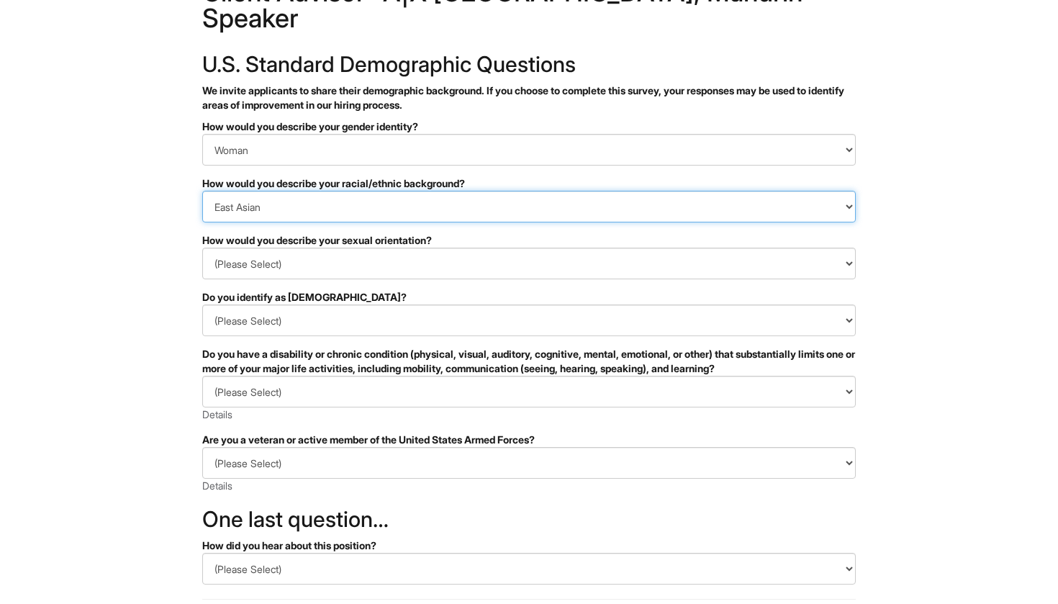
scroll to position [70, 0]
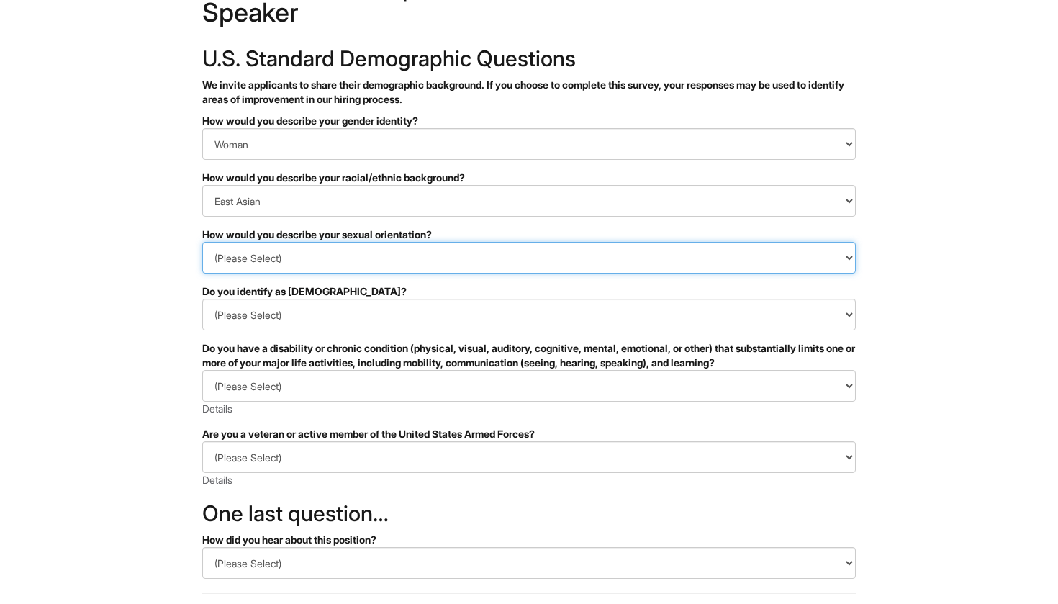
select select "Heterosexual"
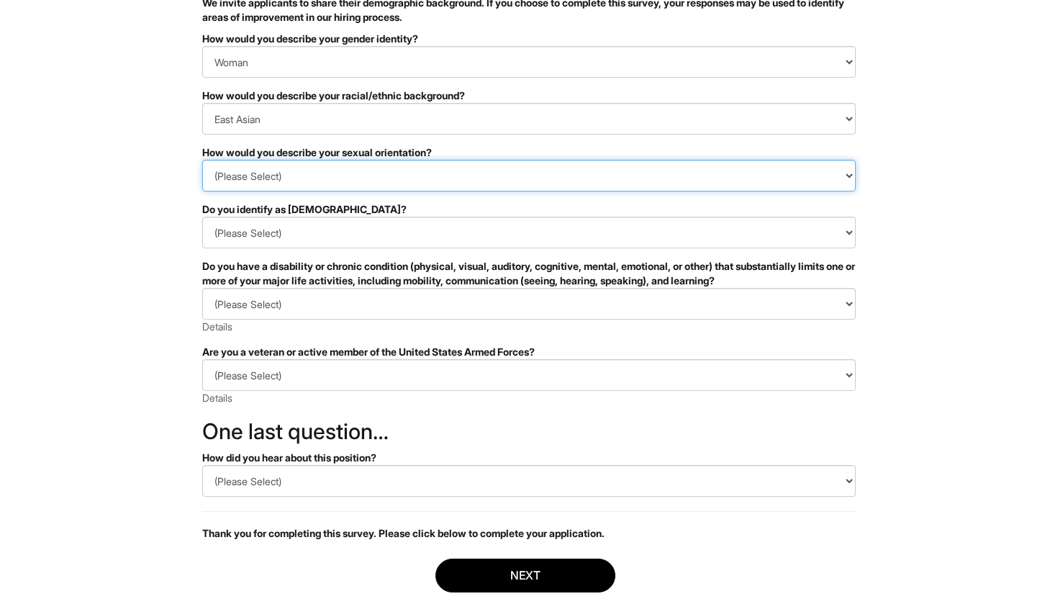
scroll to position [186, 0]
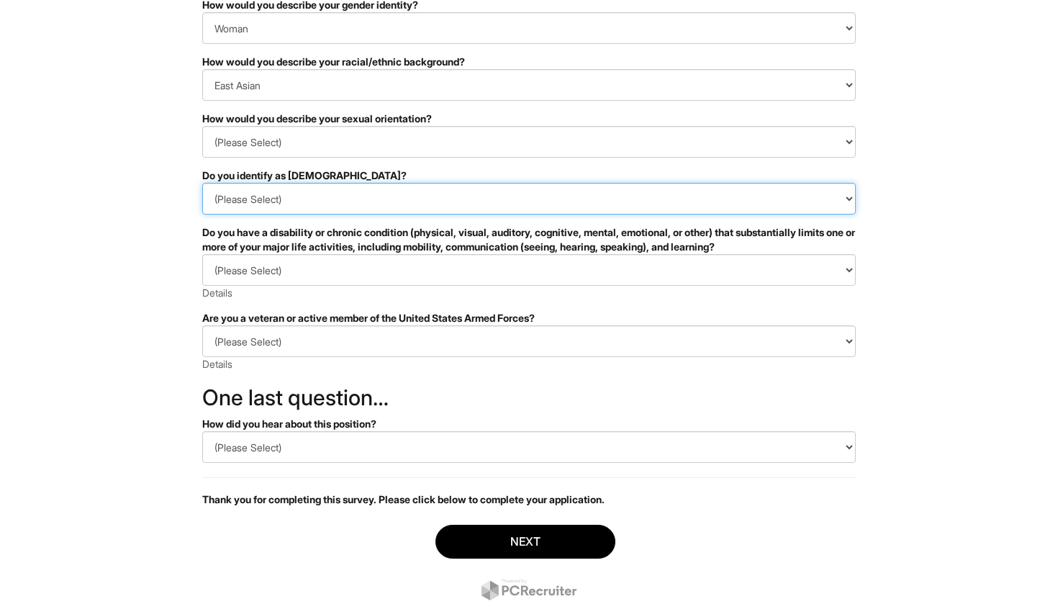
select select "No"
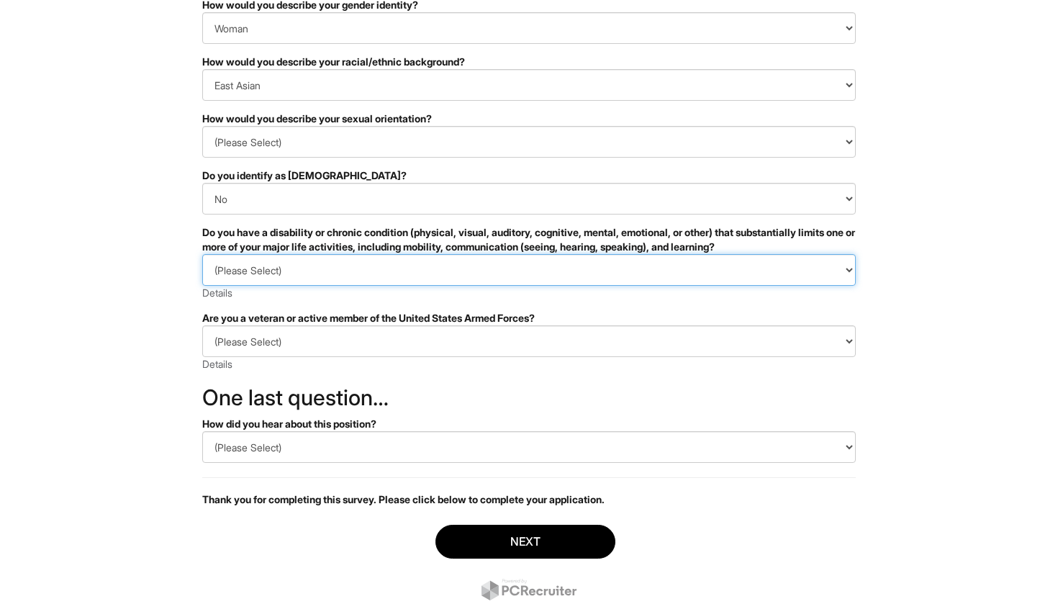
select select "NO, I DON'T HAVE A DISABILITY"
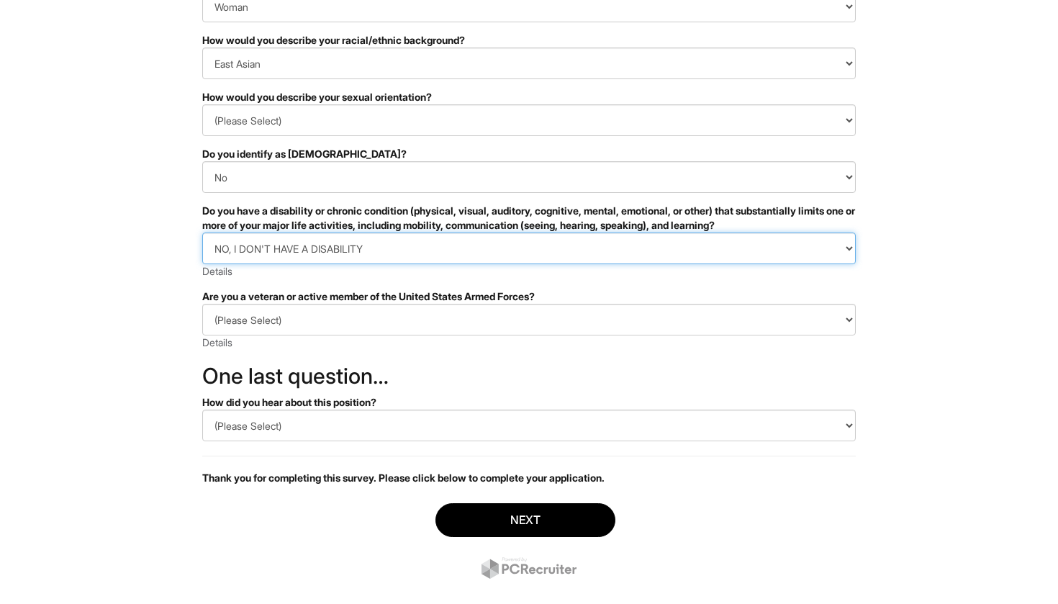
scroll to position [207, 0]
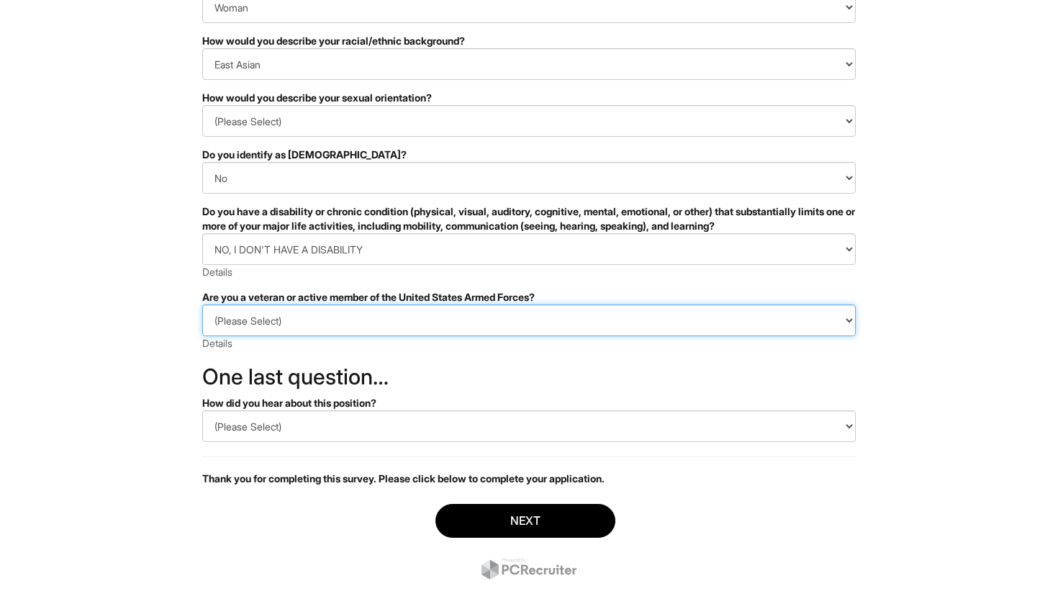
select select "I AM NOT A PROTECTED VETERAN"
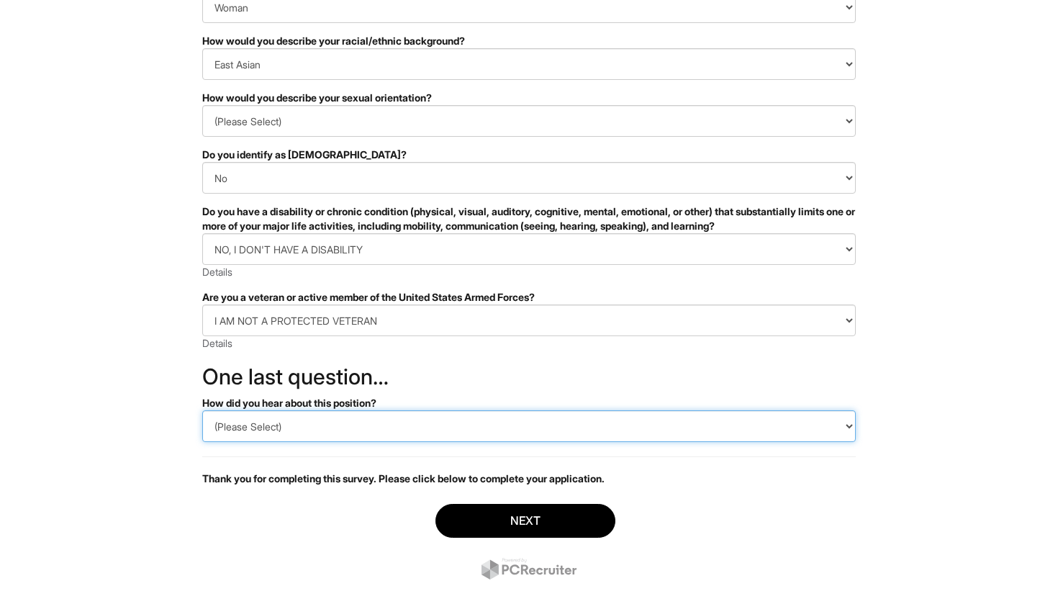
select select "Other"
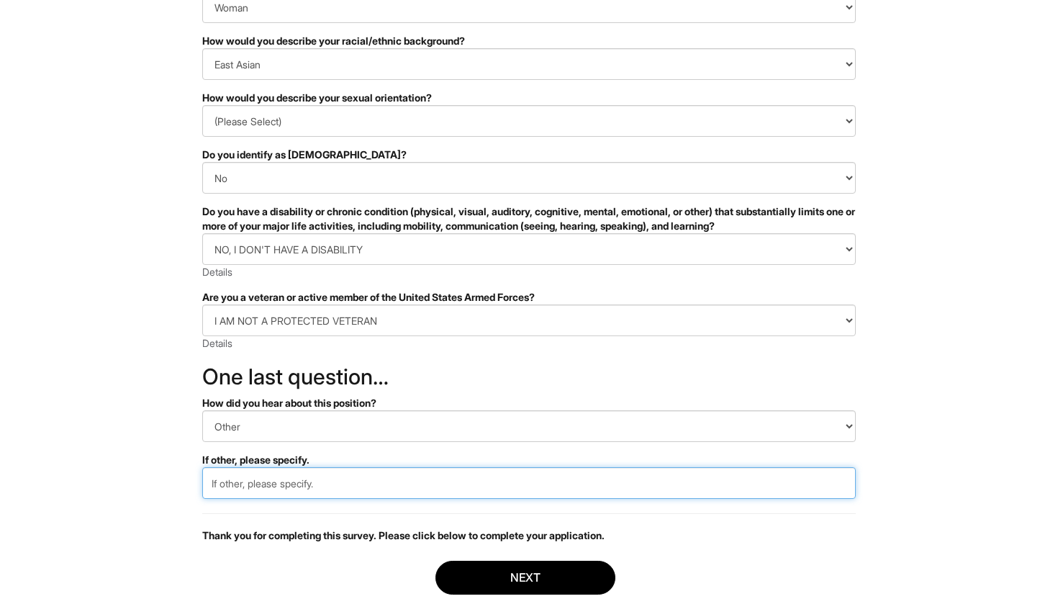
click at [384, 467] on input "text" at bounding box center [529, 483] width 654 height 32
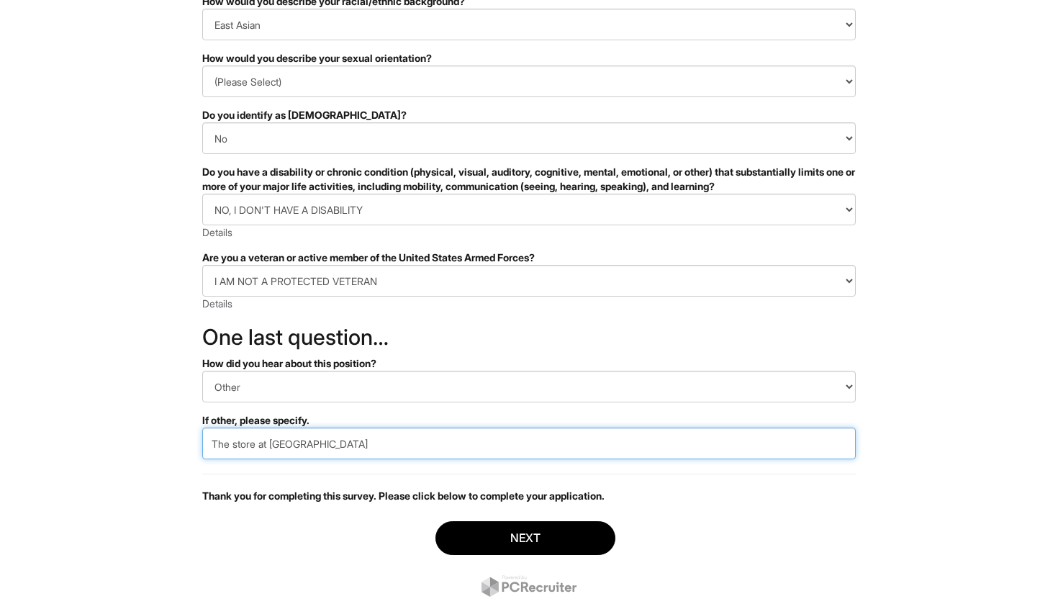
scroll to position [253, 0]
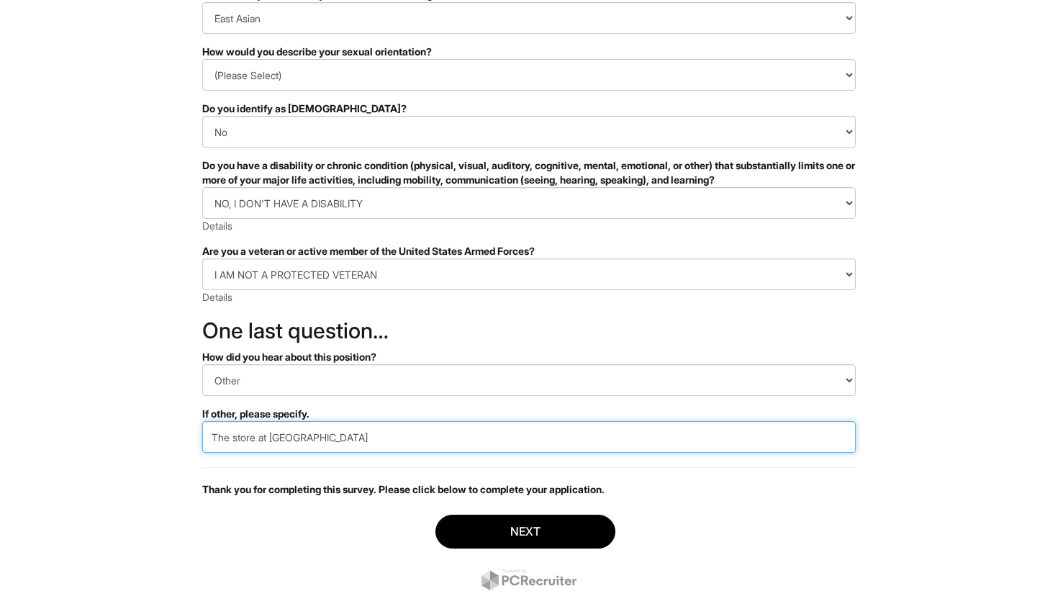
type input "The store at Queens Center Mall"
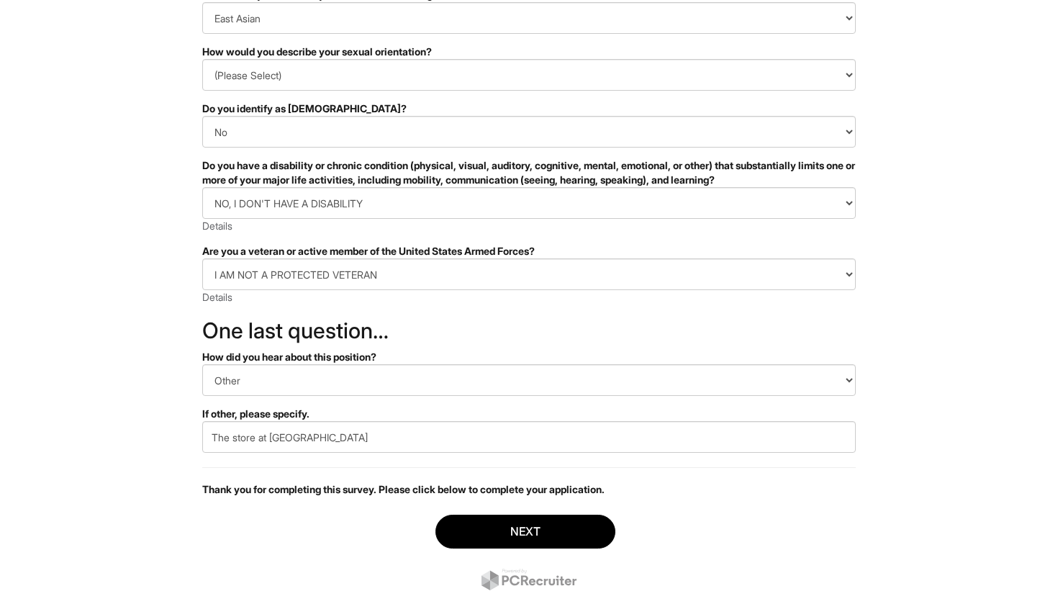
click at [307, 504] on div "Next" at bounding box center [529, 554] width 654 height 101
click at [512, 517] on button "Next" at bounding box center [526, 532] width 180 height 34
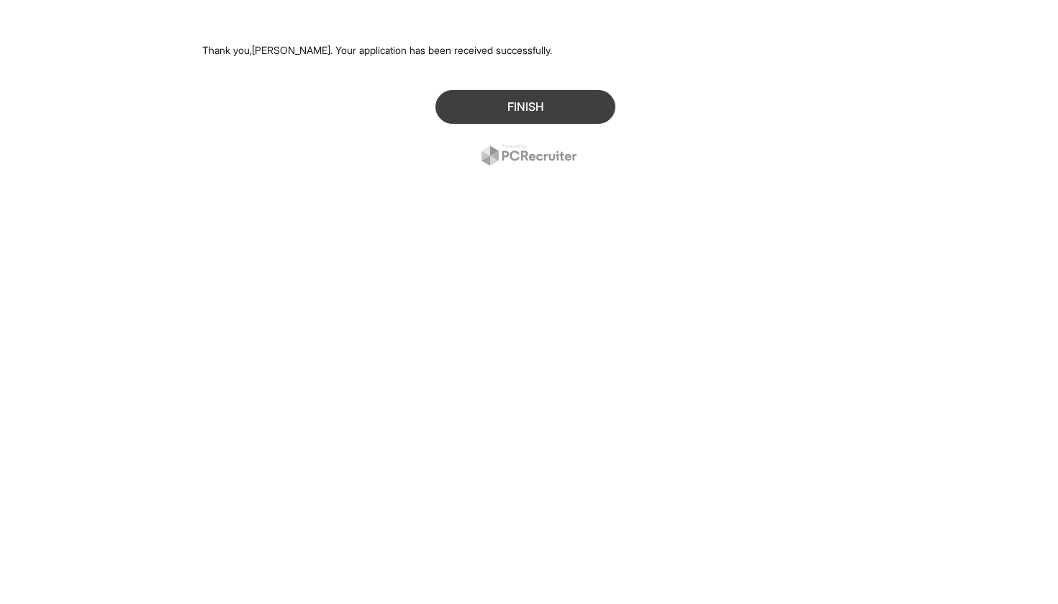
click at [545, 115] on button "Finish" at bounding box center [526, 107] width 180 height 34
